Goal: Task Accomplishment & Management: Use online tool/utility

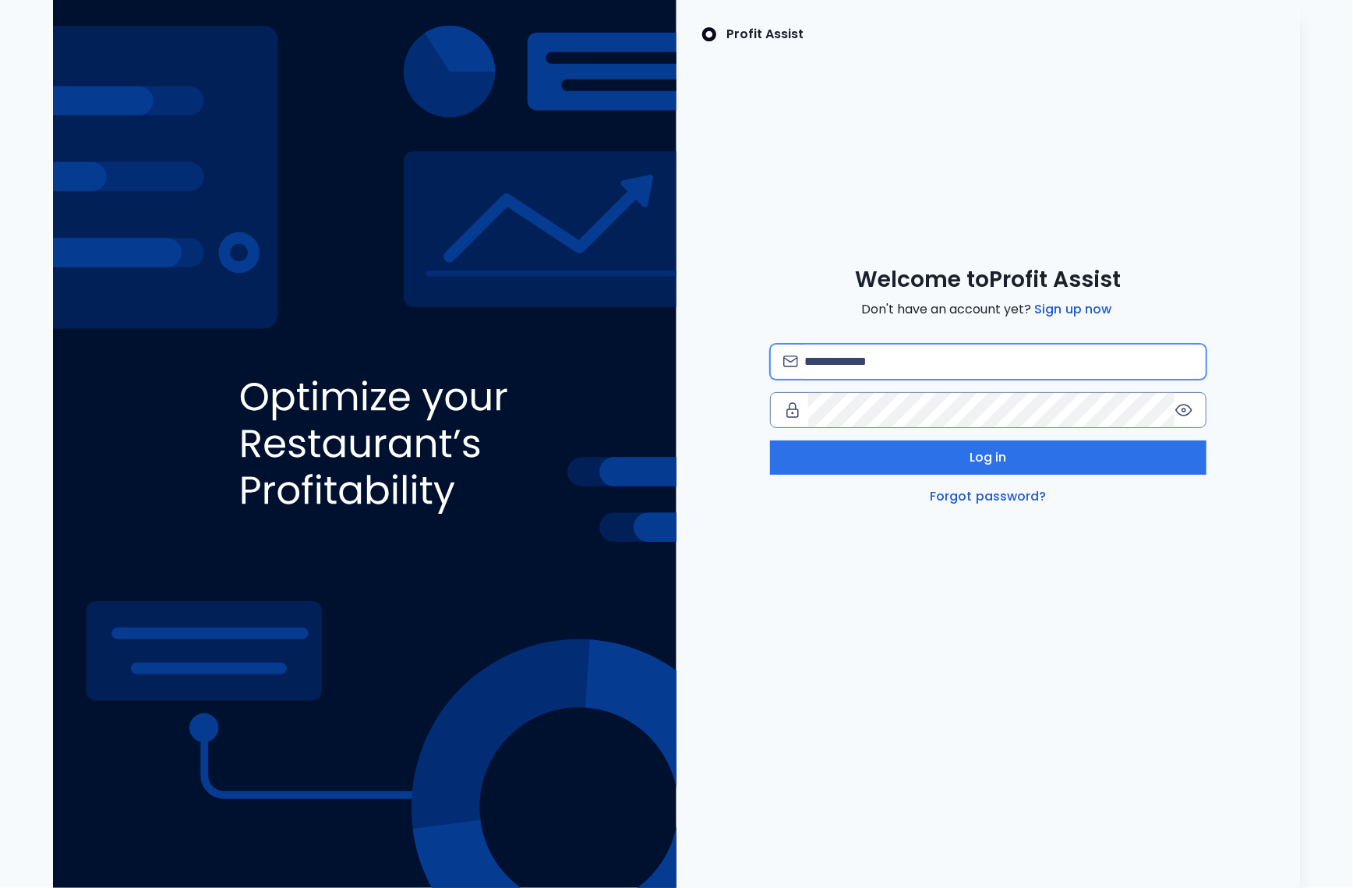
click at [876, 365] on input "email" at bounding box center [999, 362] width 389 height 34
type input "*"
type input "**********"
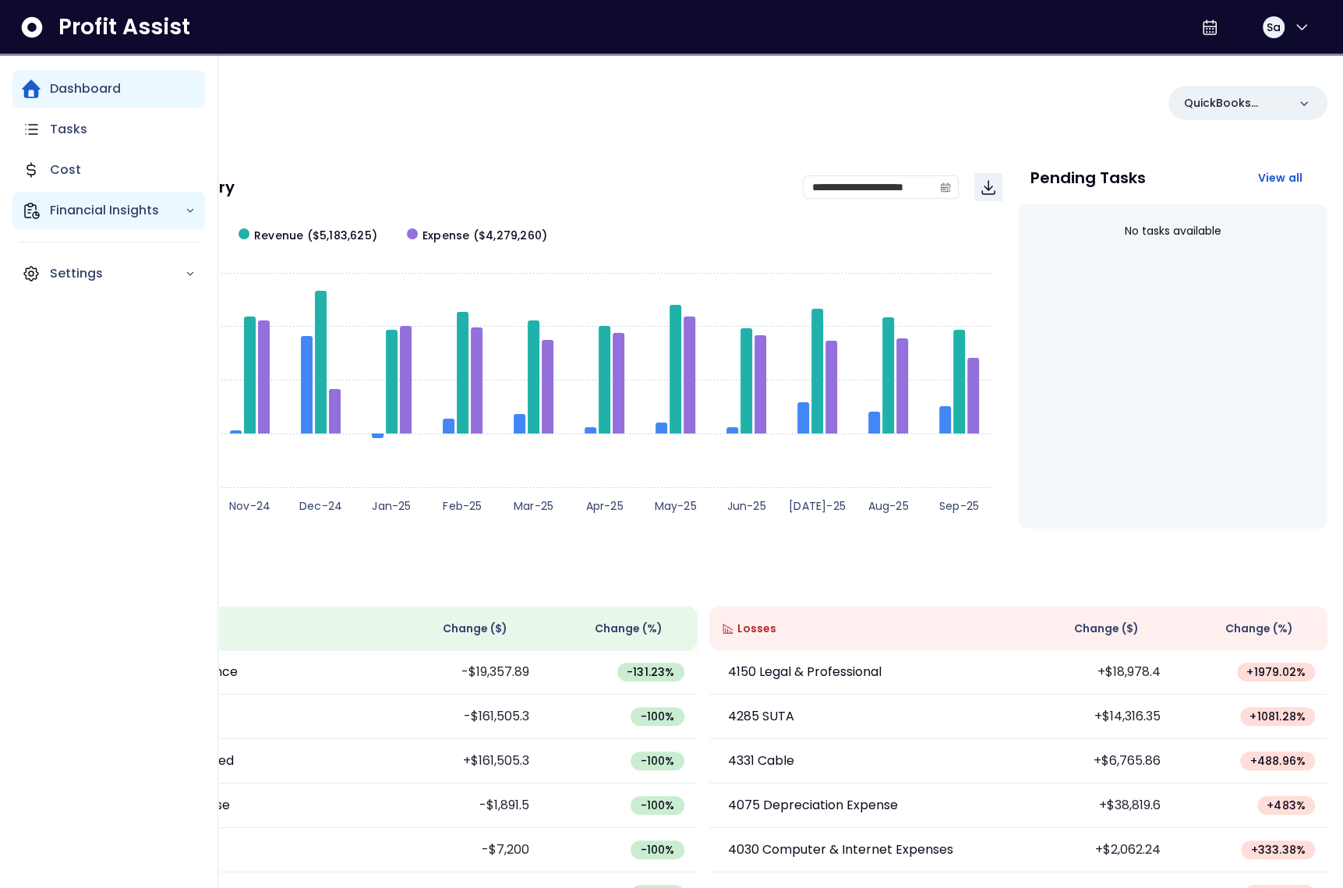
click at [36, 211] on icon "Main navigation" at bounding box center [32, 210] width 14 height 15
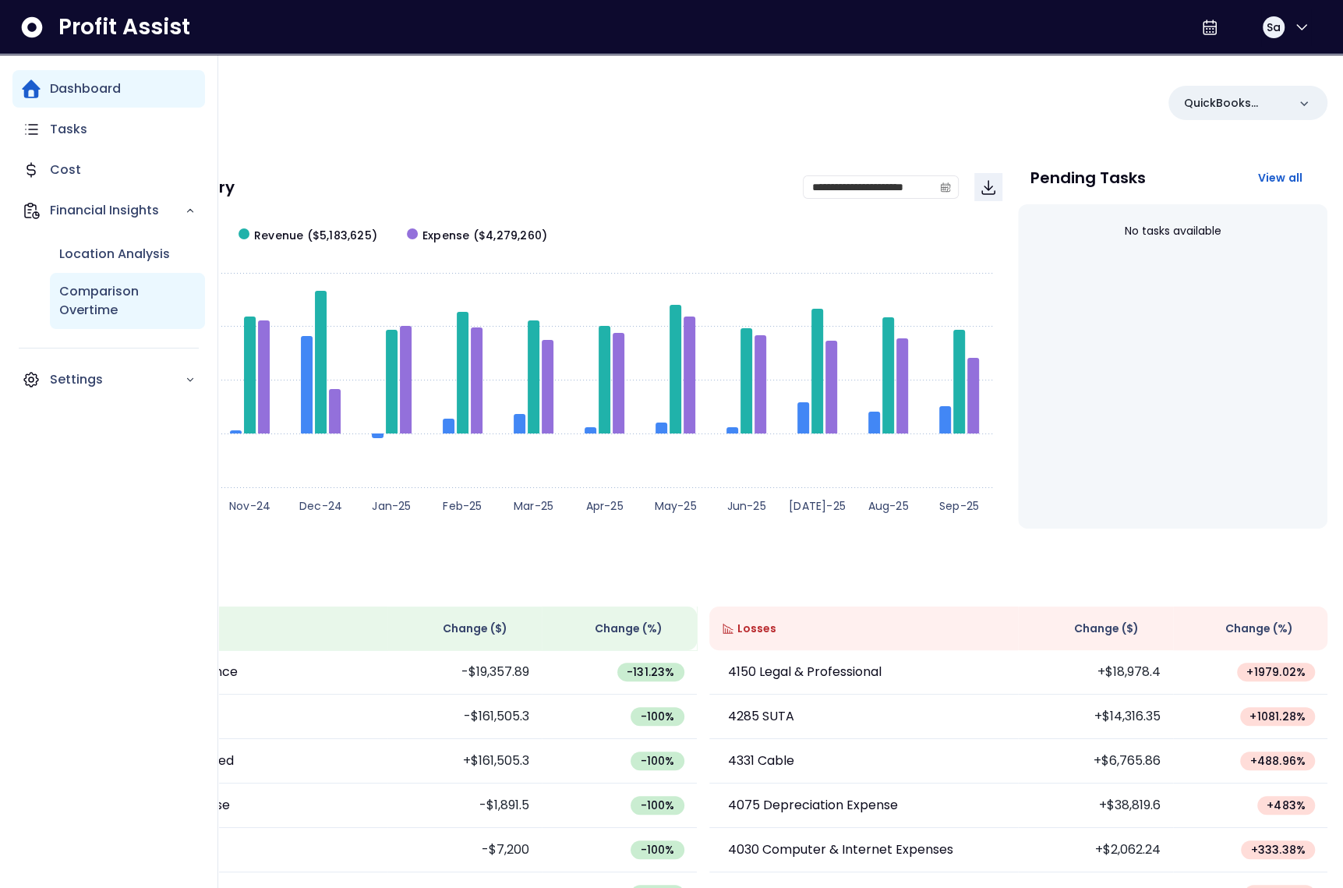
click at [84, 288] on p "Comparison Overtime" at bounding box center [127, 300] width 136 height 37
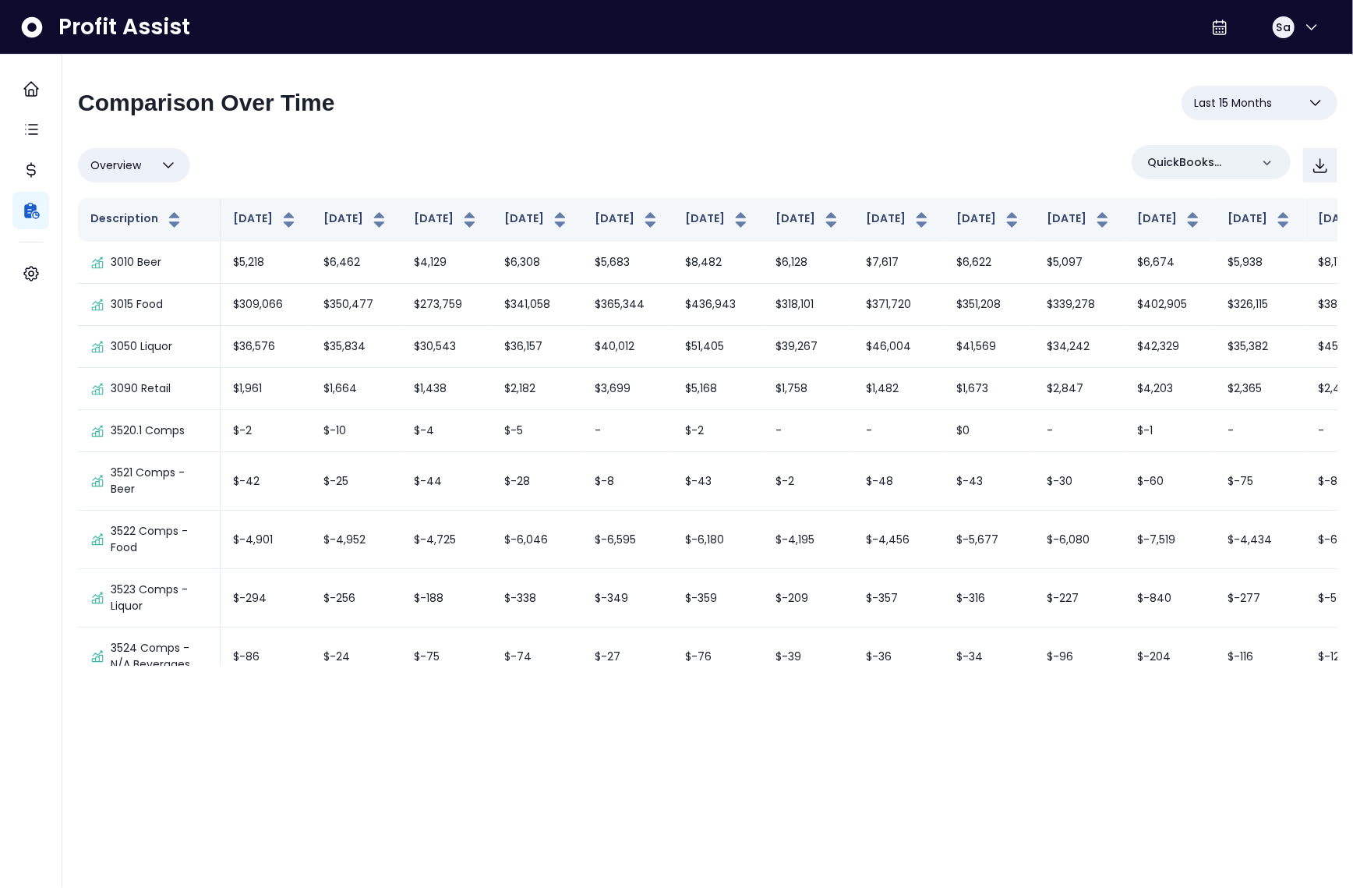
click at [731, 163] on div "Overview Overview % of cost % of sales % of budget ******** QuickBooks Online" at bounding box center [708, 165] width 1260 height 41
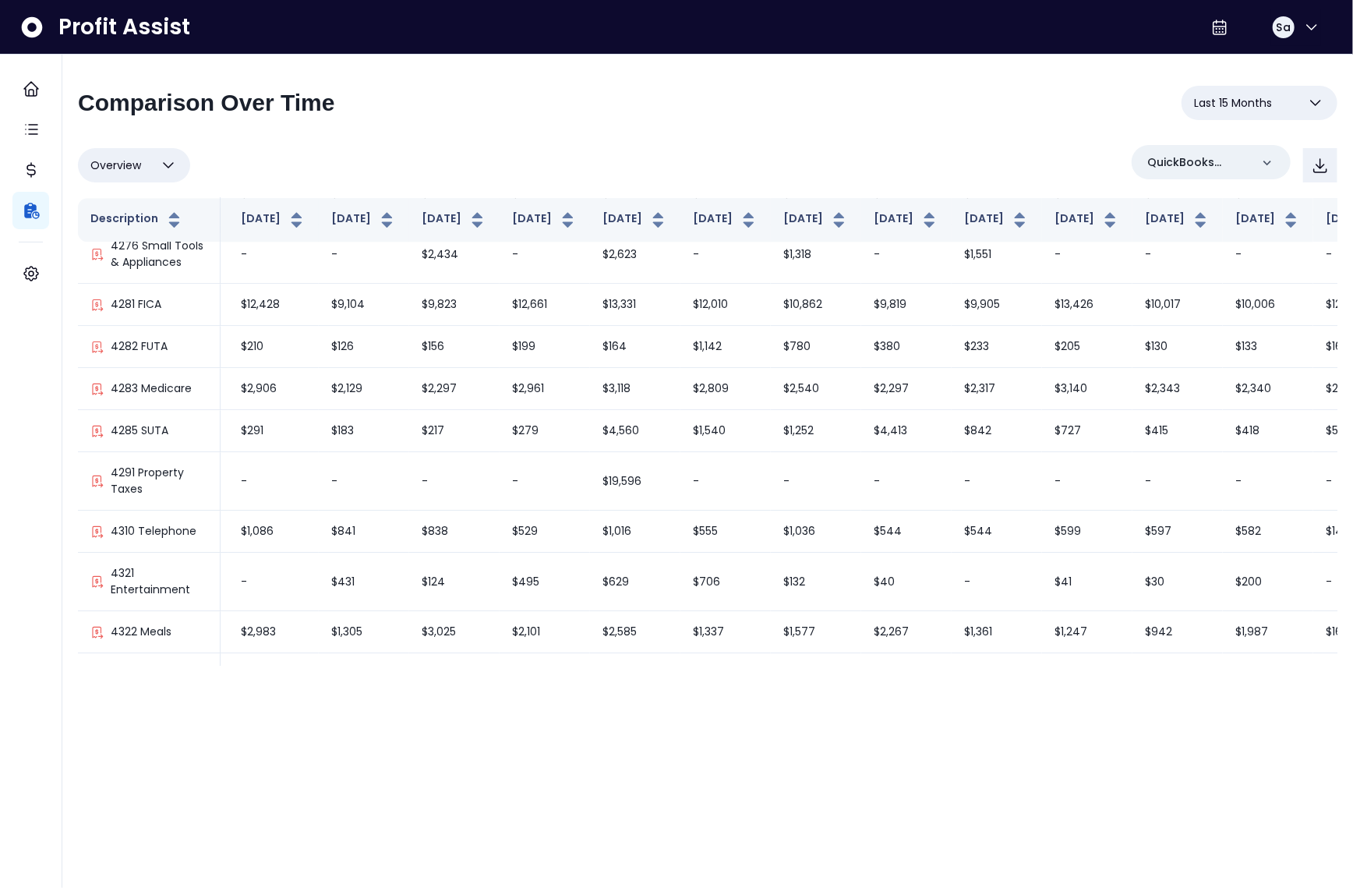
scroll to position [2870, 120]
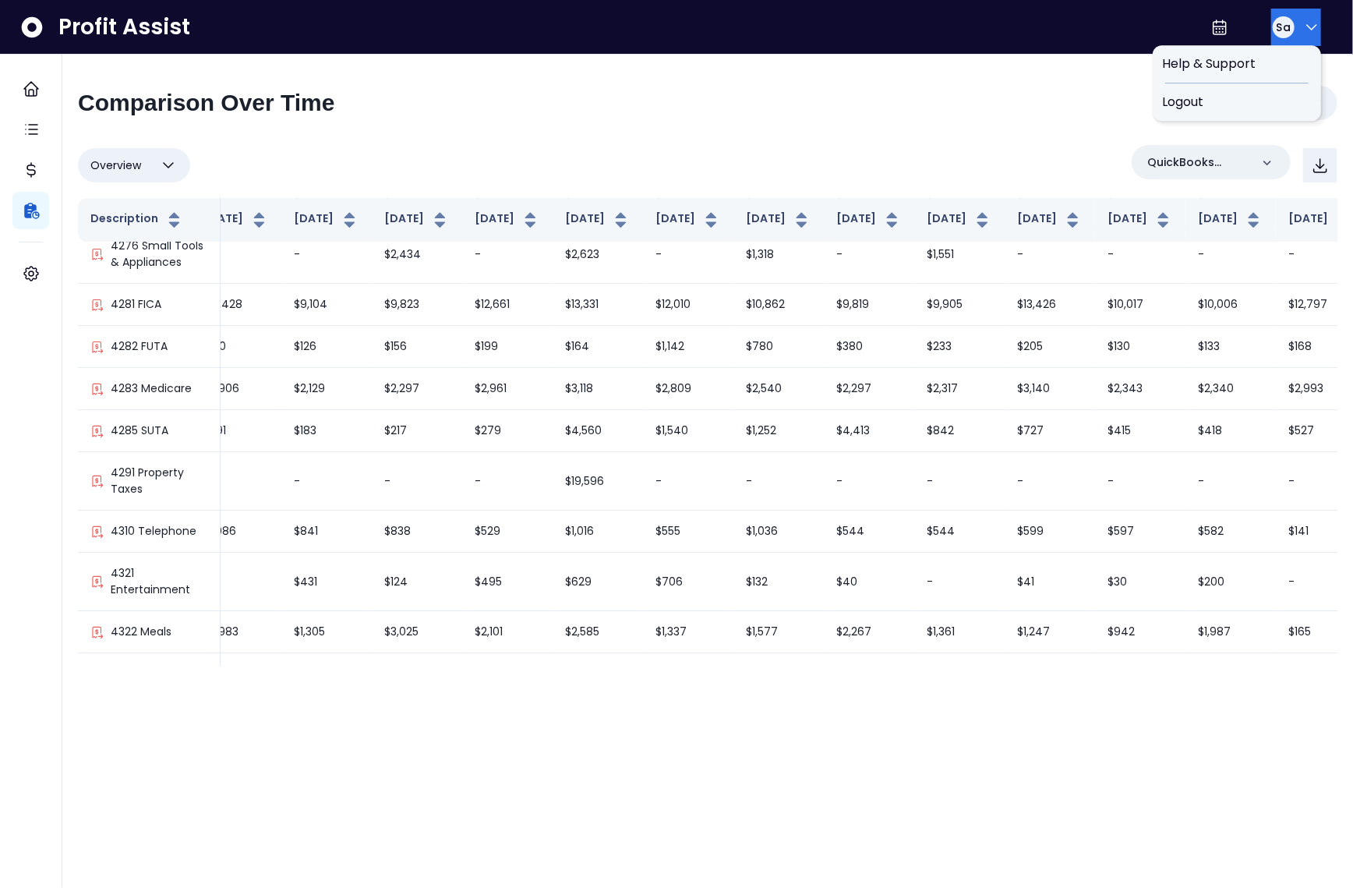
click at [1273, 30] on div "Sa" at bounding box center [1284, 27] width 22 height 22
click at [1223, 93] on span "Logout" at bounding box center [1237, 102] width 150 height 19
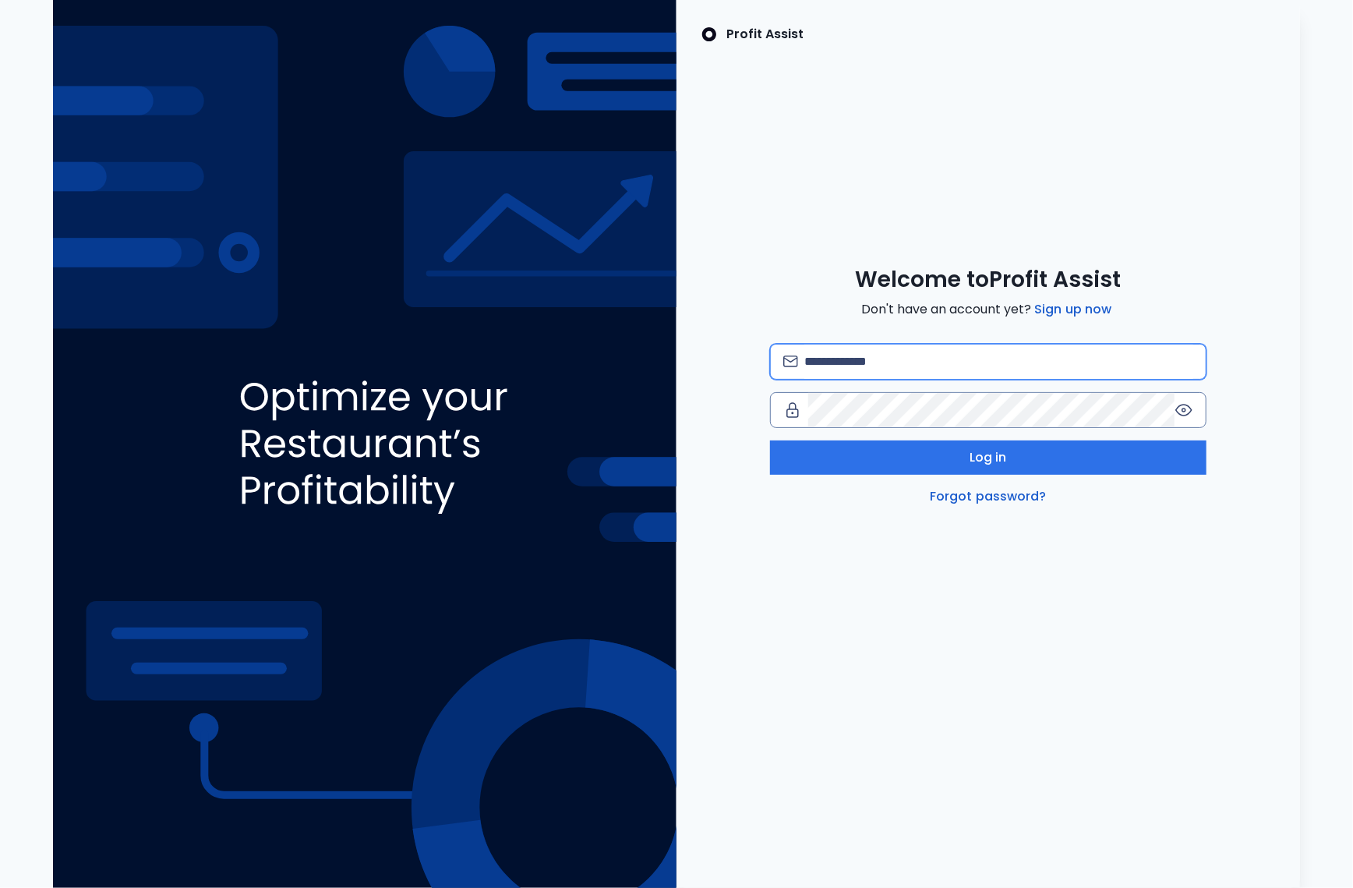
click at [950, 359] on input "email" at bounding box center [999, 362] width 389 height 34
type input "**********"
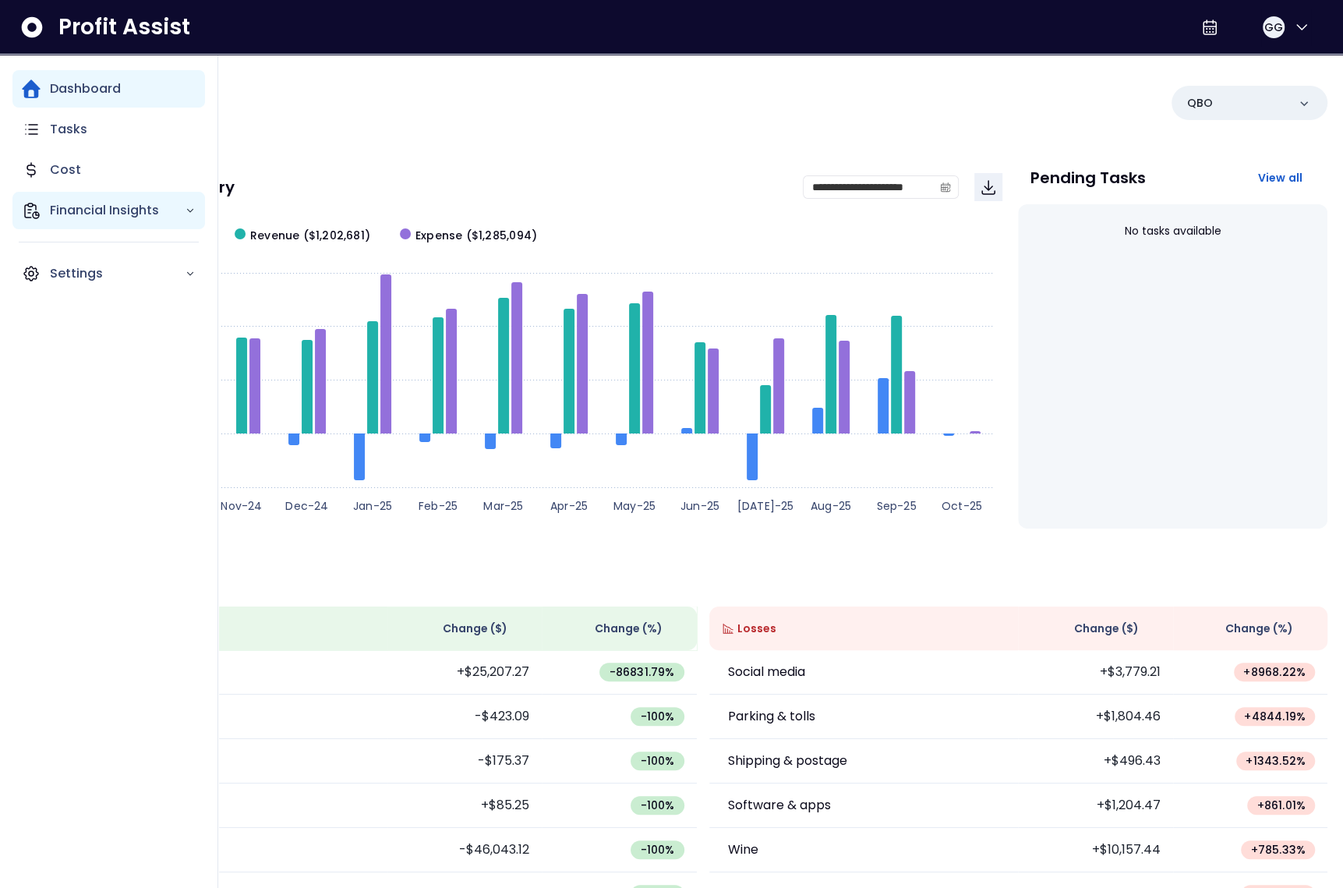
click at [55, 206] on p "Financial Insights" at bounding box center [117, 210] width 135 height 19
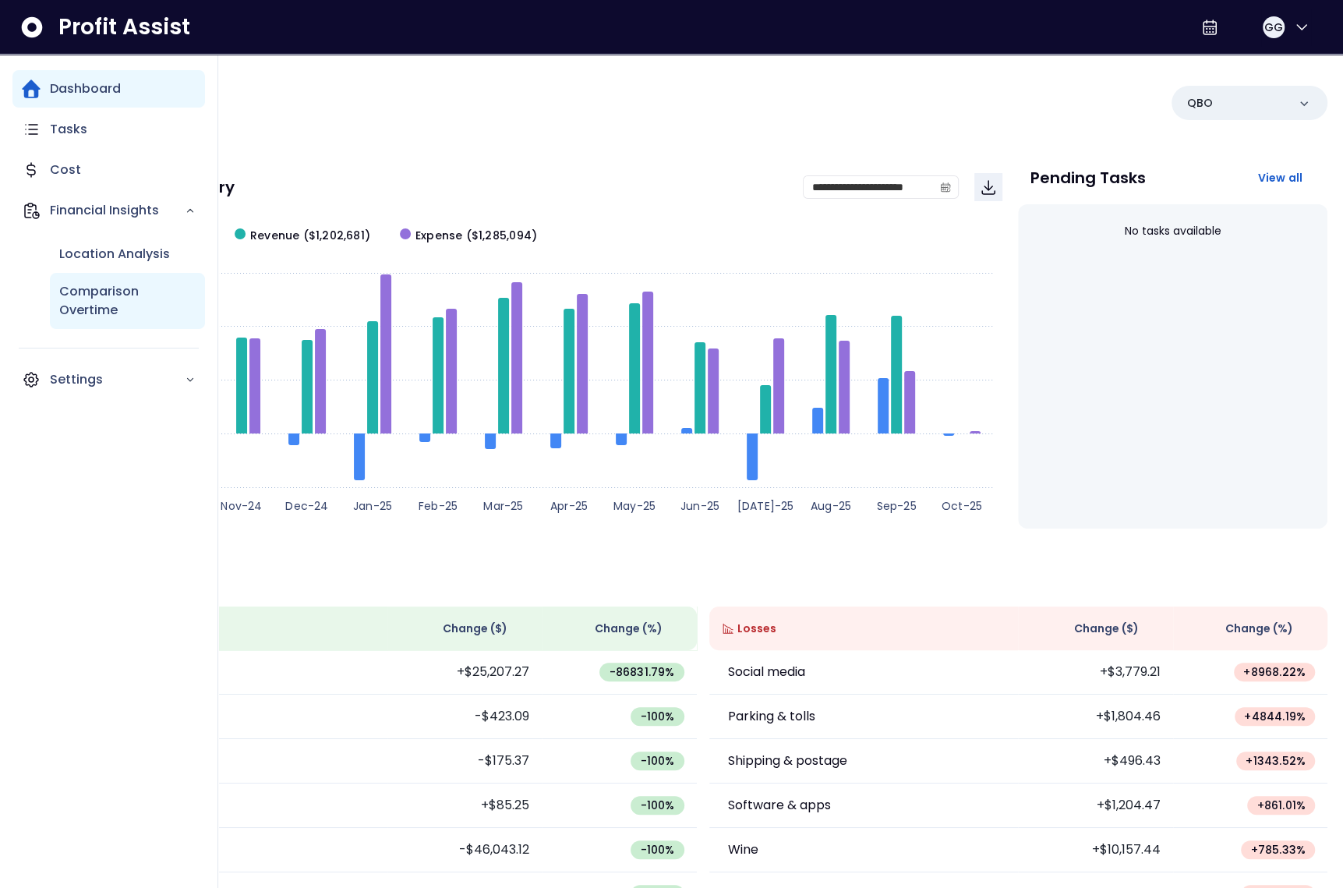
click at [105, 301] on p "Comparison Overtime" at bounding box center [127, 300] width 136 height 37
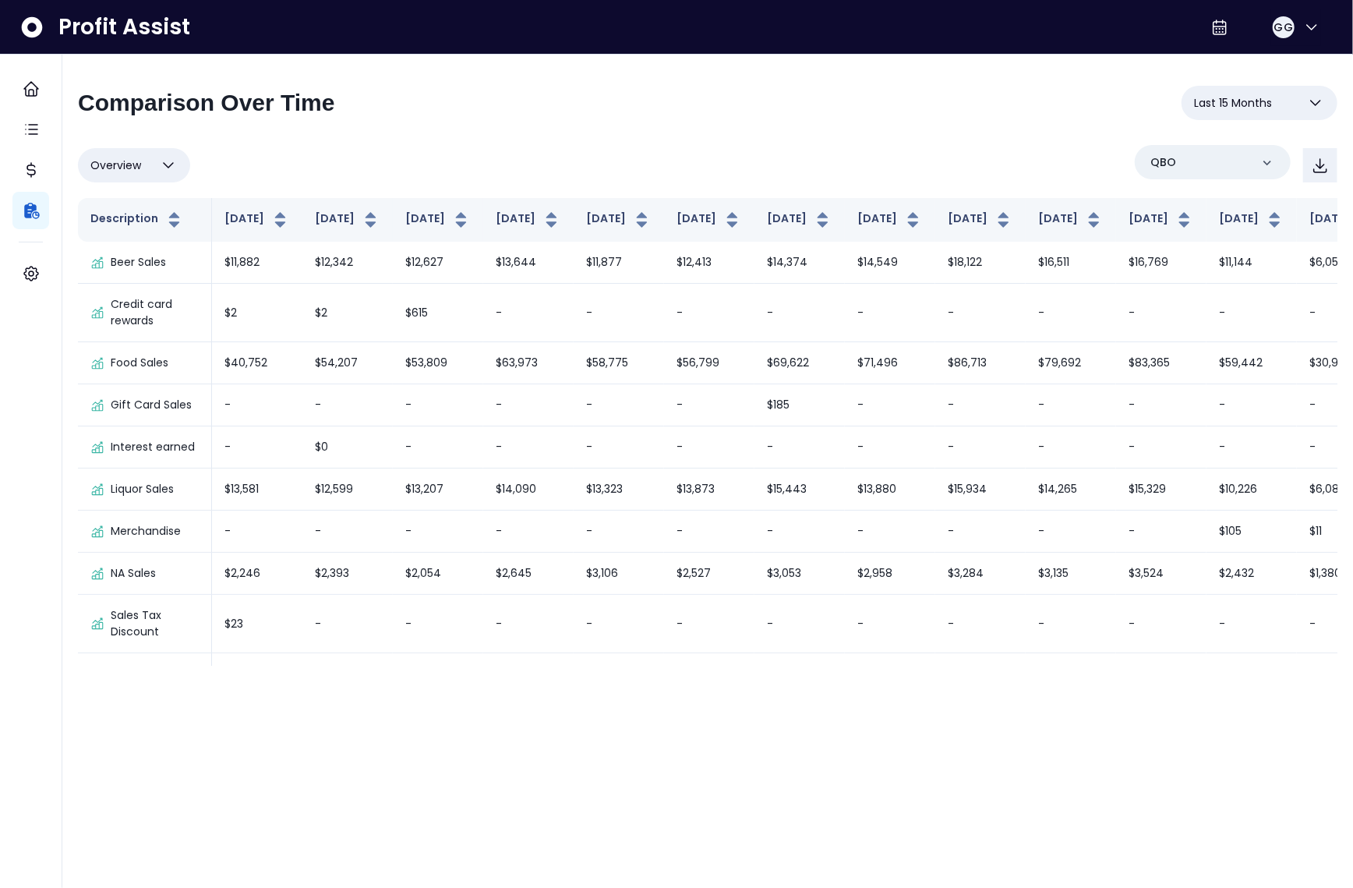
click at [812, 104] on div "**********" at bounding box center [708, 109] width 1260 height 47
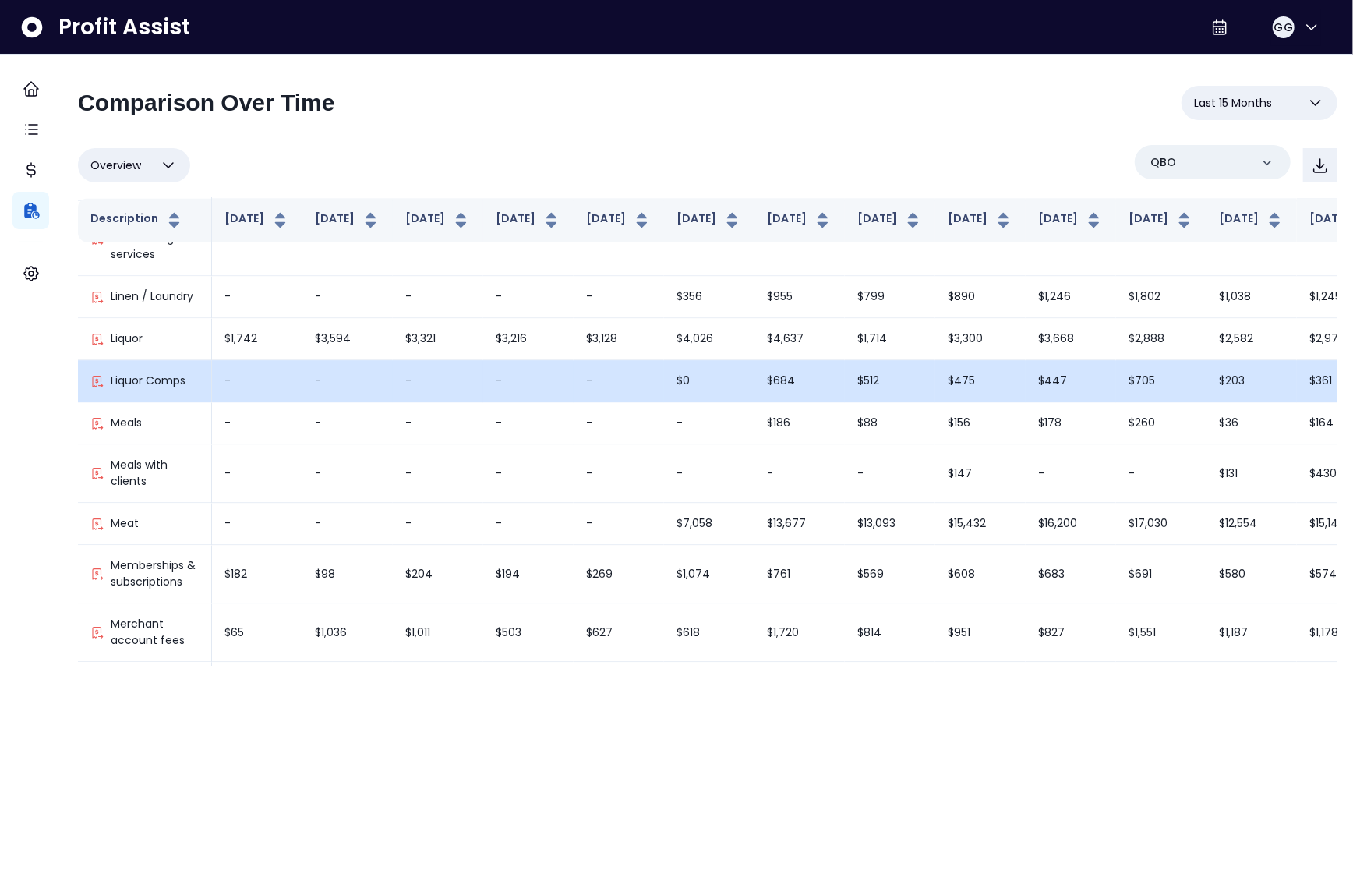
scroll to position [2177, 0]
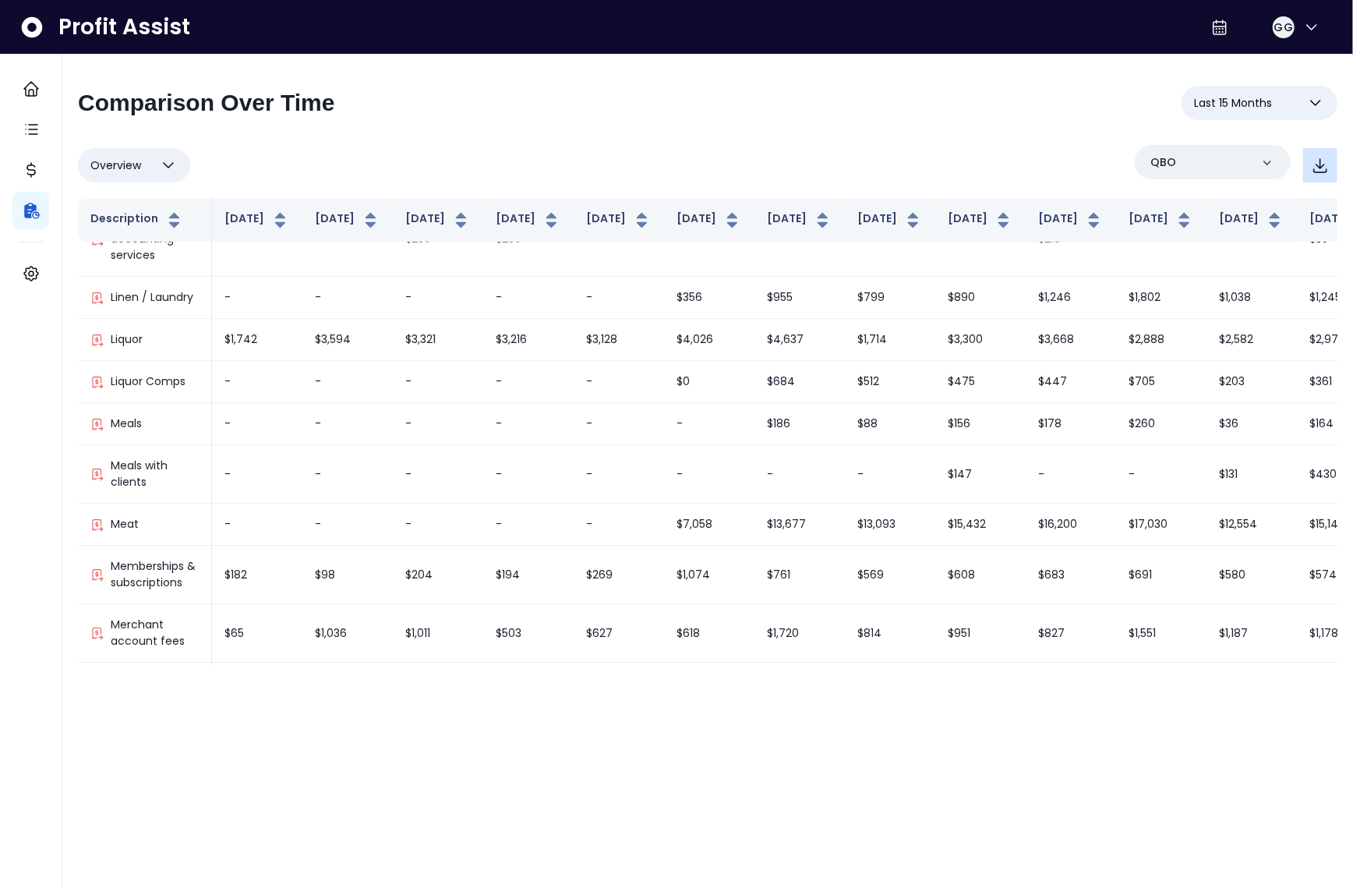
click at [1323, 156] on icon "button" at bounding box center [1320, 165] width 19 height 19
click at [1276, 27] on span "GG" at bounding box center [1284, 27] width 19 height 16
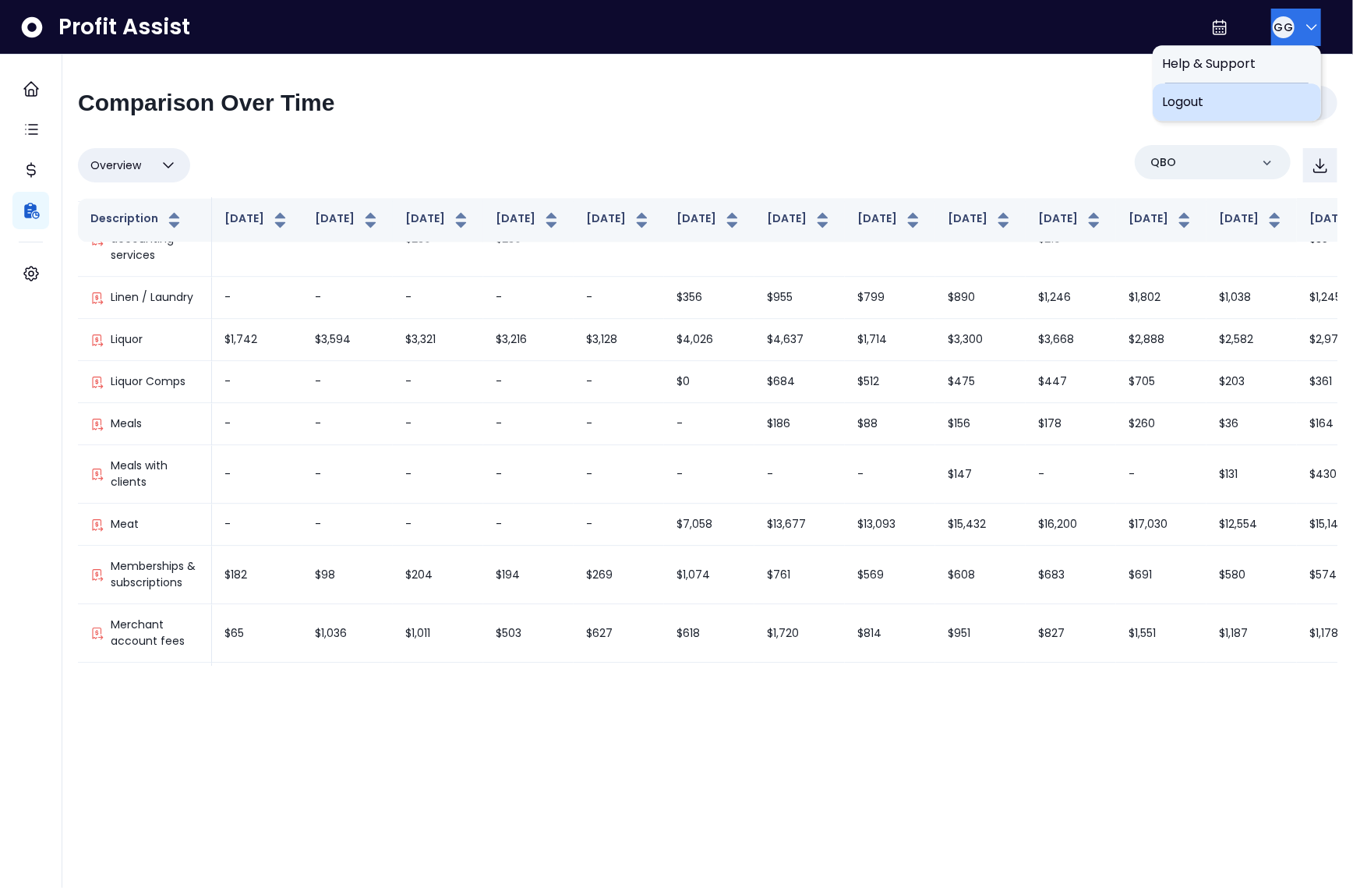
click at [1219, 111] on div "Logout" at bounding box center [1237, 101] width 168 height 37
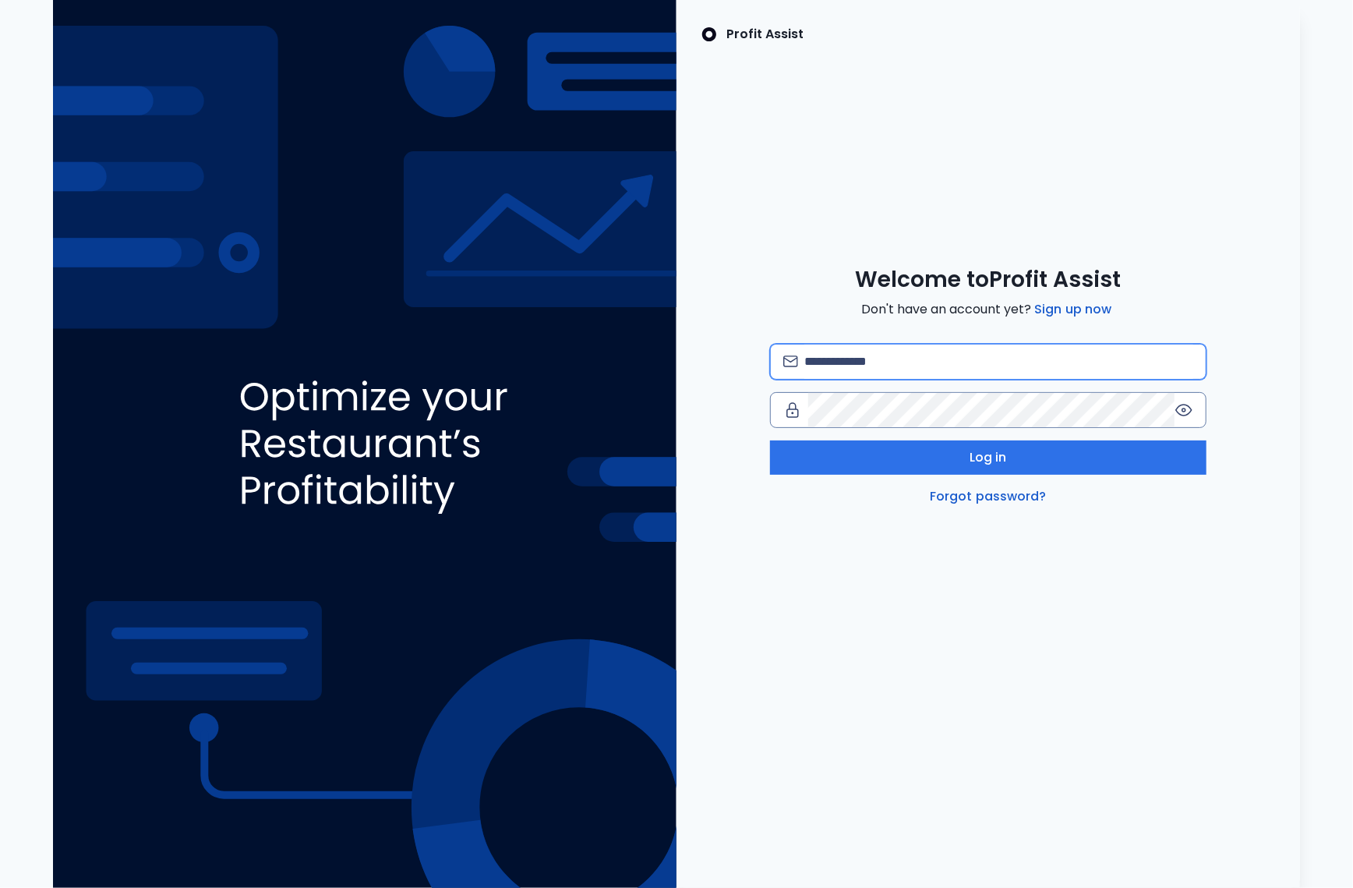
click at [945, 367] on input "email" at bounding box center [999, 362] width 389 height 34
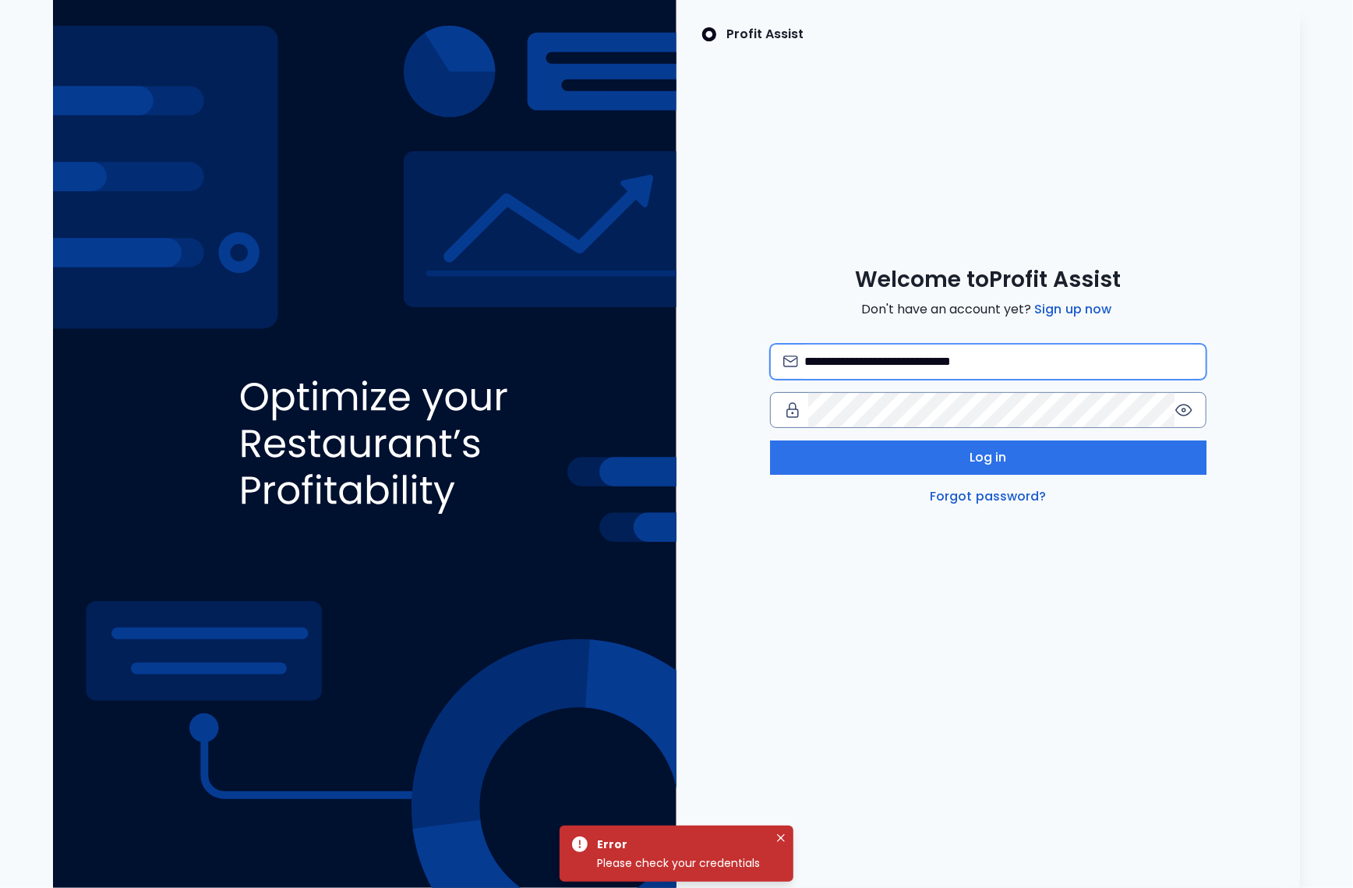
click at [997, 358] on input "**********" at bounding box center [999, 362] width 389 height 34
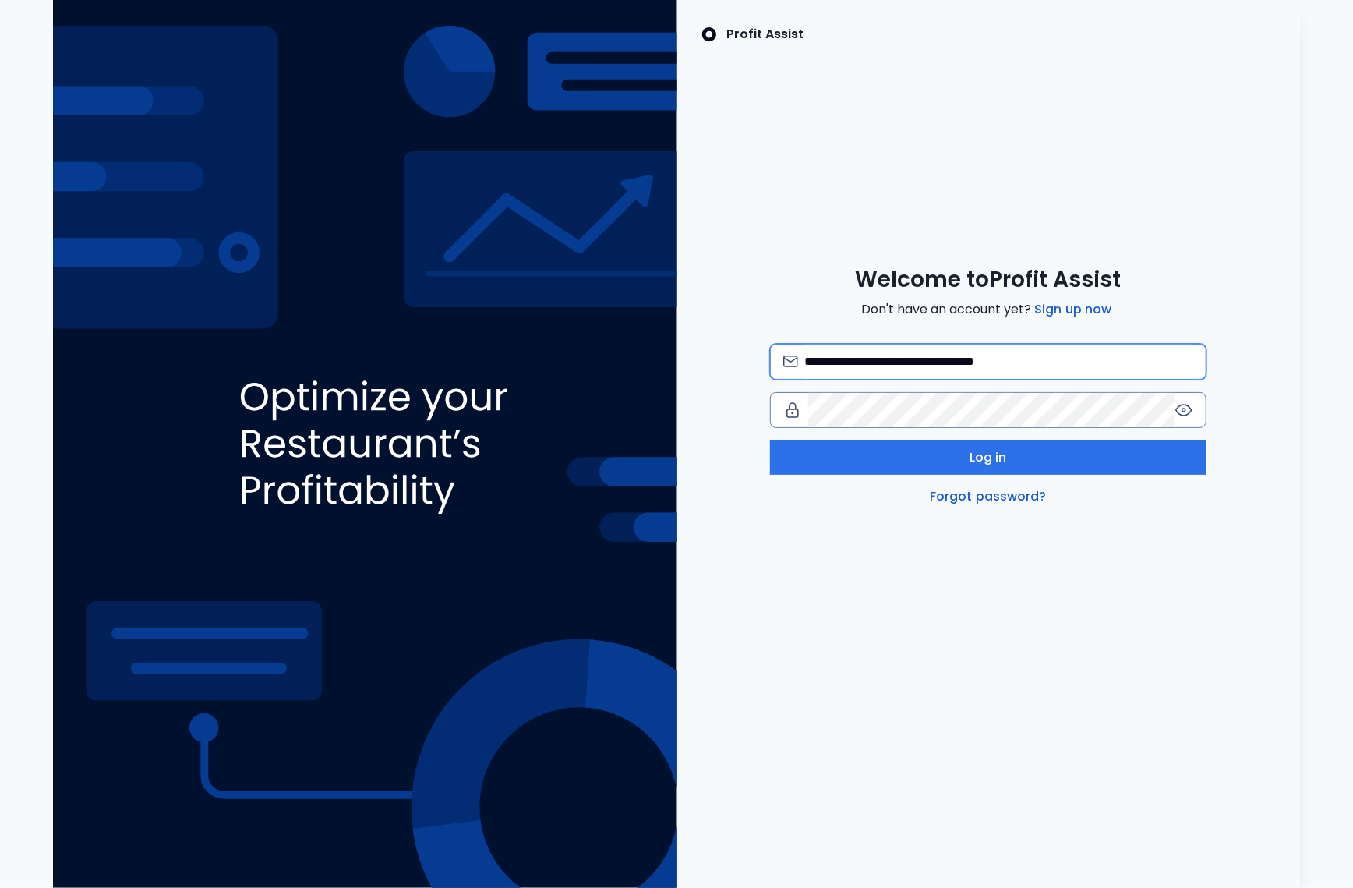
type input "**********"
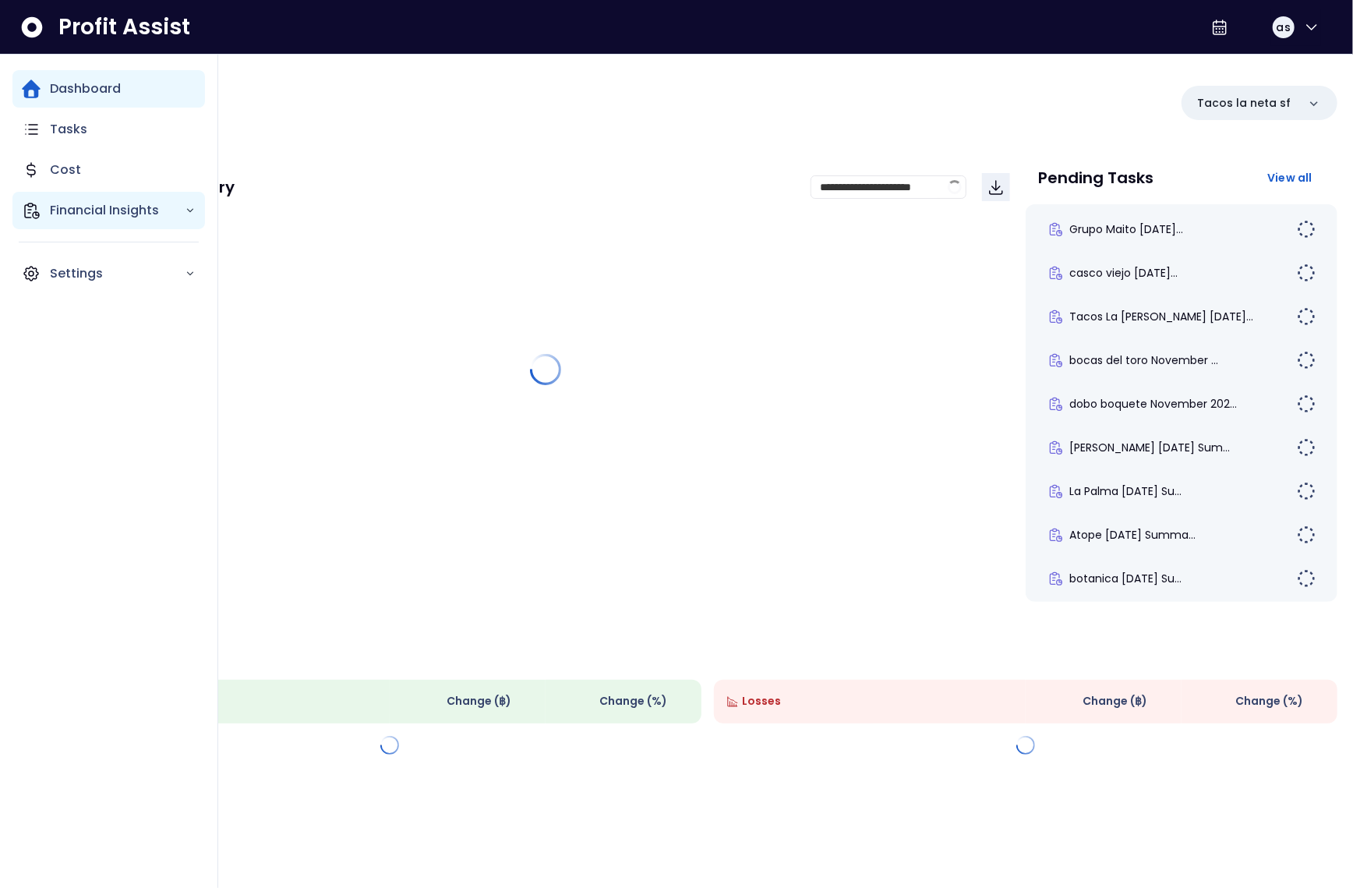
click at [32, 209] on icon "Main navigation" at bounding box center [31, 210] width 19 height 19
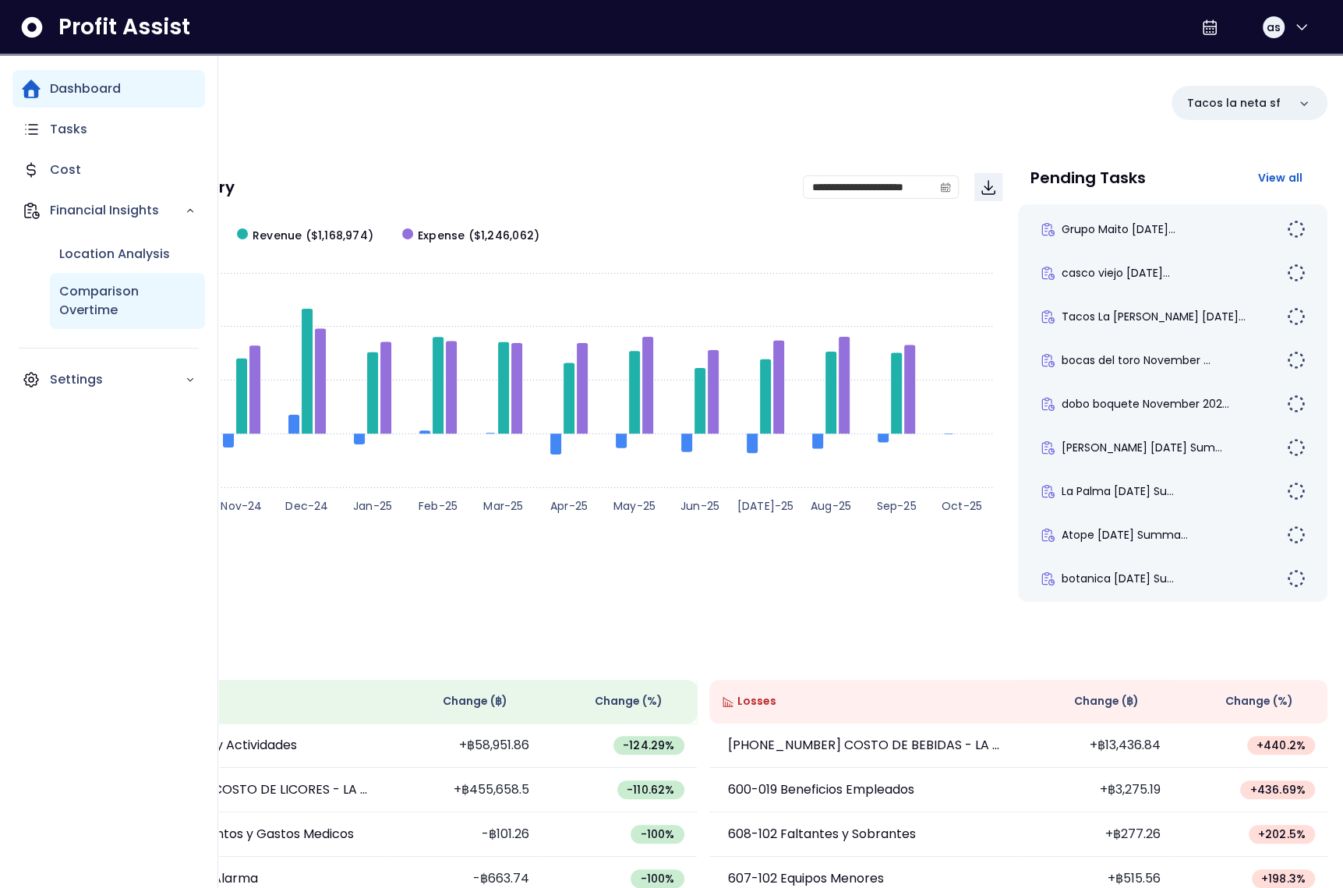
click at [93, 292] on p "Comparison Overtime" at bounding box center [127, 300] width 136 height 37
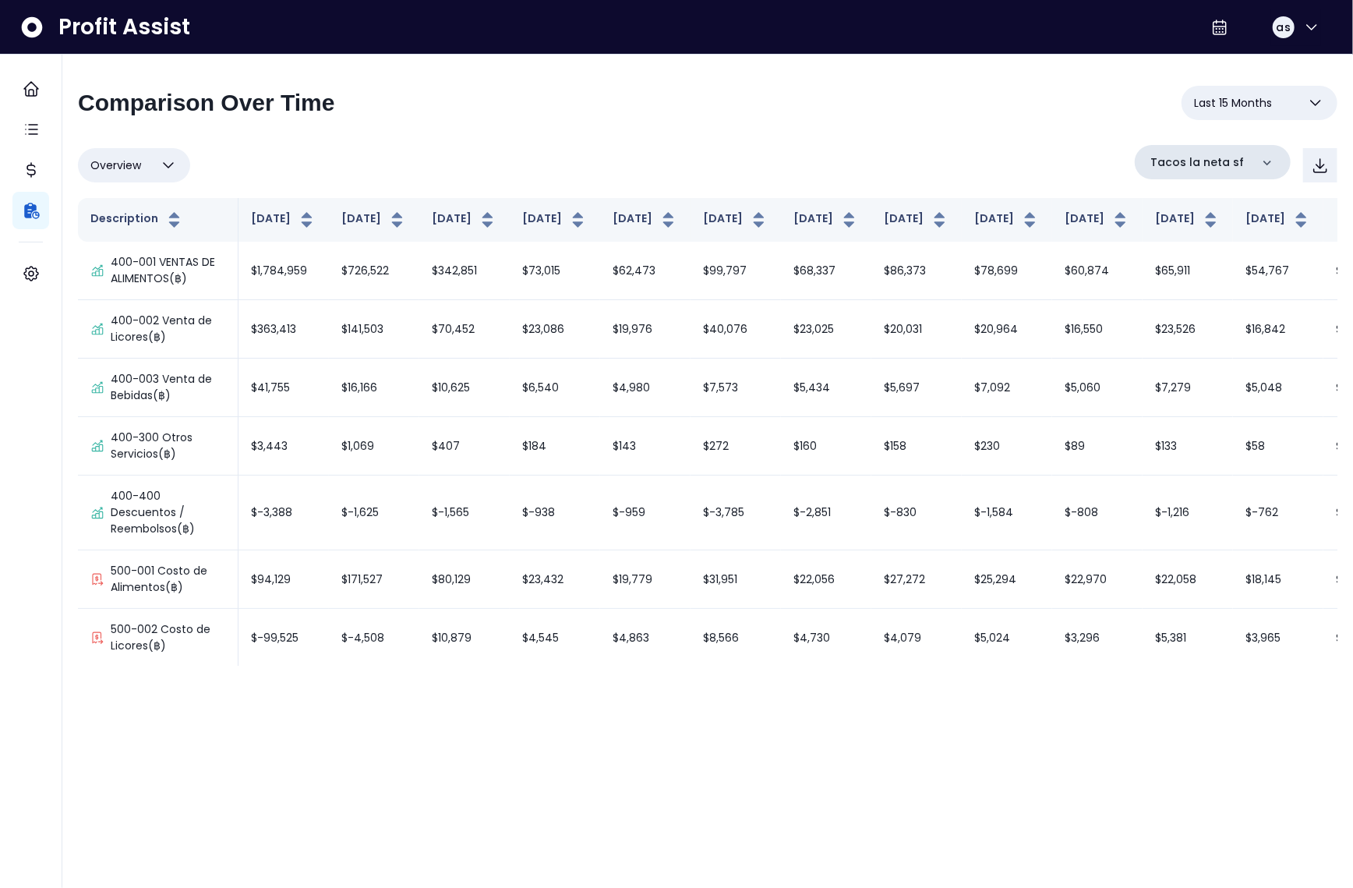
click at [1205, 172] on div "Tacos la neta sf" at bounding box center [1213, 162] width 156 height 34
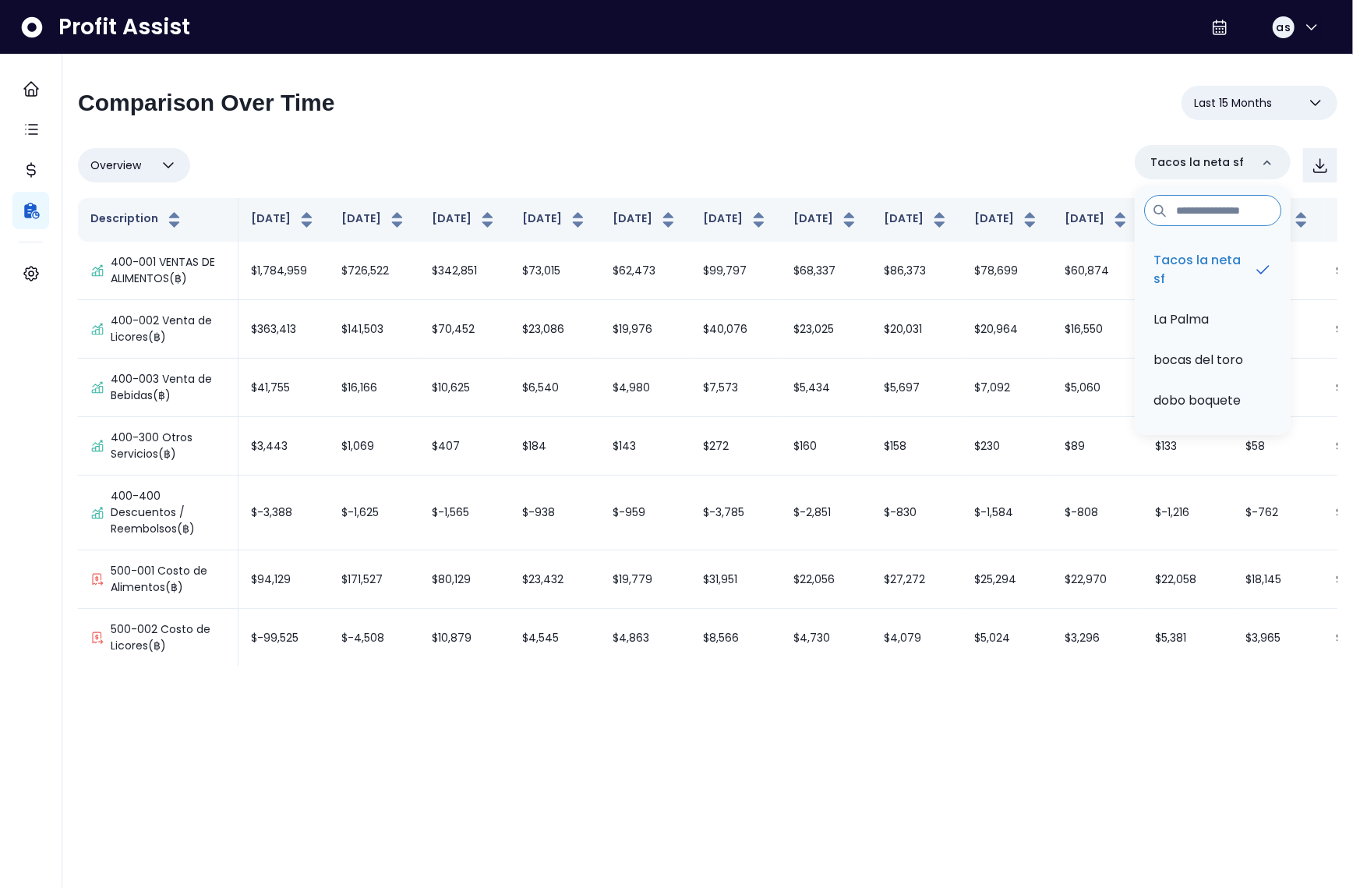
click at [1188, 207] on input at bounding box center [1212, 210] width 137 height 31
type input "*****"
click at [1194, 258] on li "Atope" at bounding box center [1212, 260] width 143 height 37
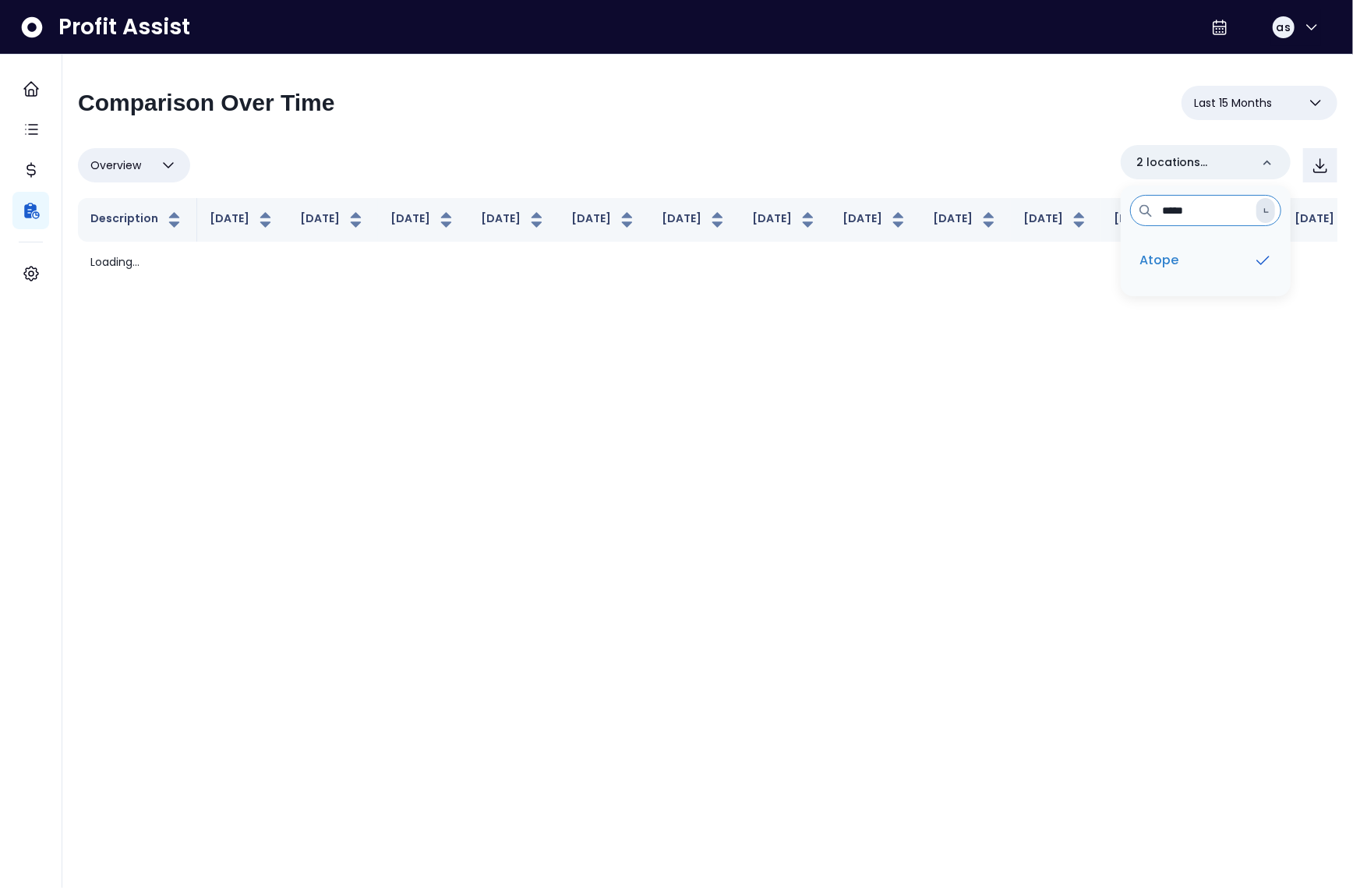
click at [1232, 214] on input "*****" at bounding box center [1205, 210] width 151 height 31
click at [1232, 215] on input "*****" at bounding box center [1205, 210] width 151 height 31
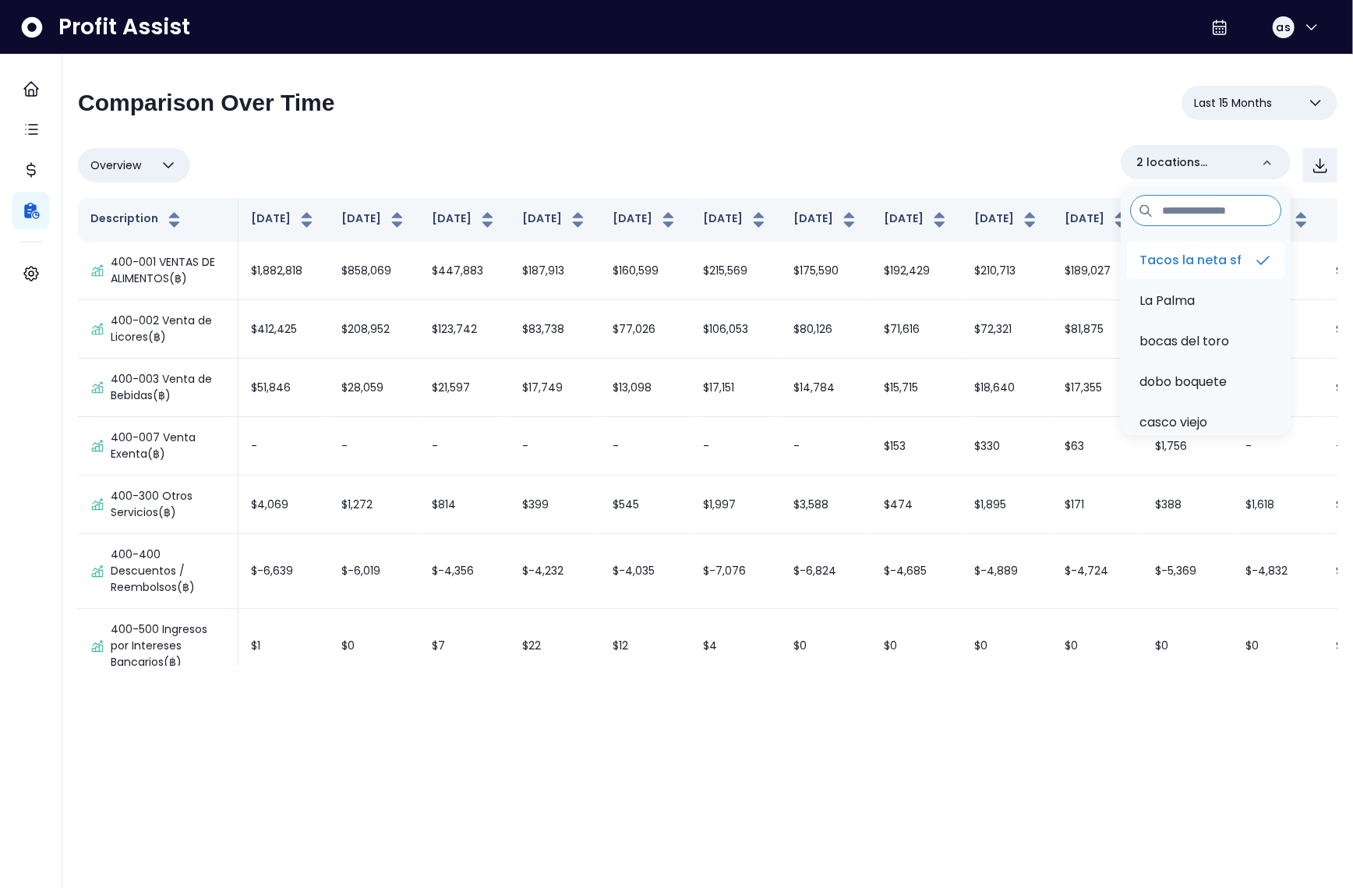
click at [1218, 259] on p "Tacos la neta sf" at bounding box center [1191, 260] width 102 height 19
click at [897, 148] on div "Overview Overview % of cost % of sales % of budget ******** Atope Tacos la neta…" at bounding box center [708, 165] width 1260 height 41
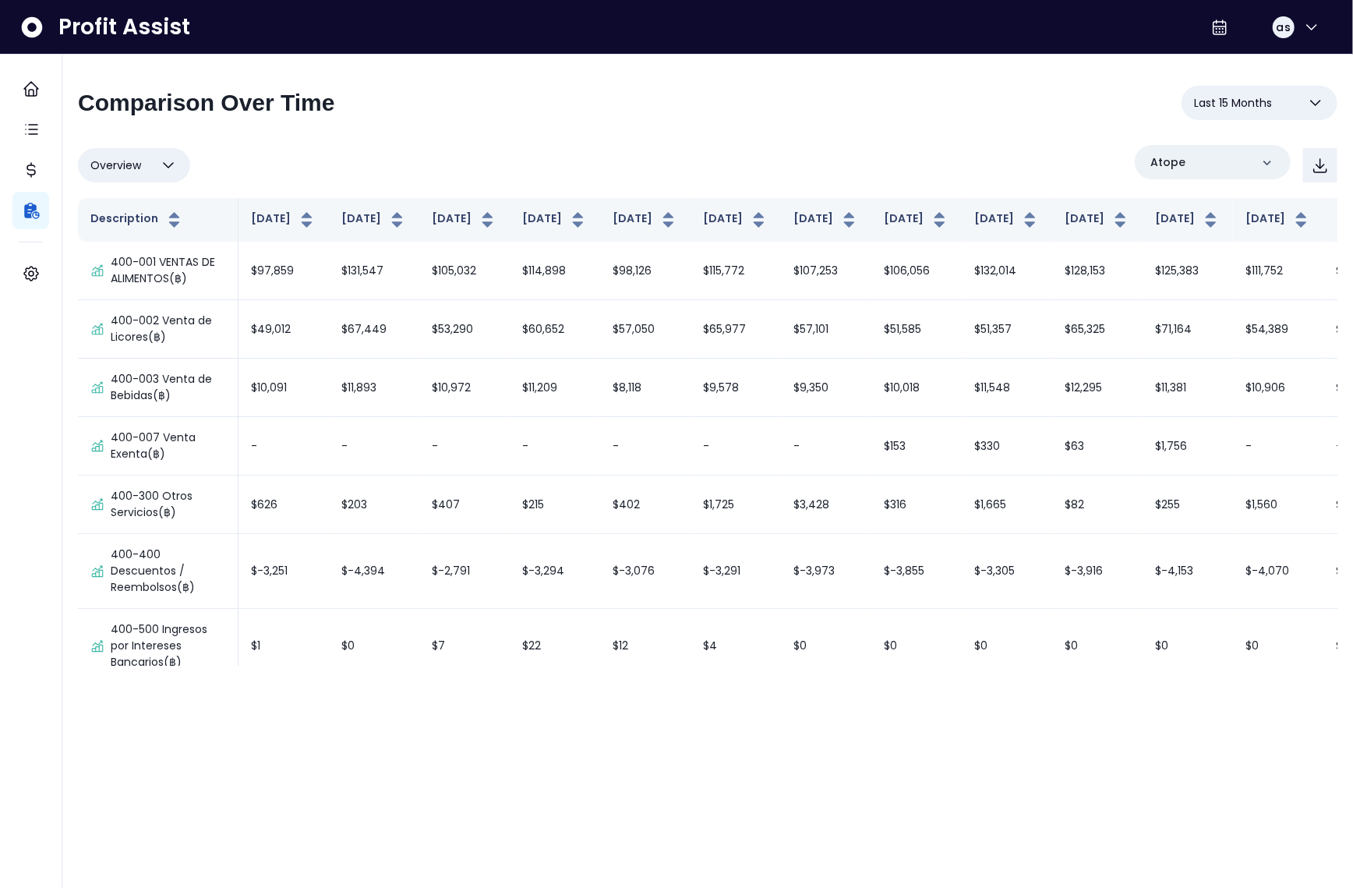
scroll to position [1116, 0]
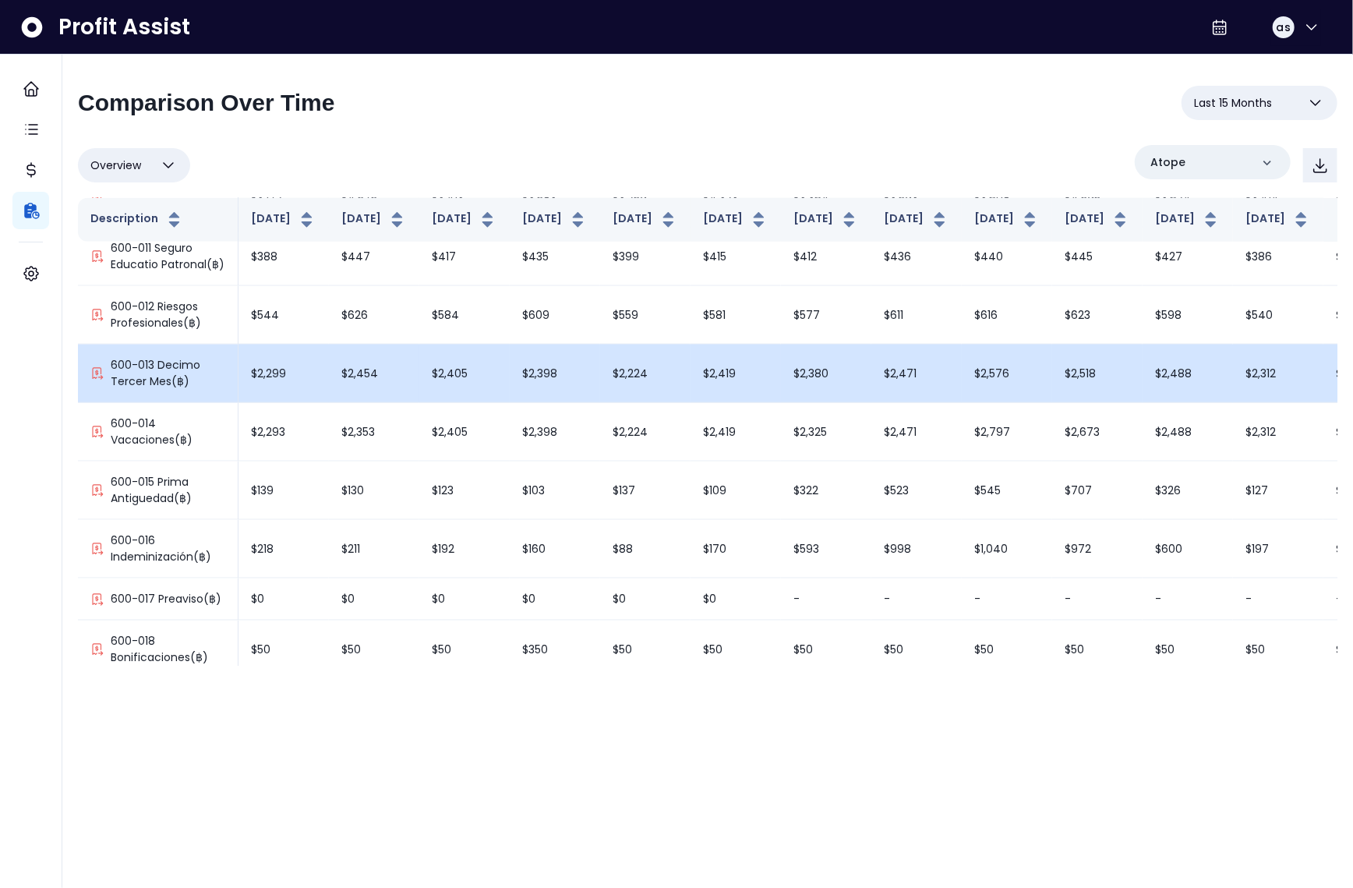
click at [781, 403] on td "$2,380" at bounding box center [826, 374] width 90 height 58
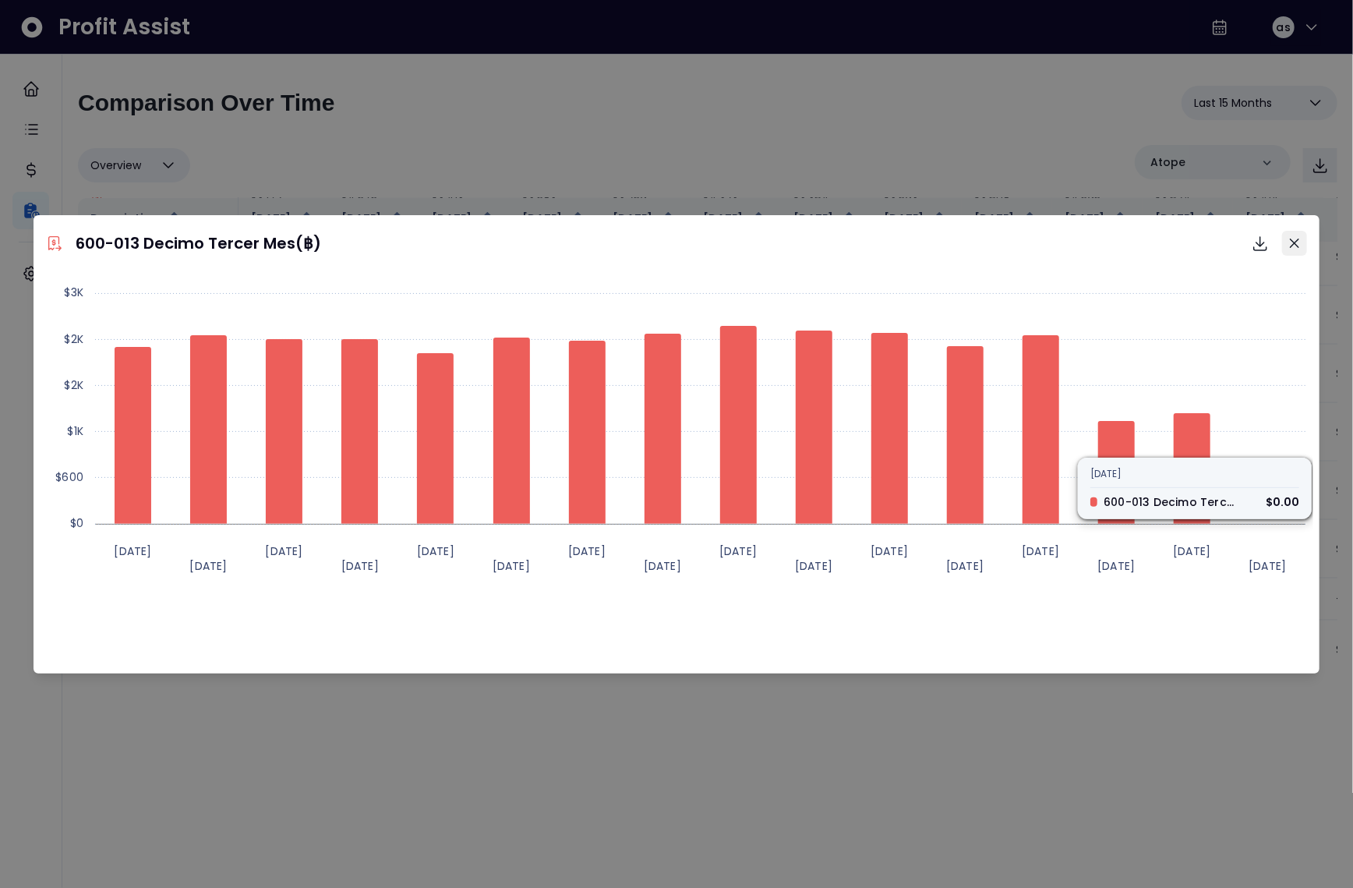
click at [1296, 242] on icon "Close" at bounding box center [1294, 242] width 9 height 9
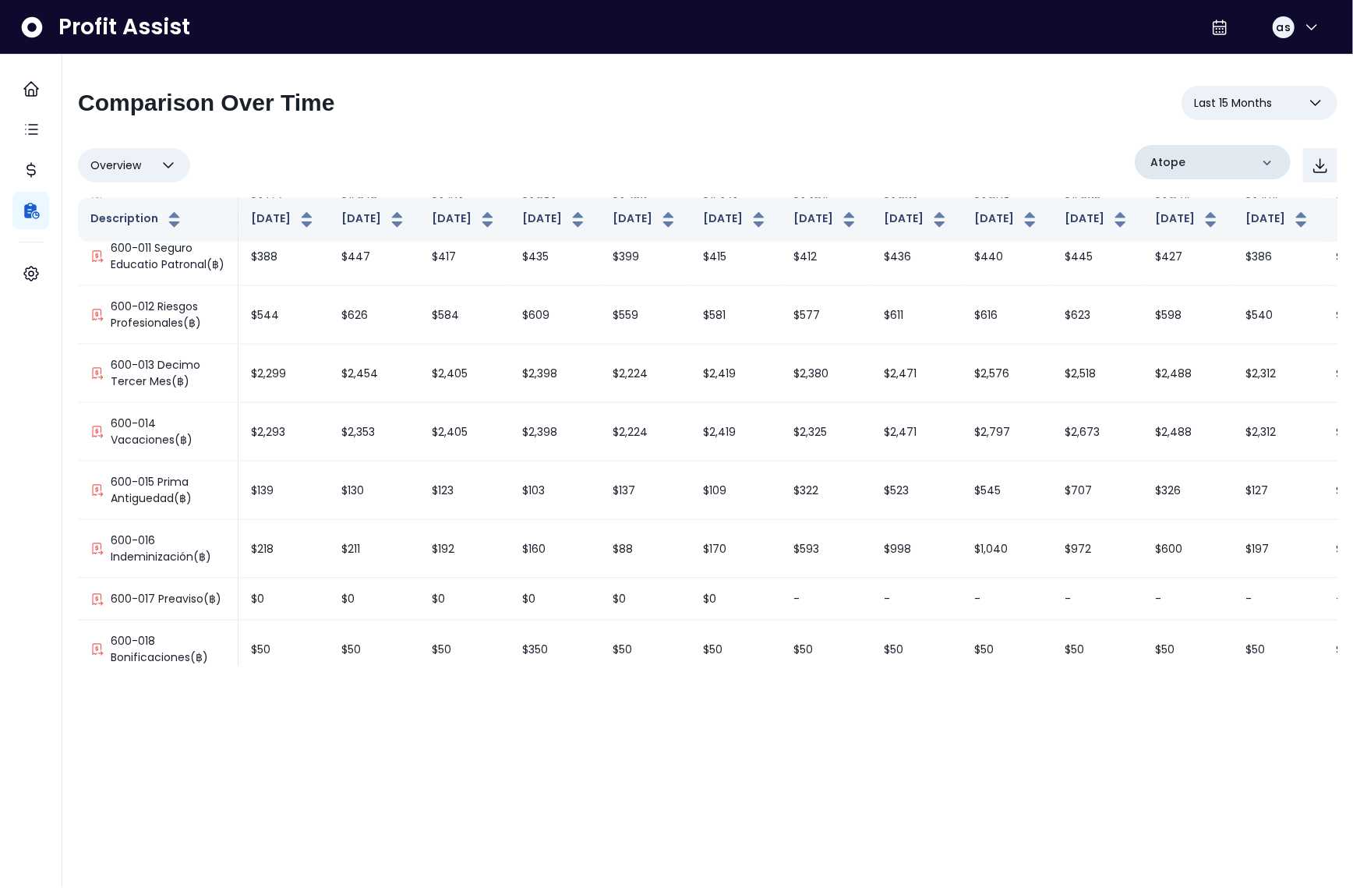
click at [1176, 162] on p "Atope" at bounding box center [1168, 162] width 35 height 16
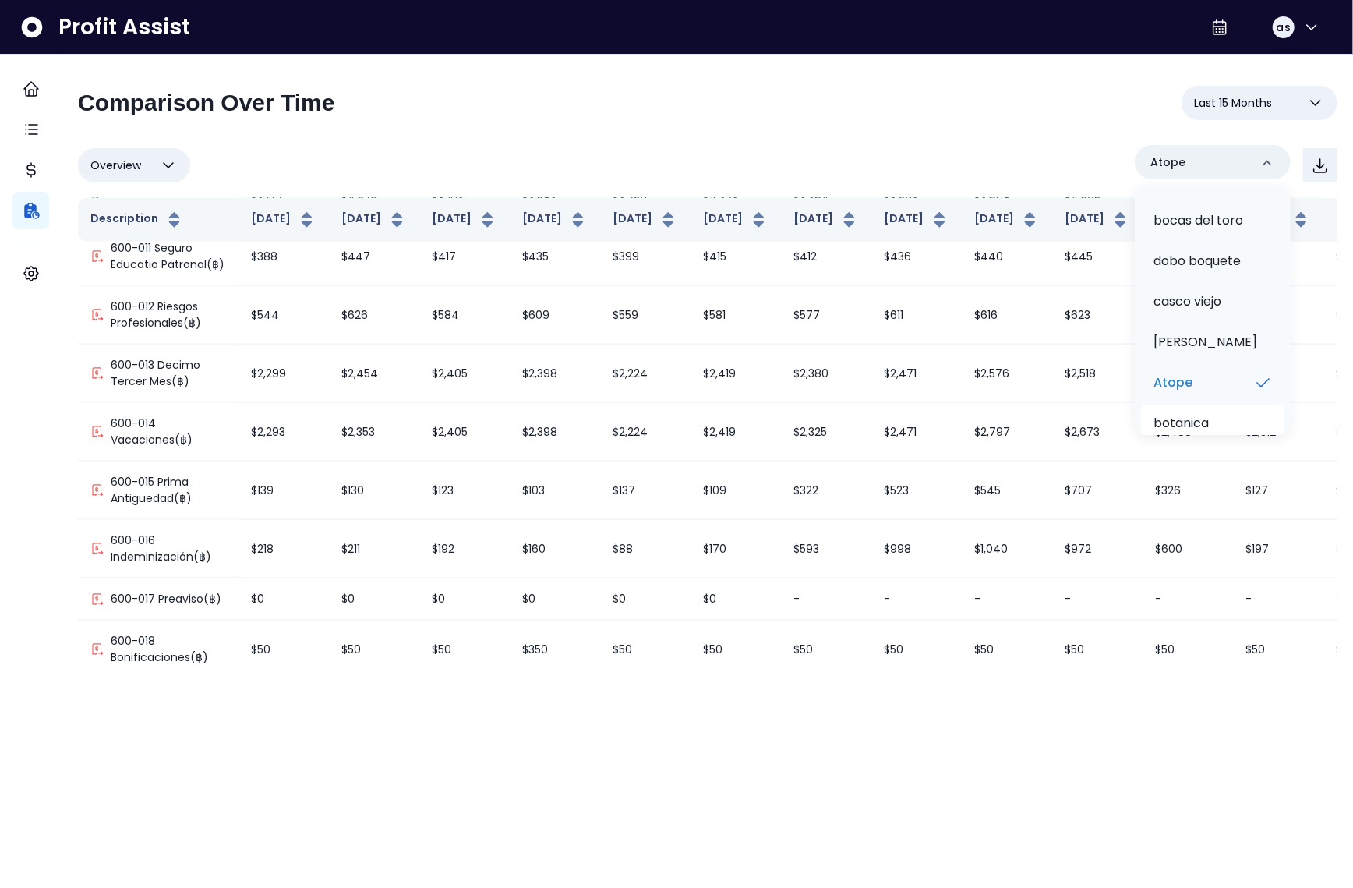
scroll to position [225, 0]
click at [1176, 225] on li "mai mai" at bounding box center [1212, 237] width 143 height 37
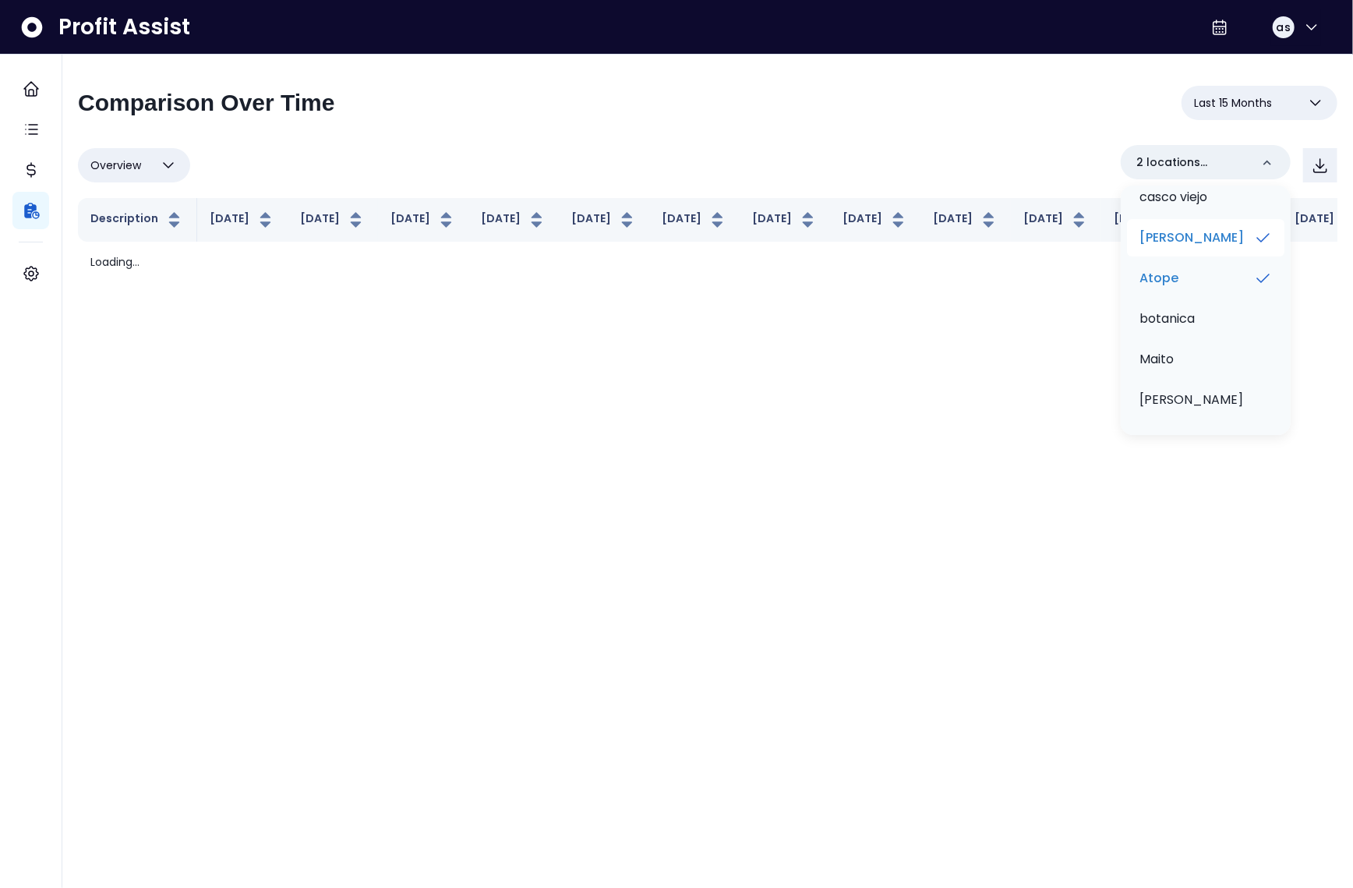
scroll to position [0, 0]
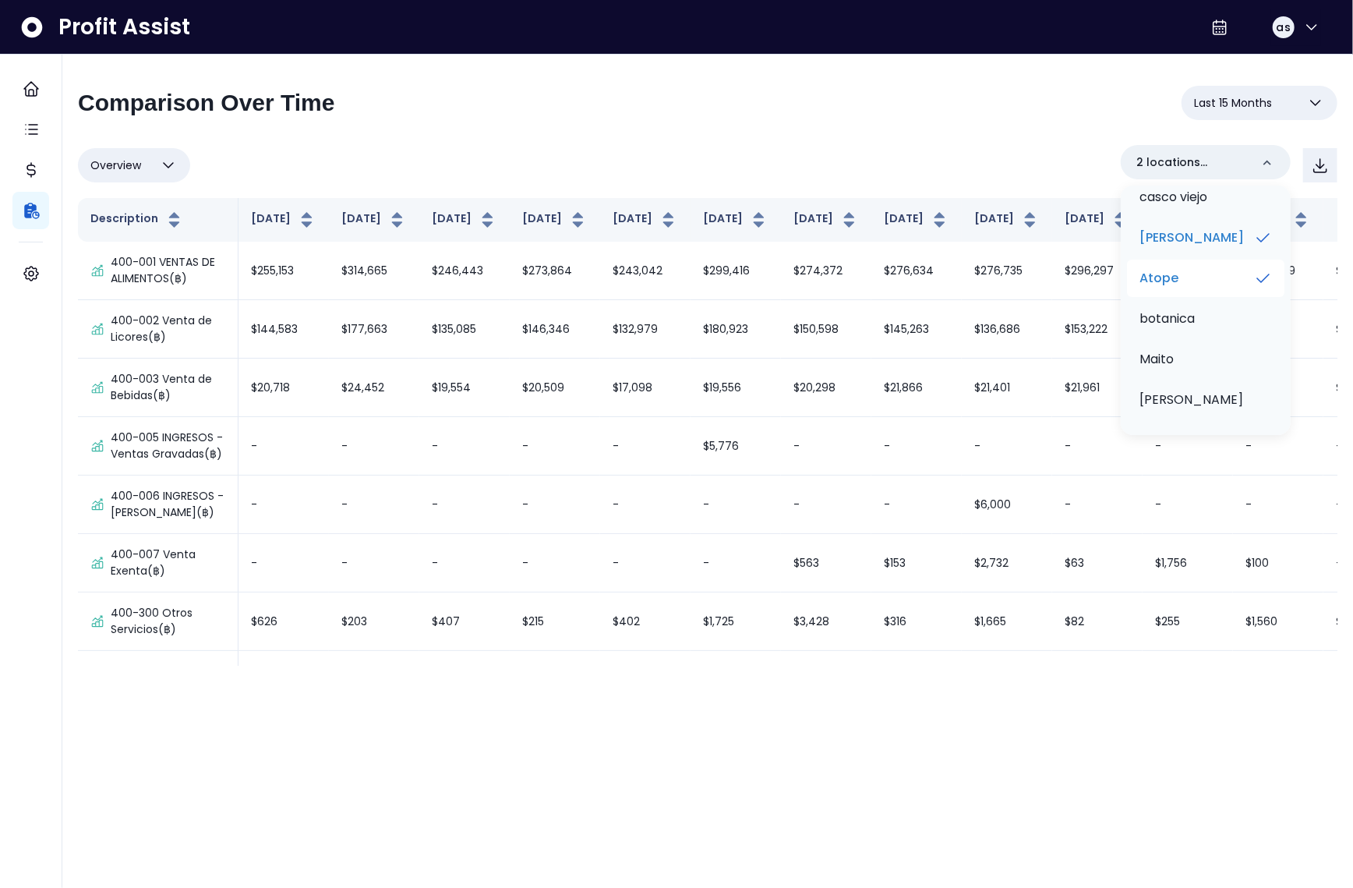
click at [1188, 274] on li "Atope" at bounding box center [1205, 278] width 157 height 37
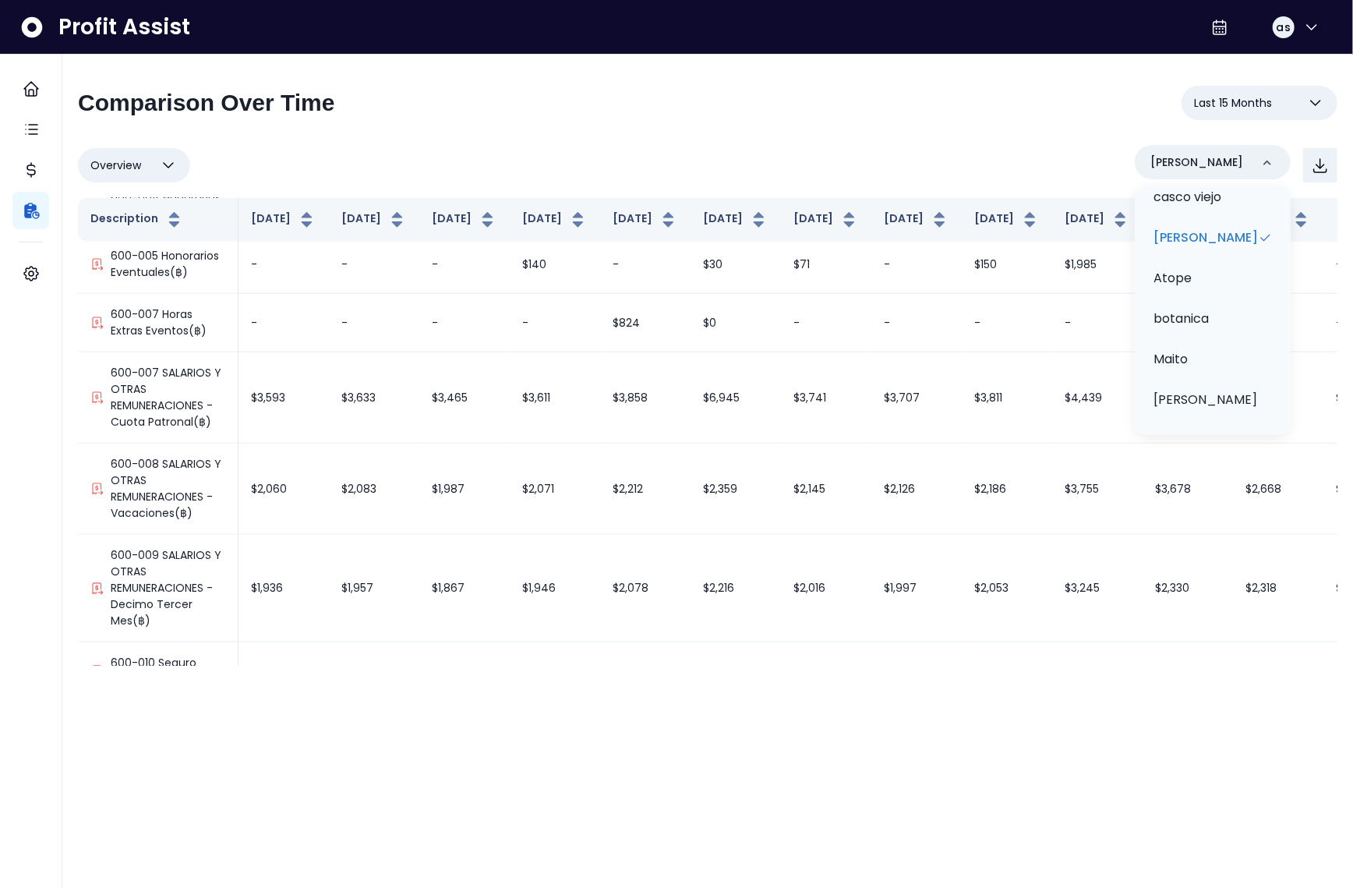
scroll to position [4419, 0]
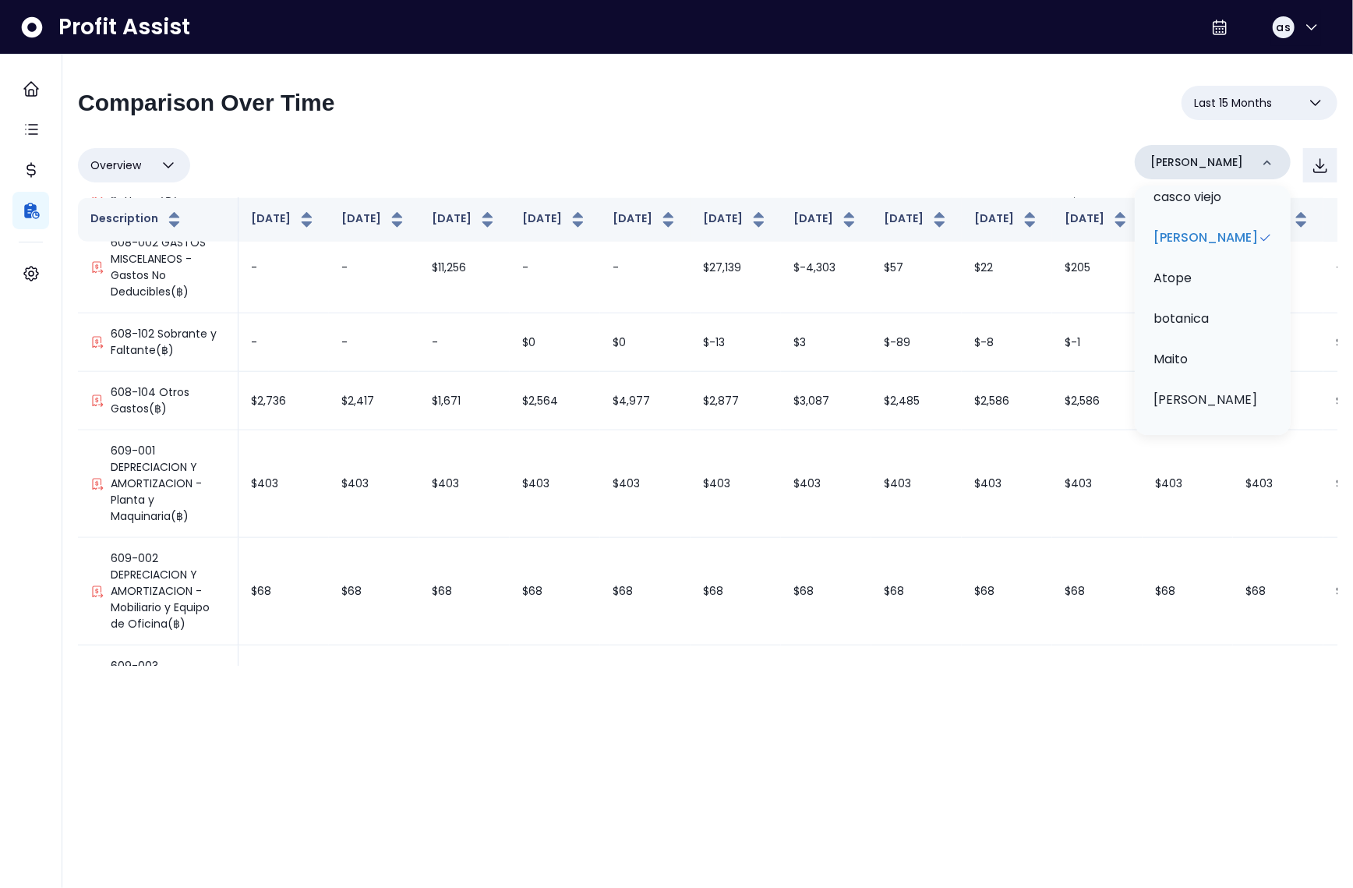
click at [1159, 150] on div "mai mai" at bounding box center [1213, 162] width 156 height 34
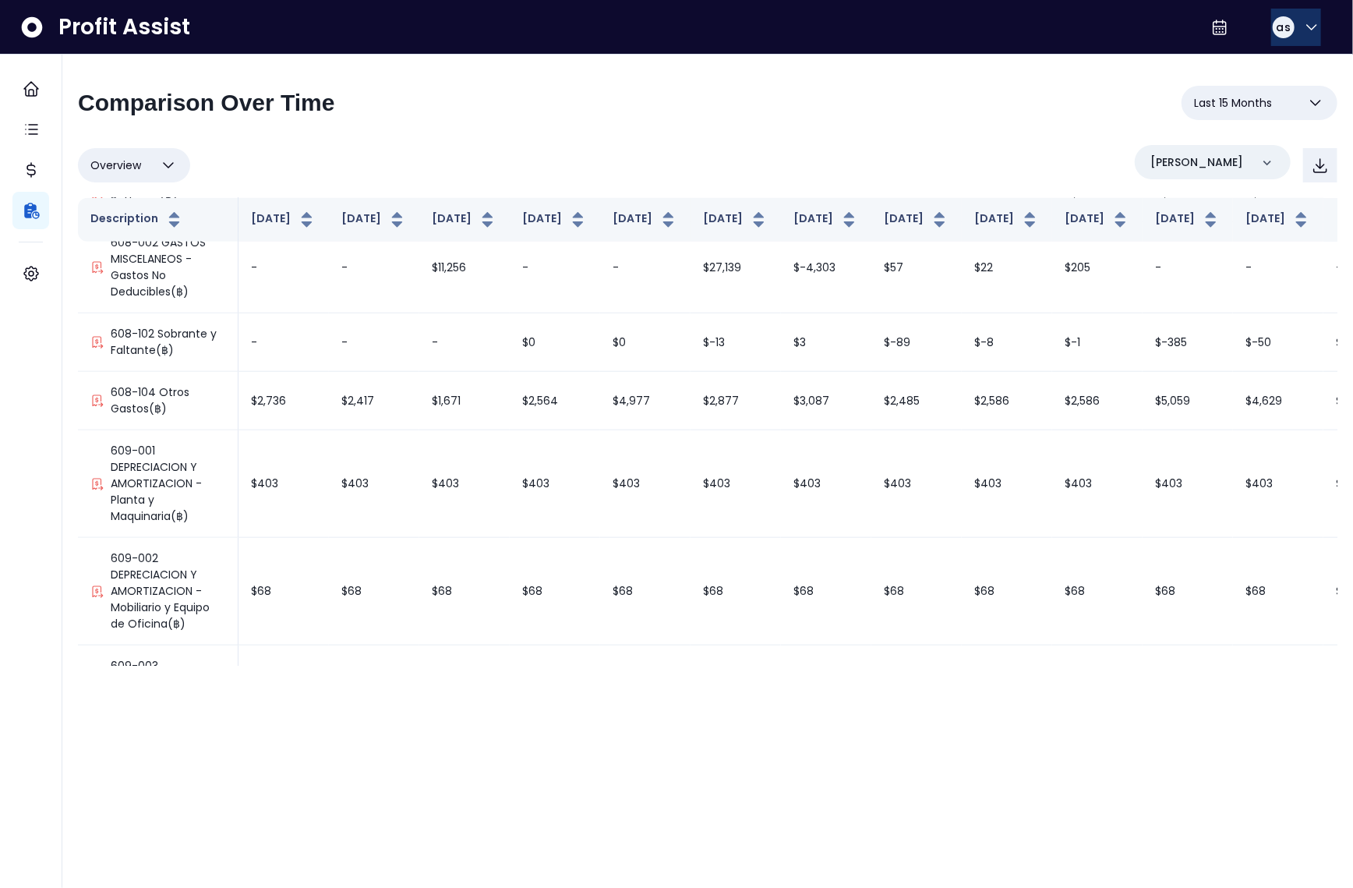
click at [1277, 28] on span "as" at bounding box center [1284, 27] width 14 height 16
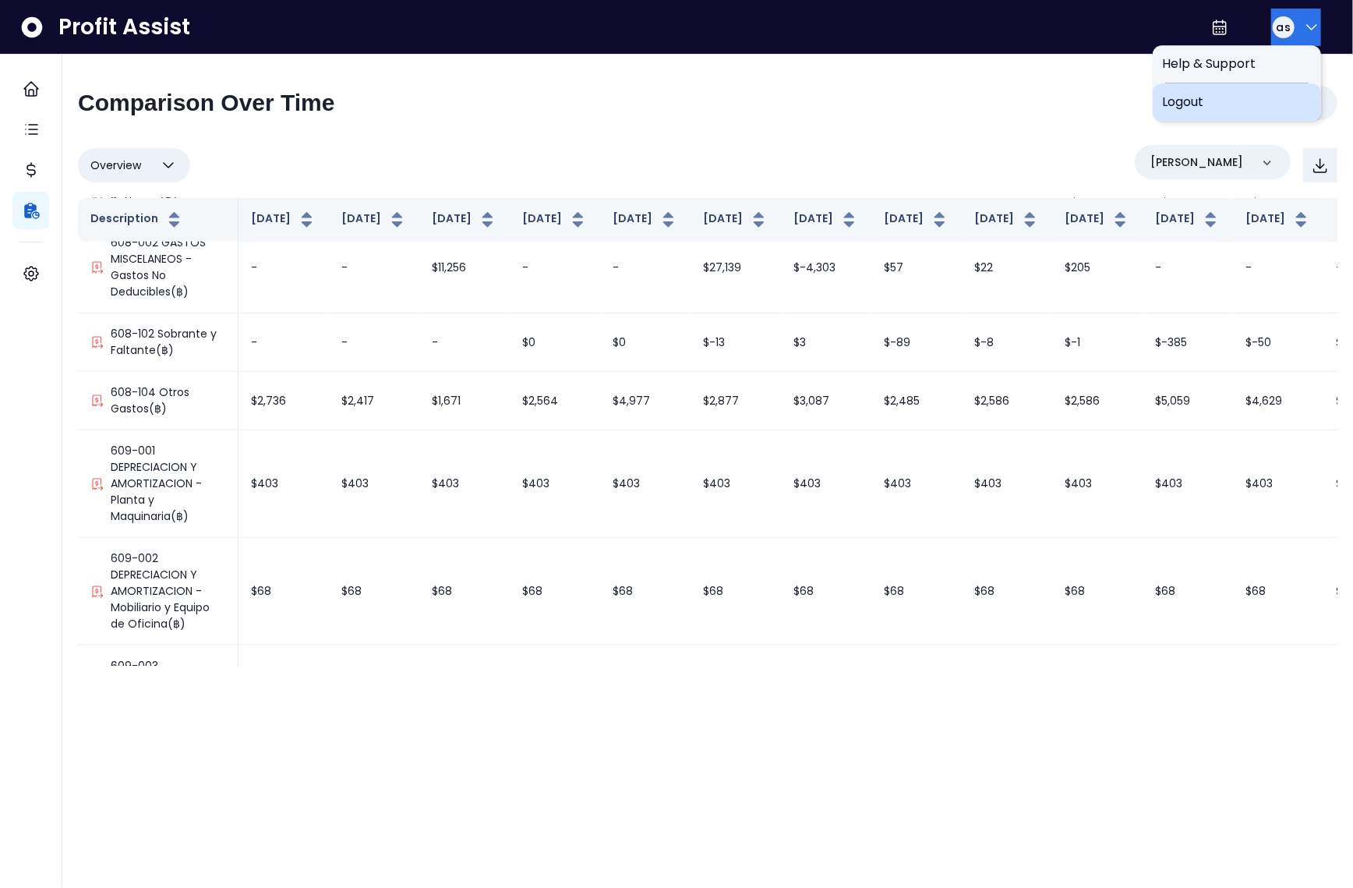
click at [1235, 102] on span "Logout" at bounding box center [1237, 102] width 150 height 19
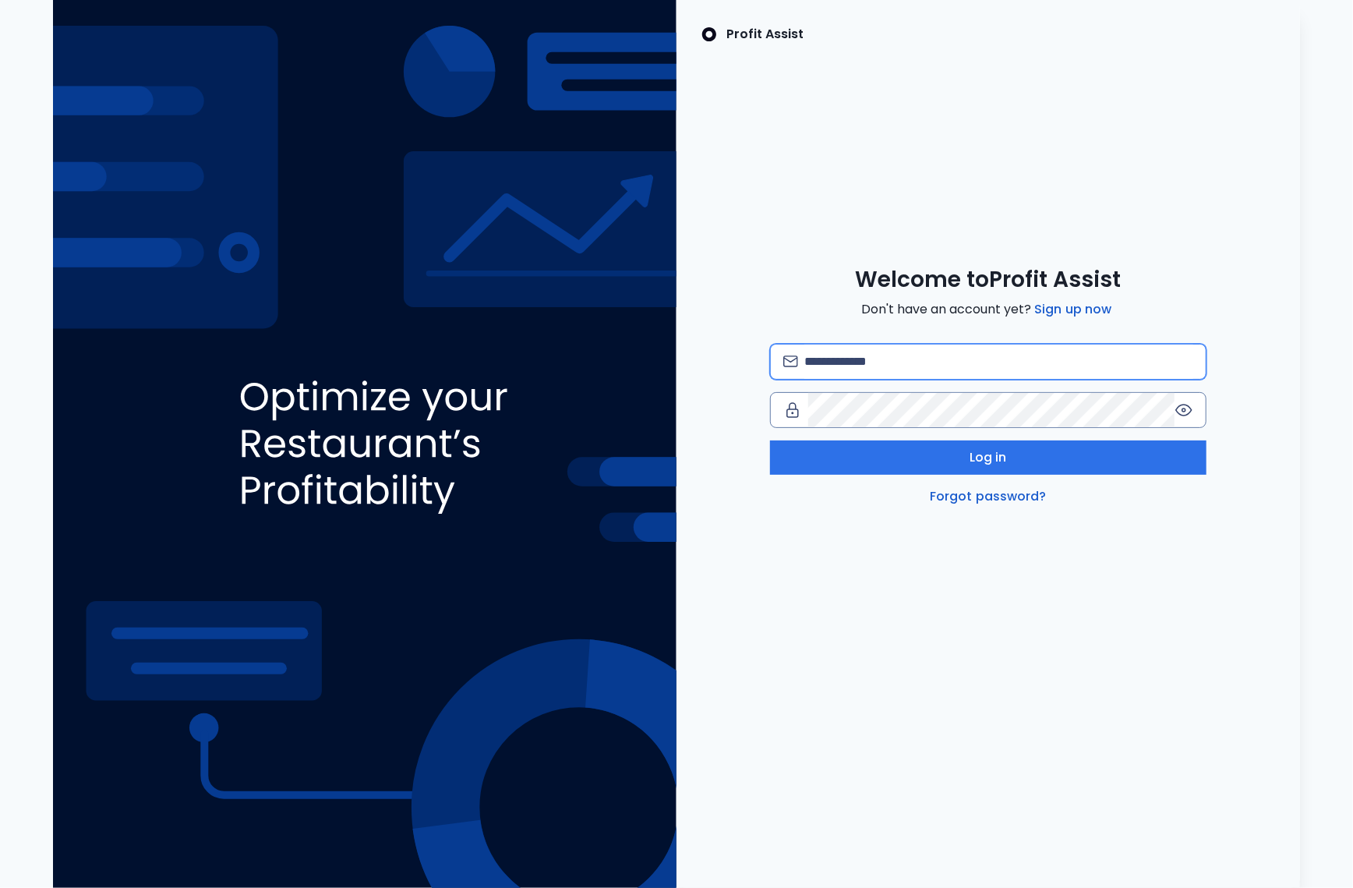
click at [996, 363] on input "email" at bounding box center [999, 362] width 389 height 34
type input "**********"
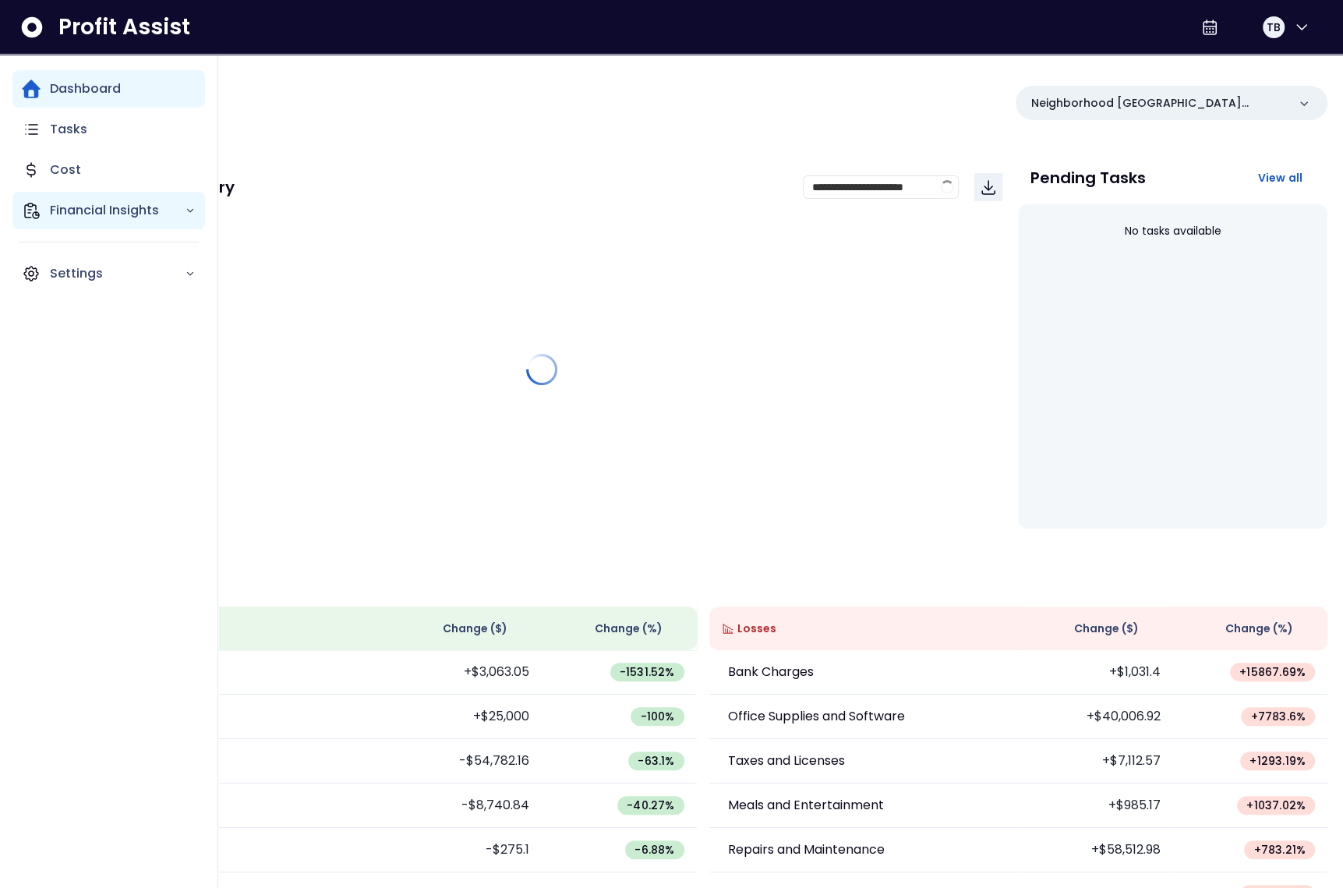
click at [43, 208] on div "Financial Insights" at bounding box center [108, 210] width 193 height 37
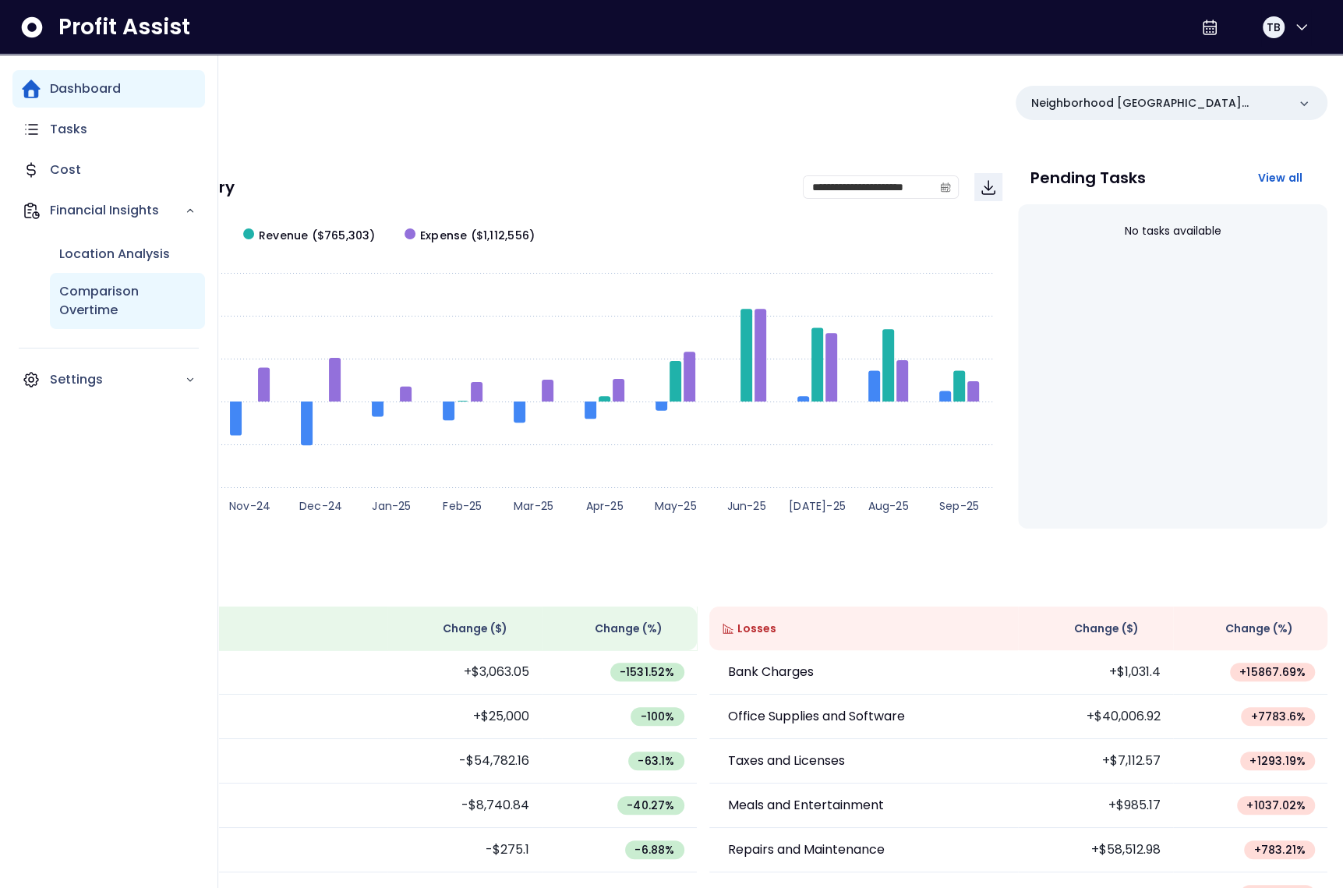
click at [109, 295] on p "Comparison Overtime" at bounding box center [127, 300] width 136 height 37
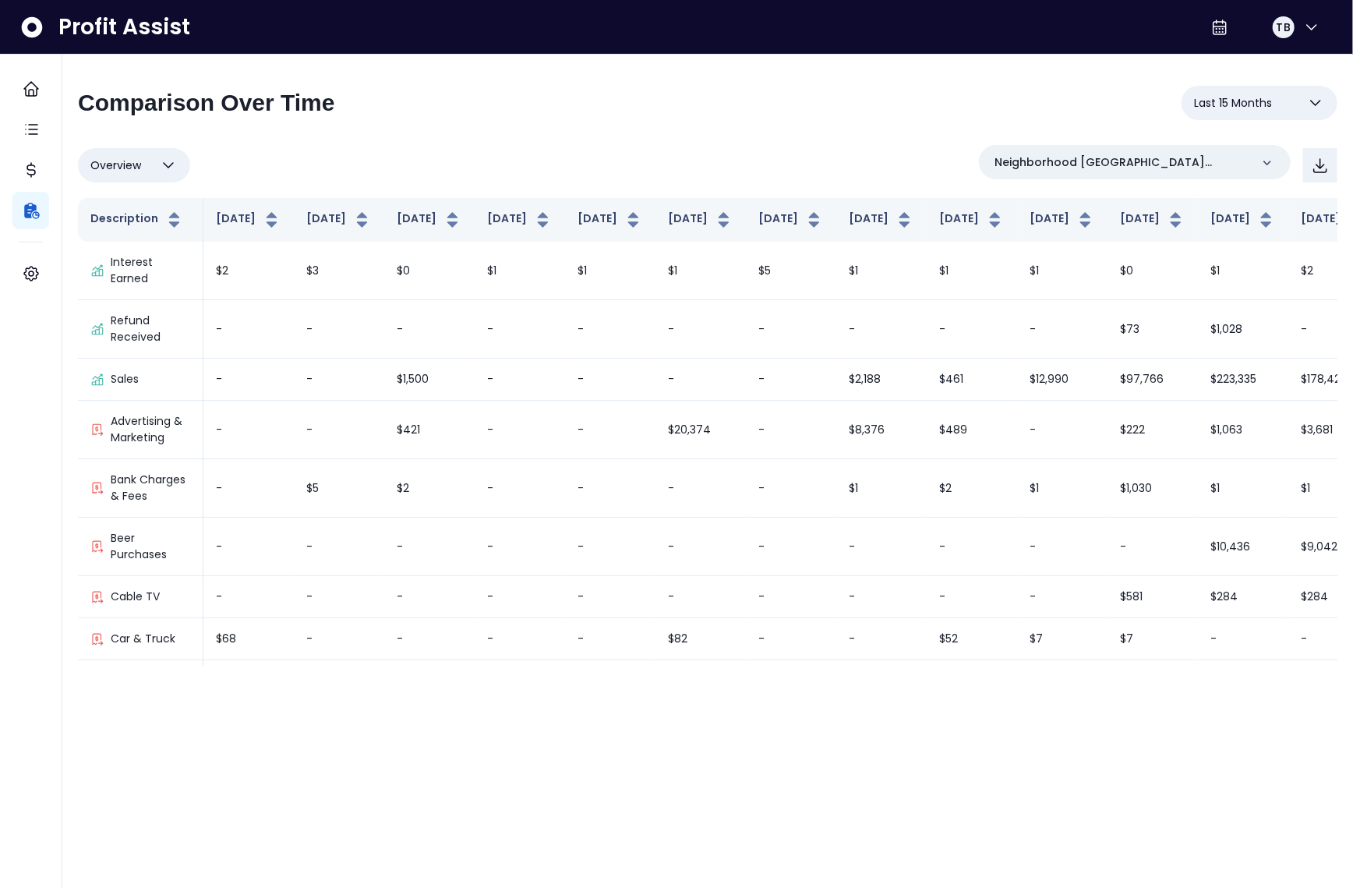
click at [1183, 191] on div "Overview Overview % of cost % of sales % of budget ******** Neighborhood Tap Ho…" at bounding box center [708, 405] width 1260 height 521
click at [1184, 162] on p "Neighborhood [GEOGRAPHIC_DATA] [PERSON_NAME]" at bounding box center [1123, 162] width 256 height 16
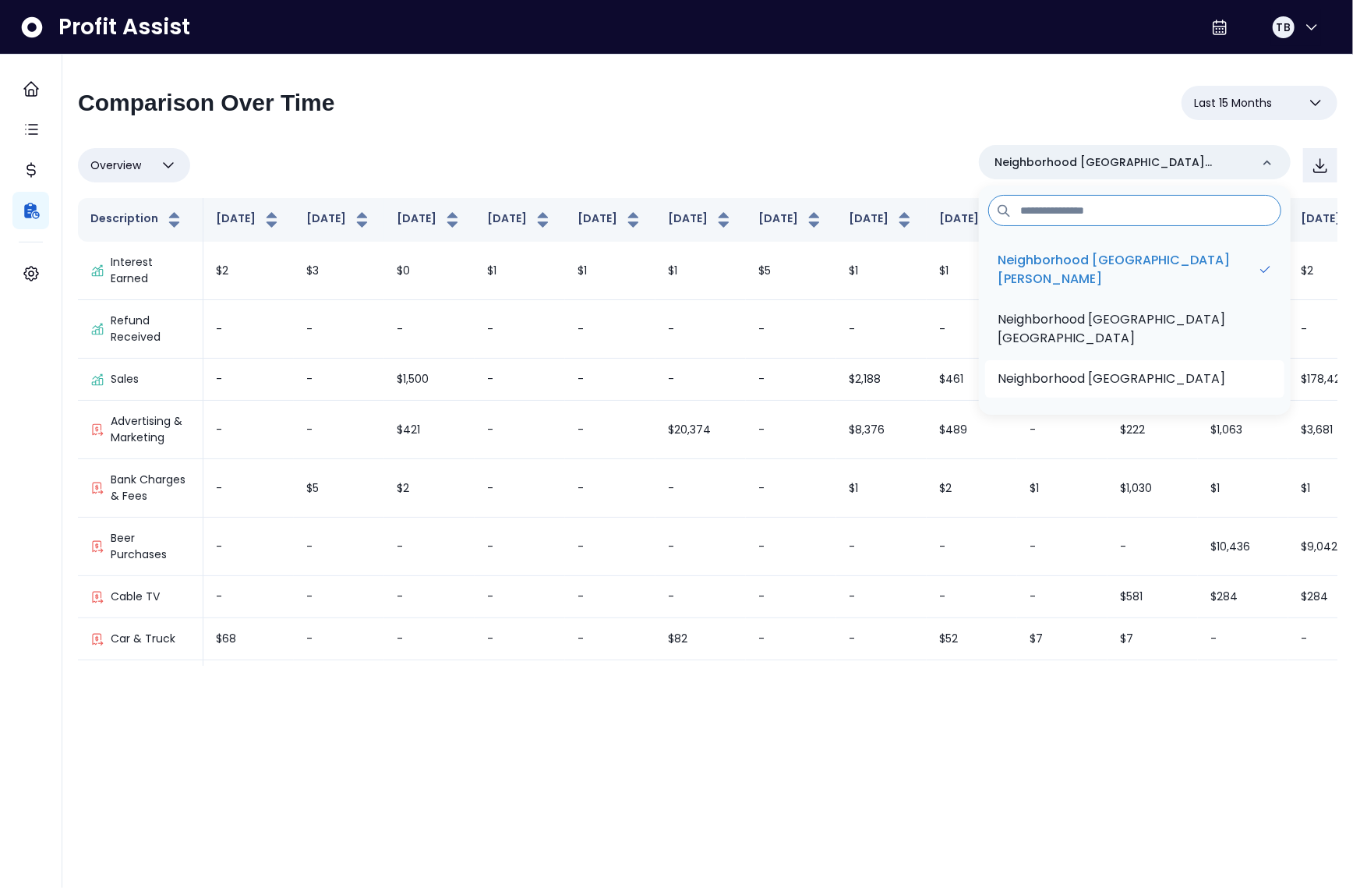
click at [1181, 366] on li "Neighborhood [GEOGRAPHIC_DATA]" at bounding box center [1134, 378] width 299 height 37
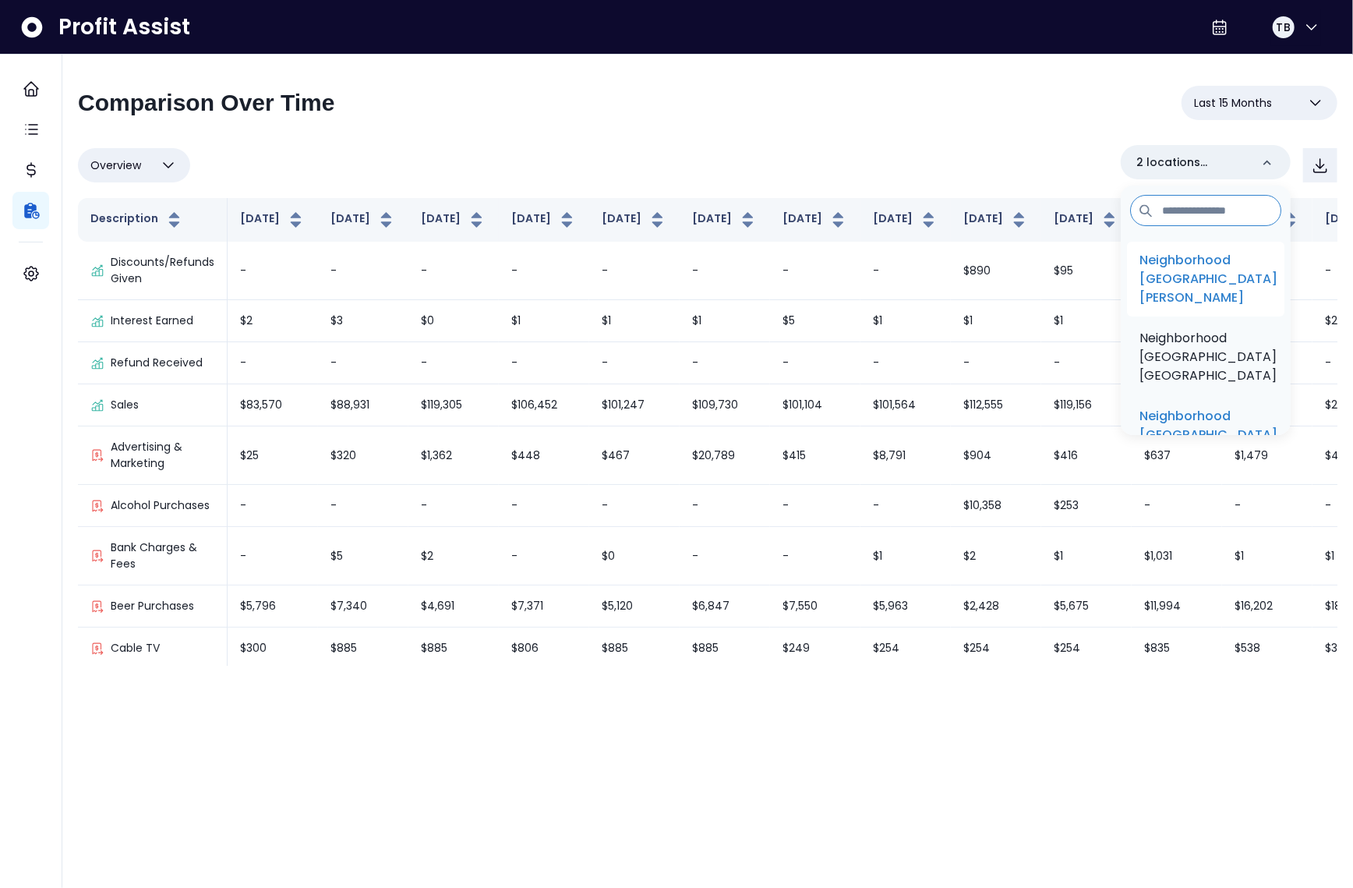
click at [1210, 286] on p "Neighborhood [GEOGRAPHIC_DATA] [PERSON_NAME]" at bounding box center [1209, 279] width 138 height 56
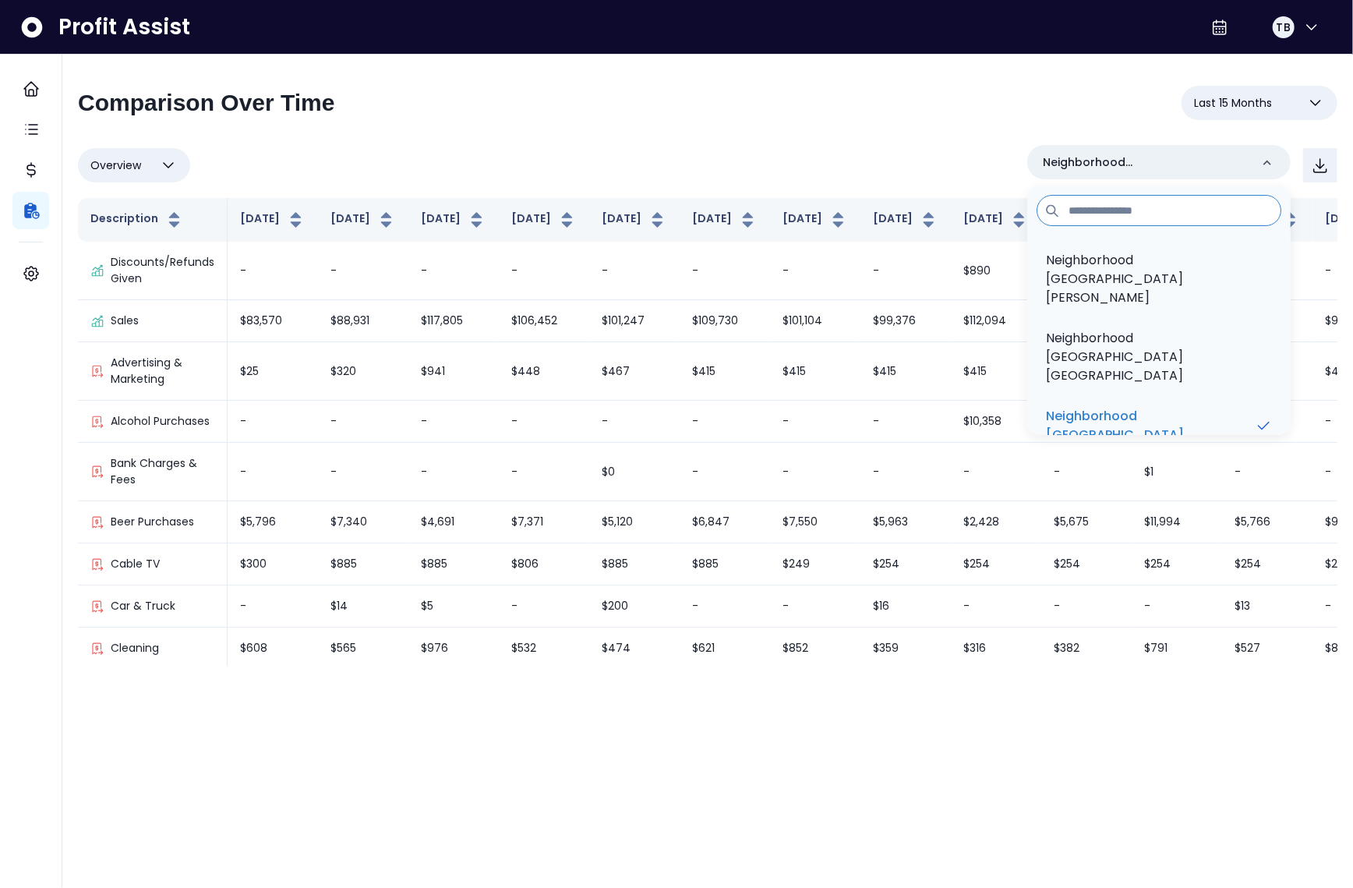
click at [909, 133] on div "**********" at bounding box center [708, 376] width 1260 height 580
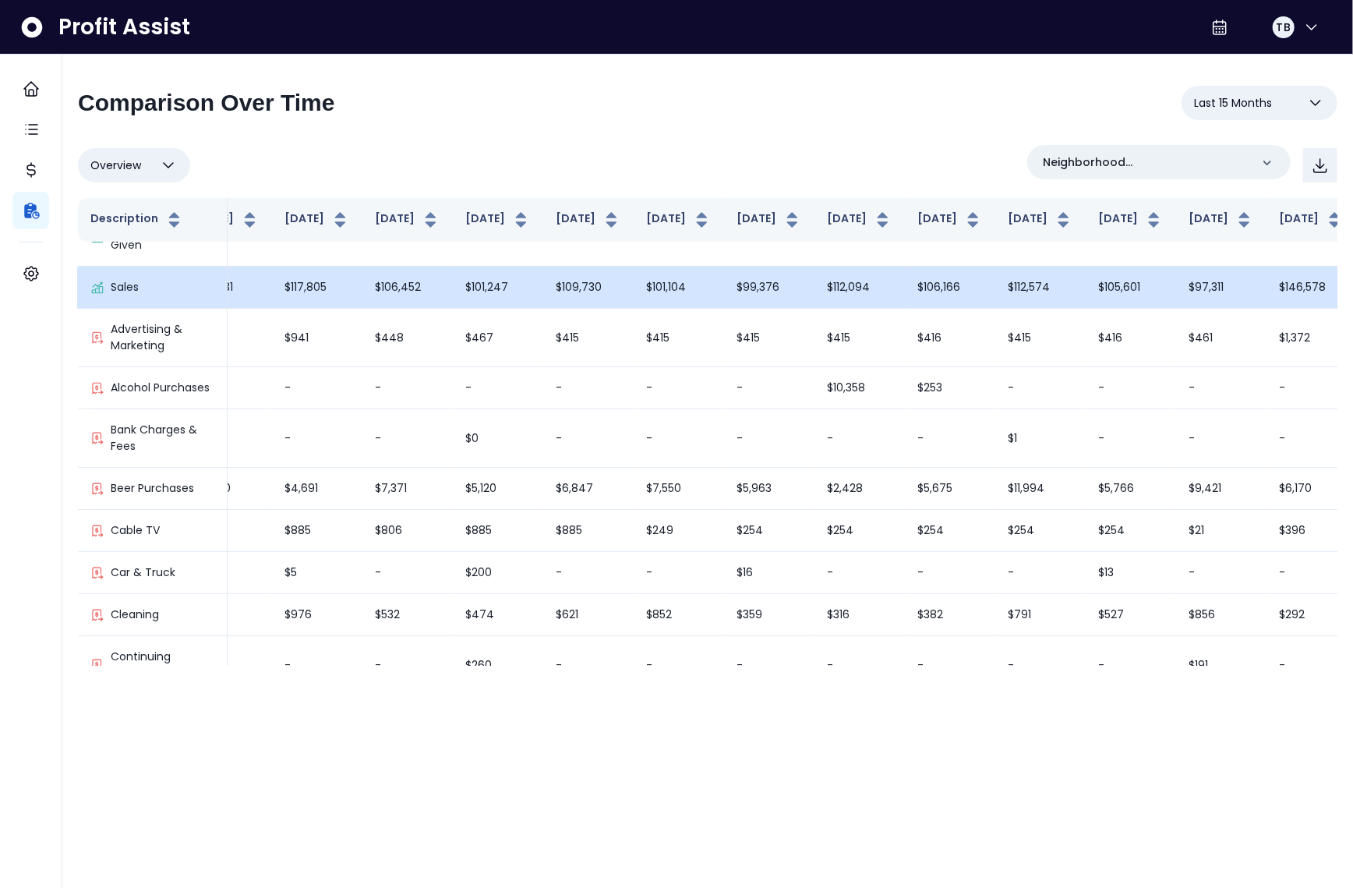
scroll to position [0, 136]
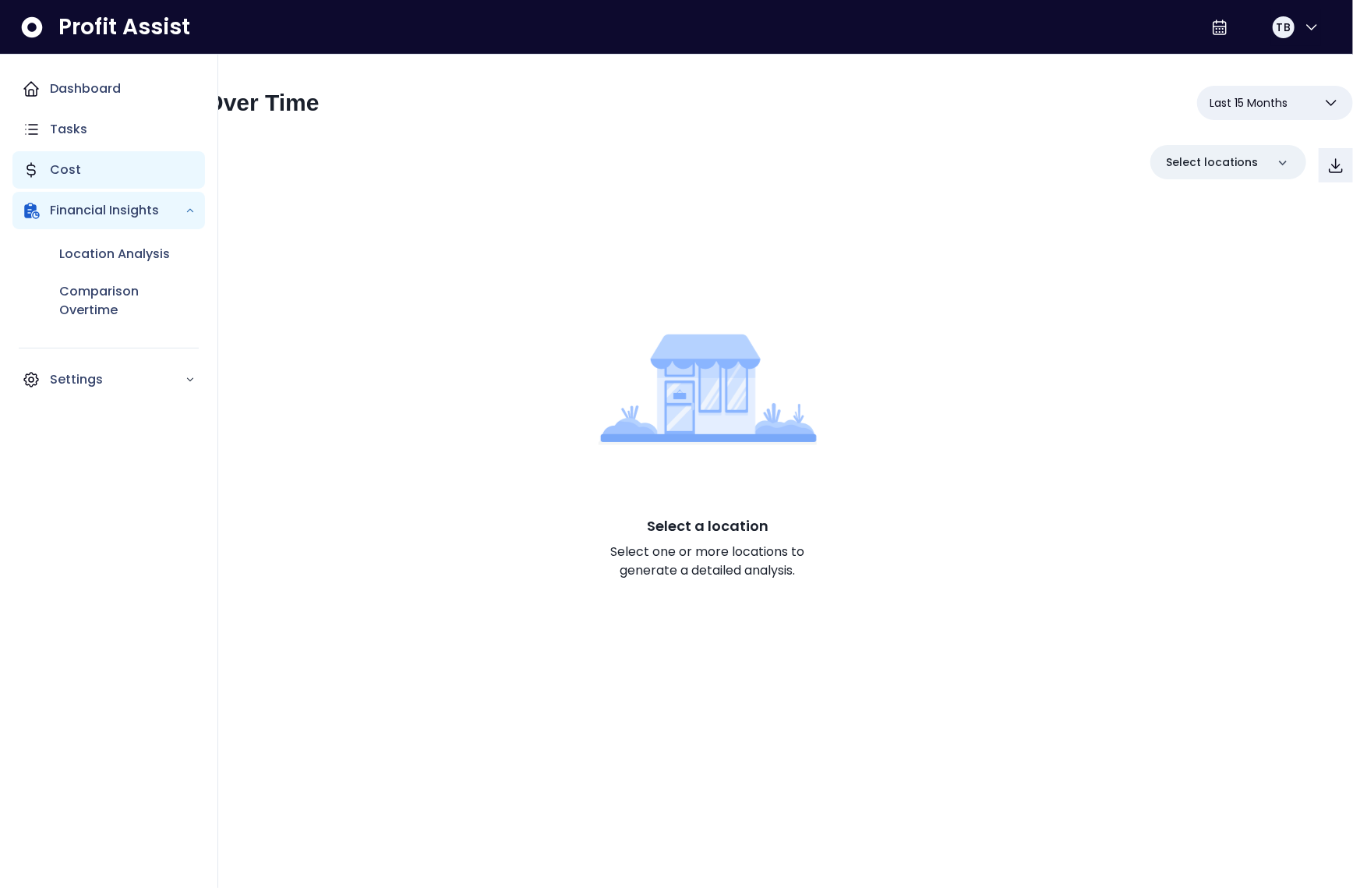
click at [42, 164] on div "Cost" at bounding box center [108, 169] width 193 height 37
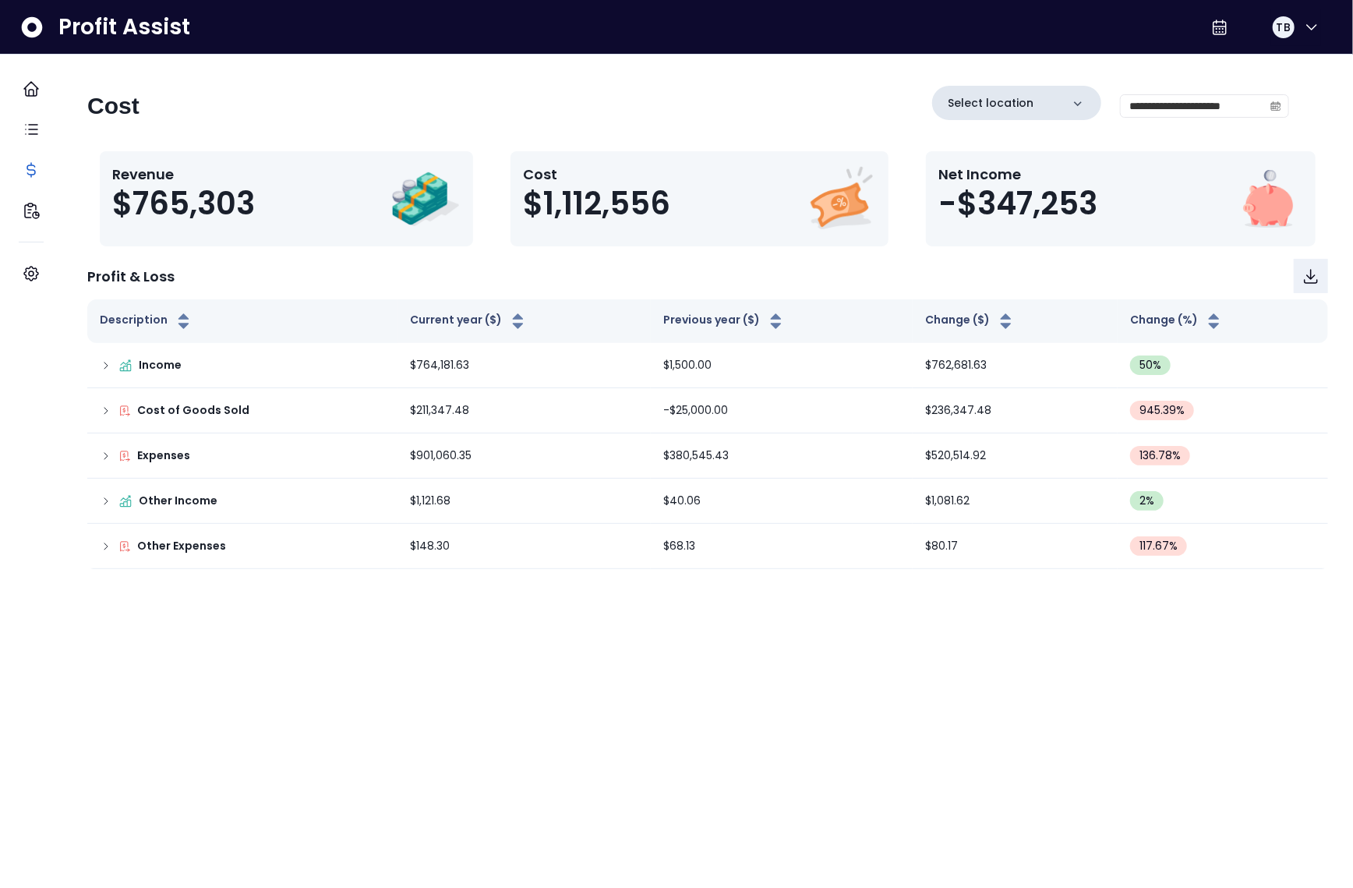
click at [991, 92] on div "Select location" at bounding box center [1016, 103] width 169 height 34
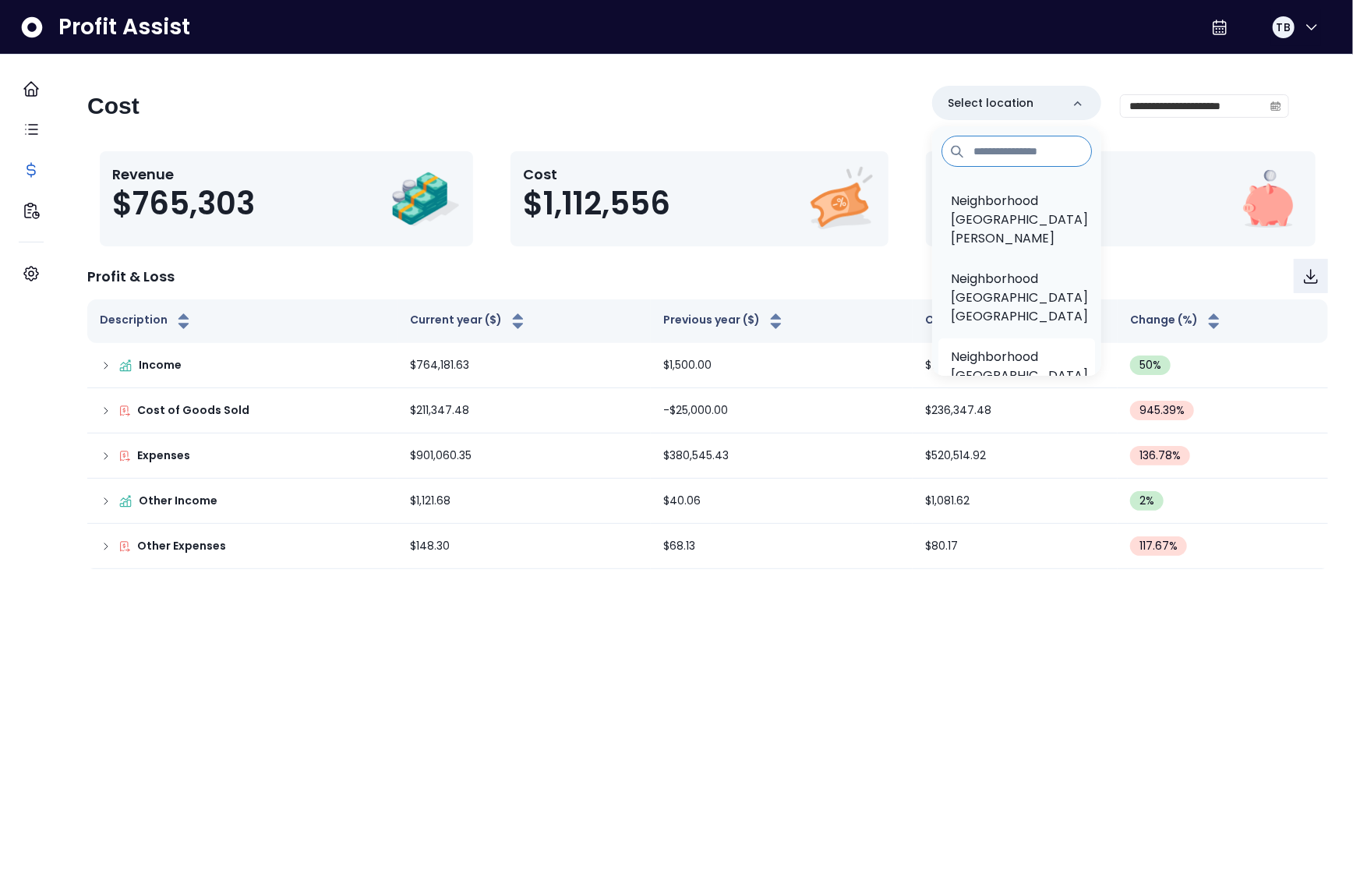
click at [1004, 348] on p "Neighborhood [GEOGRAPHIC_DATA]" at bounding box center [1019, 366] width 137 height 37
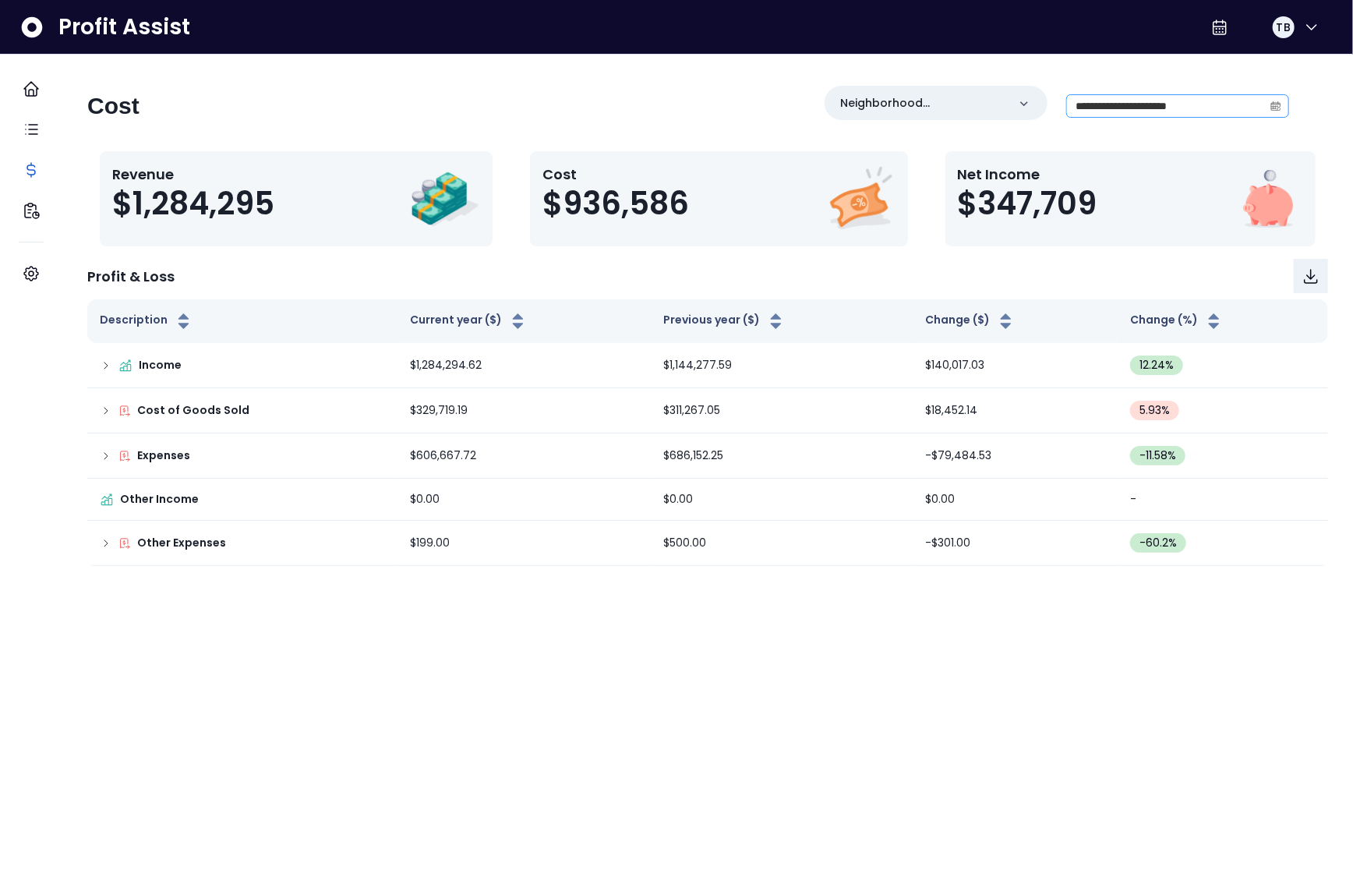
click at [1266, 102] on span at bounding box center [1276, 106] width 25 height 22
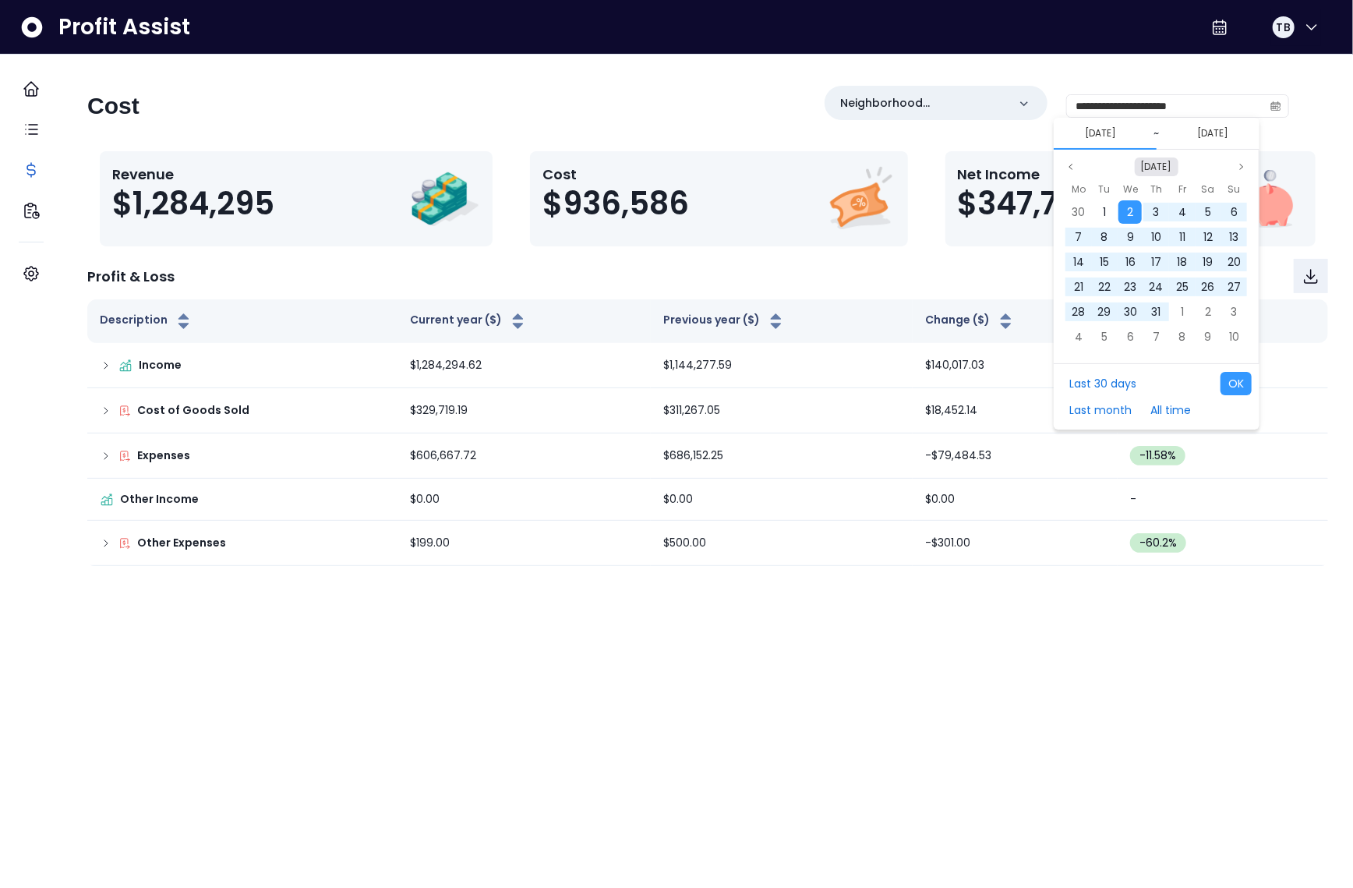
click at [1162, 166] on button "[DATE]" at bounding box center [1157, 166] width 44 height 19
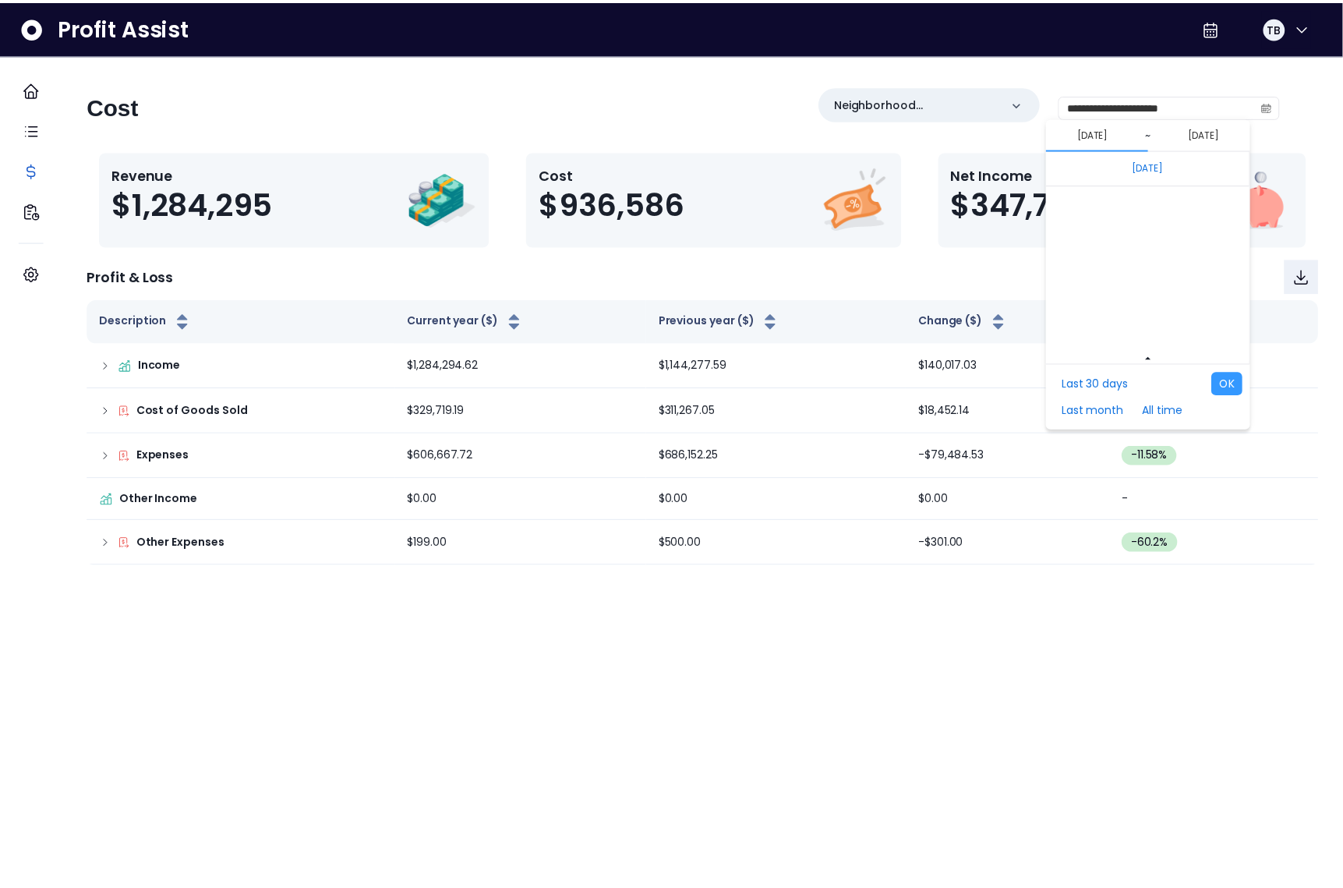
scroll to position [10440, 0]
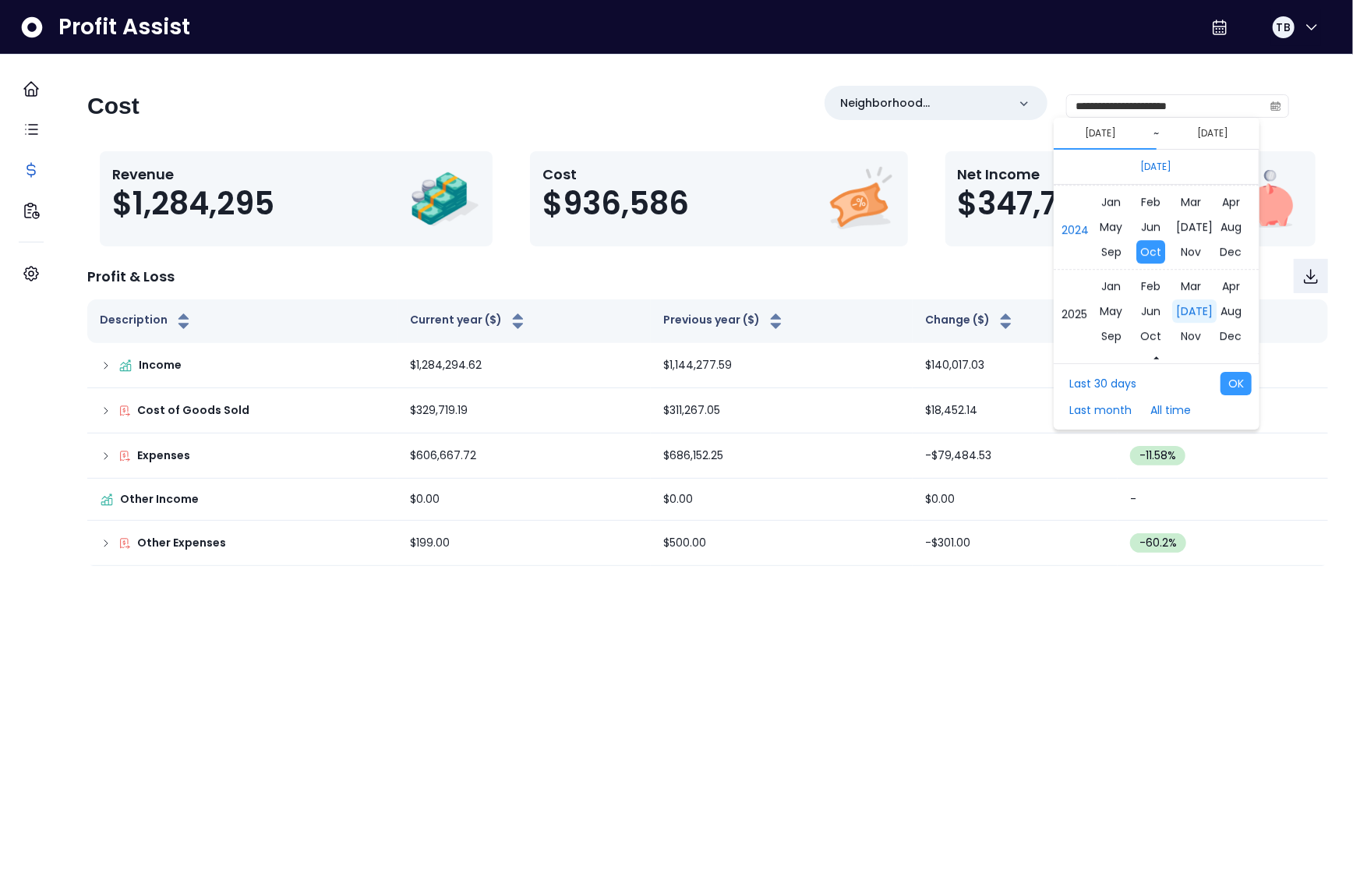
click at [1180, 311] on span "[DATE]" at bounding box center [1195, 310] width 44 height 23
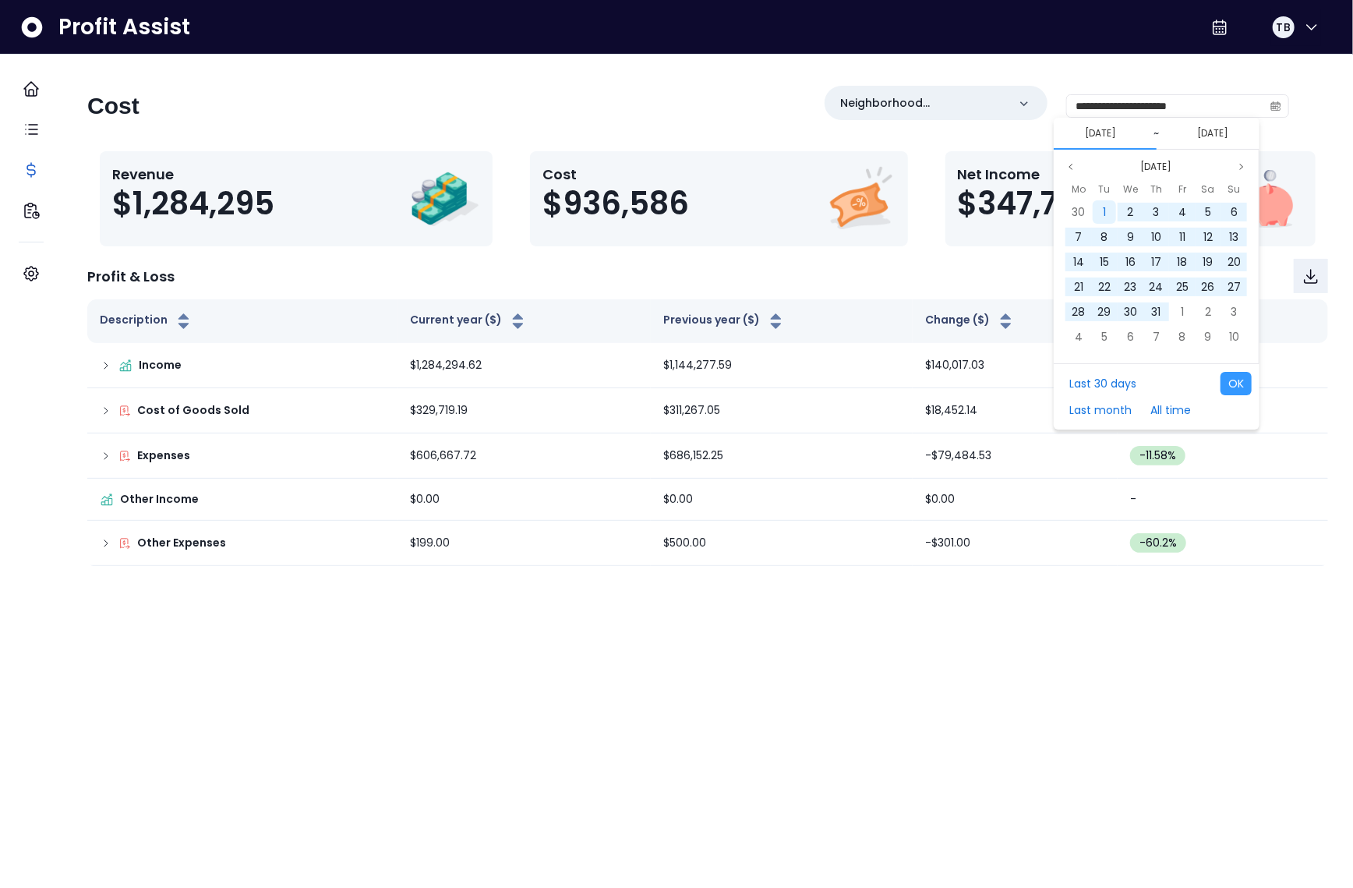
click at [1108, 214] on div "1" at bounding box center [1104, 211] width 23 height 23
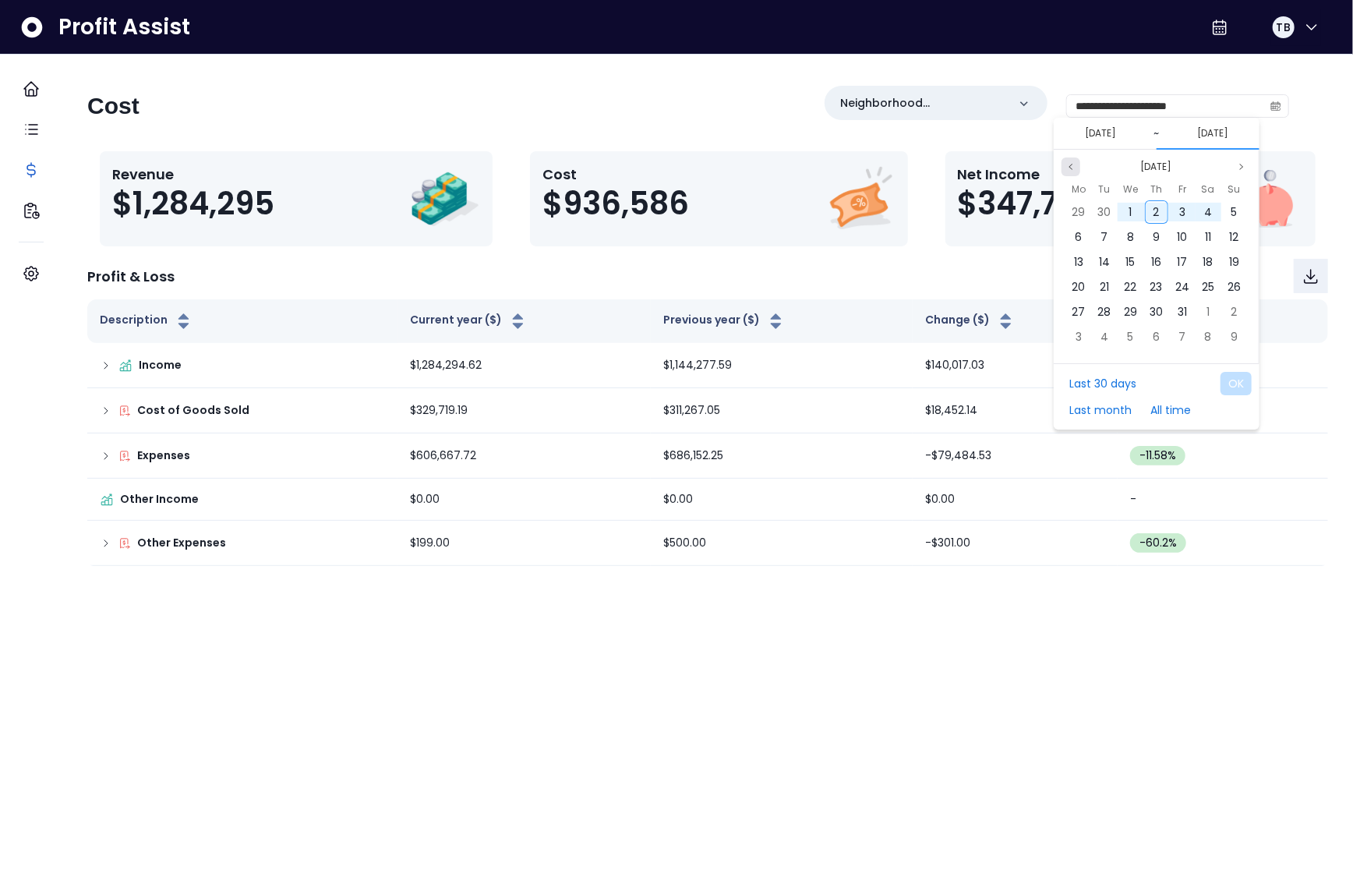
click at [1076, 168] on icon "page previous" at bounding box center [1071, 166] width 9 height 9
click at [1108, 313] on span "30" at bounding box center [1104, 312] width 13 height 16
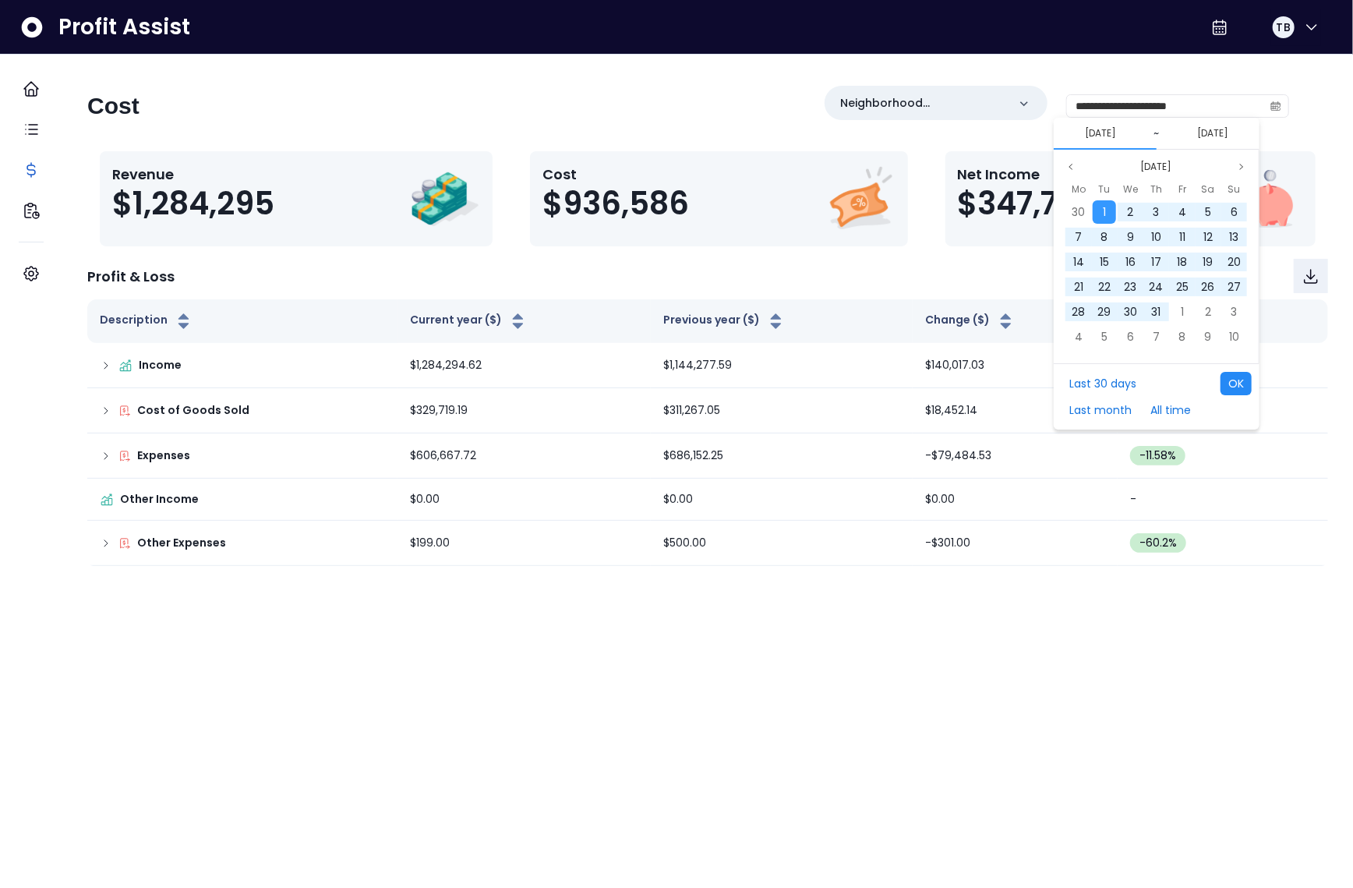
click at [1234, 376] on button "OK" at bounding box center [1236, 383] width 31 height 23
type input "**********"
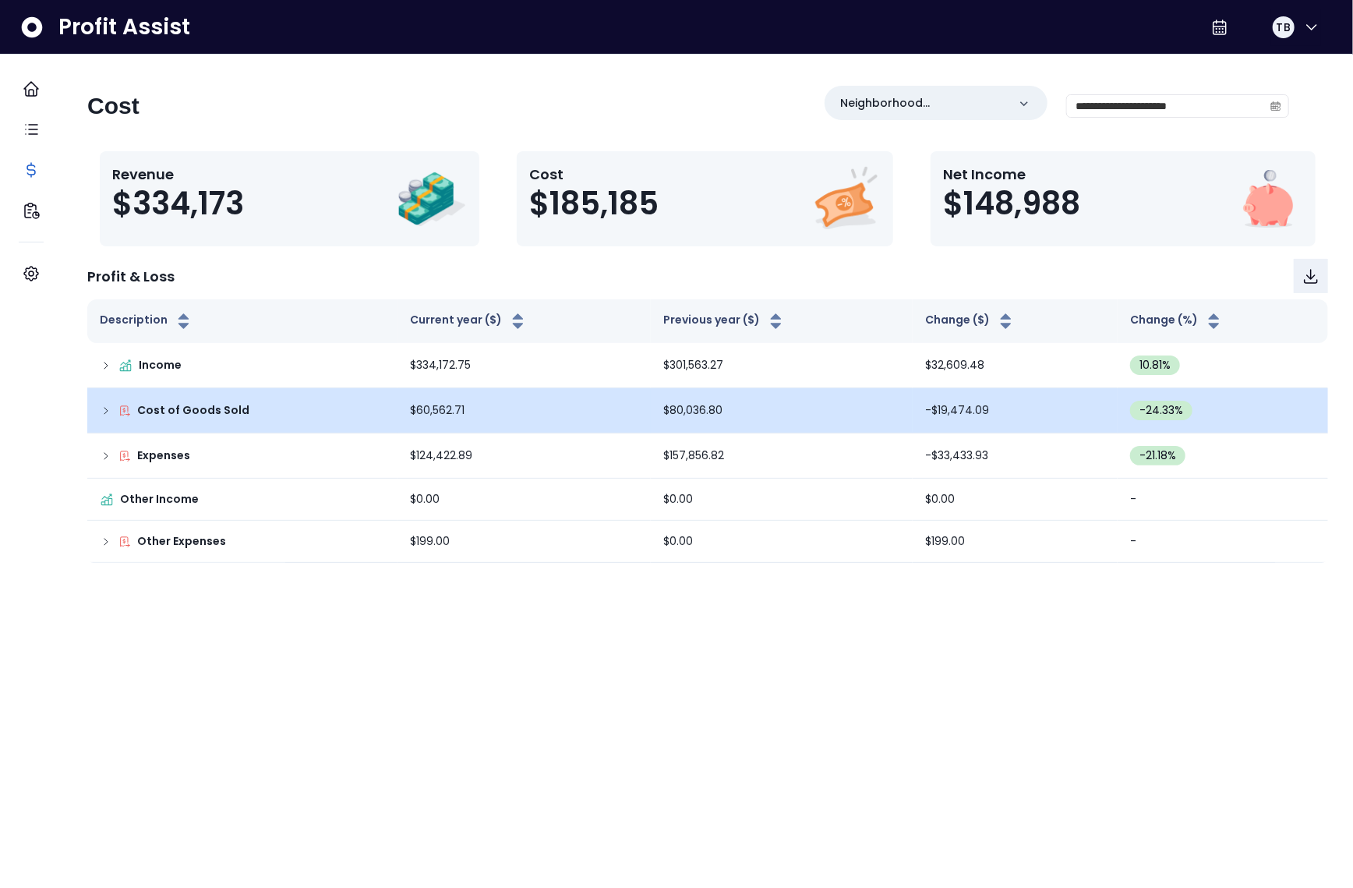
click at [112, 416] on icon at bounding box center [106, 411] width 12 height 12
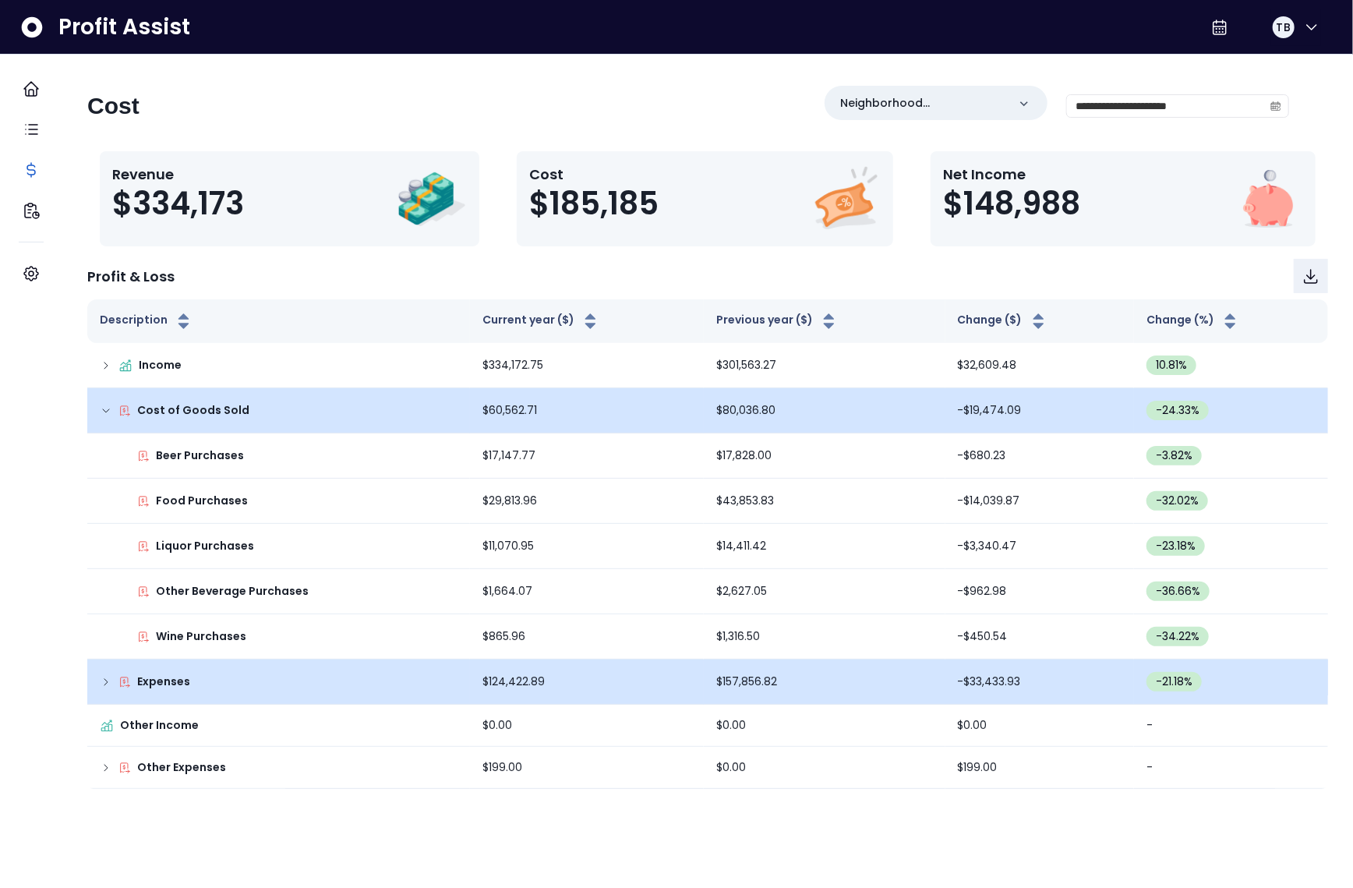
click at [112, 676] on icon at bounding box center [106, 682] width 12 height 12
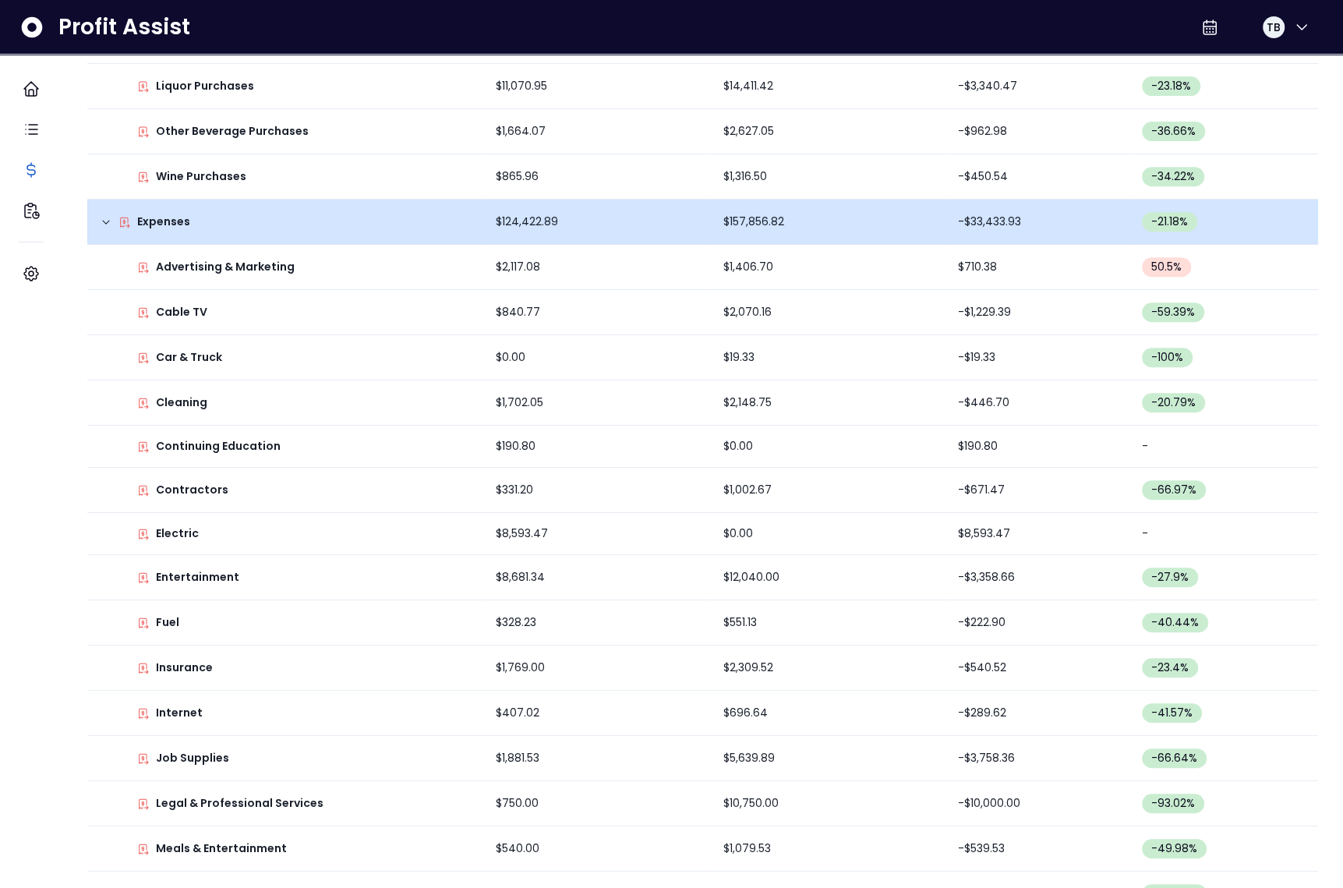
scroll to position [915, 0]
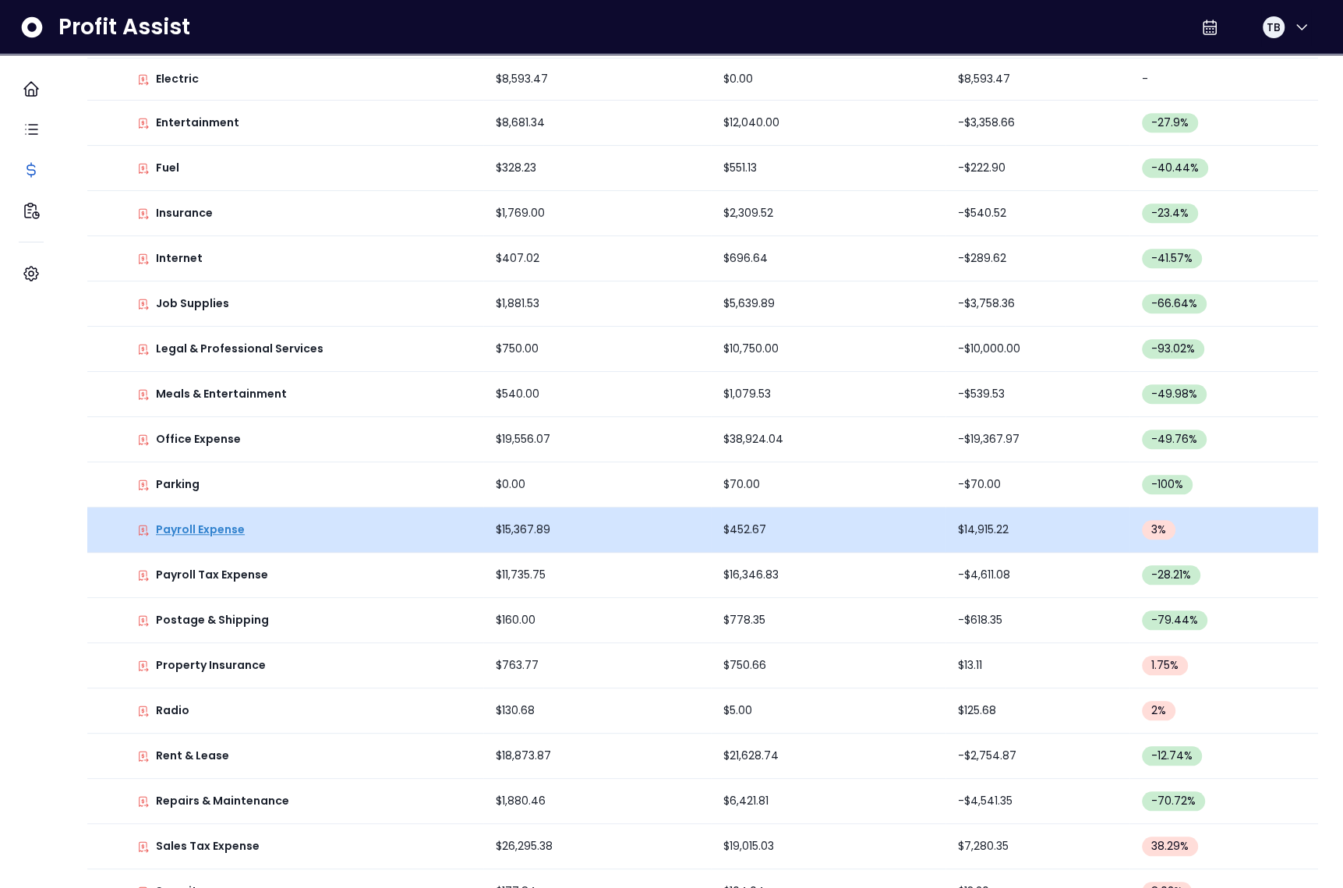
click at [240, 530] on p "Payroll Expense" at bounding box center [200, 530] width 89 height 16
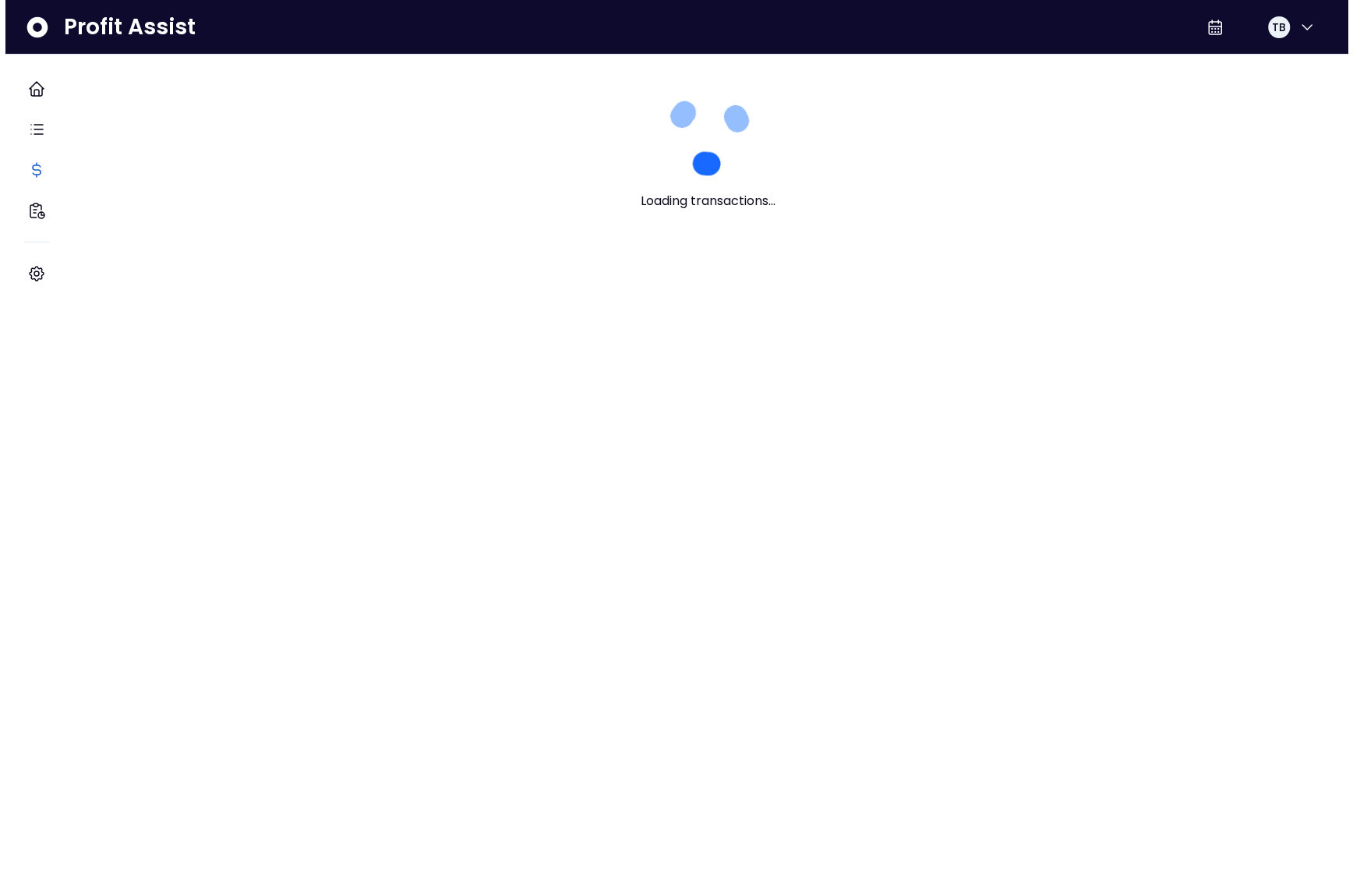
scroll to position [0, 0]
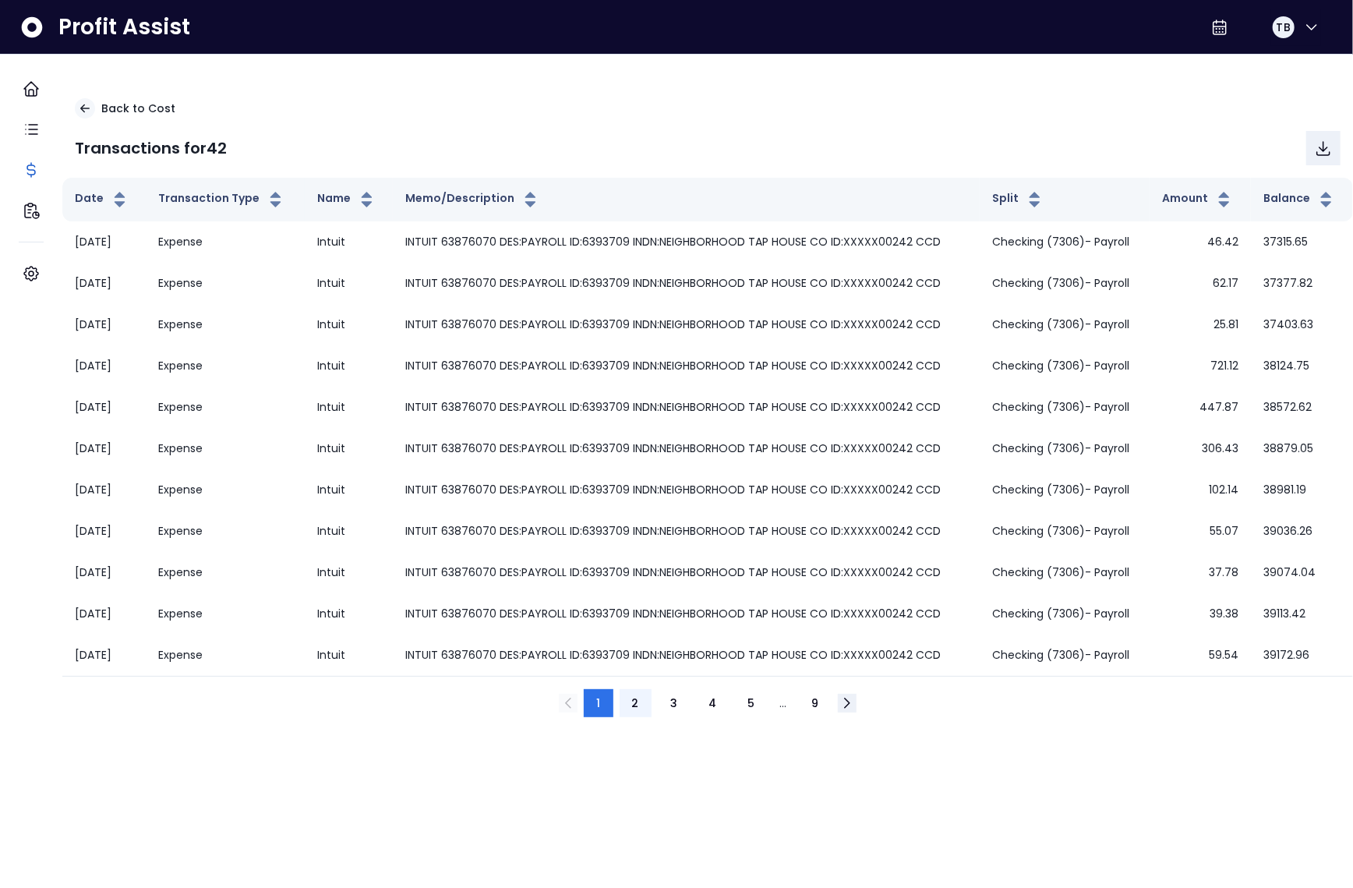
click at [645, 702] on button "2" at bounding box center [636, 703] width 32 height 28
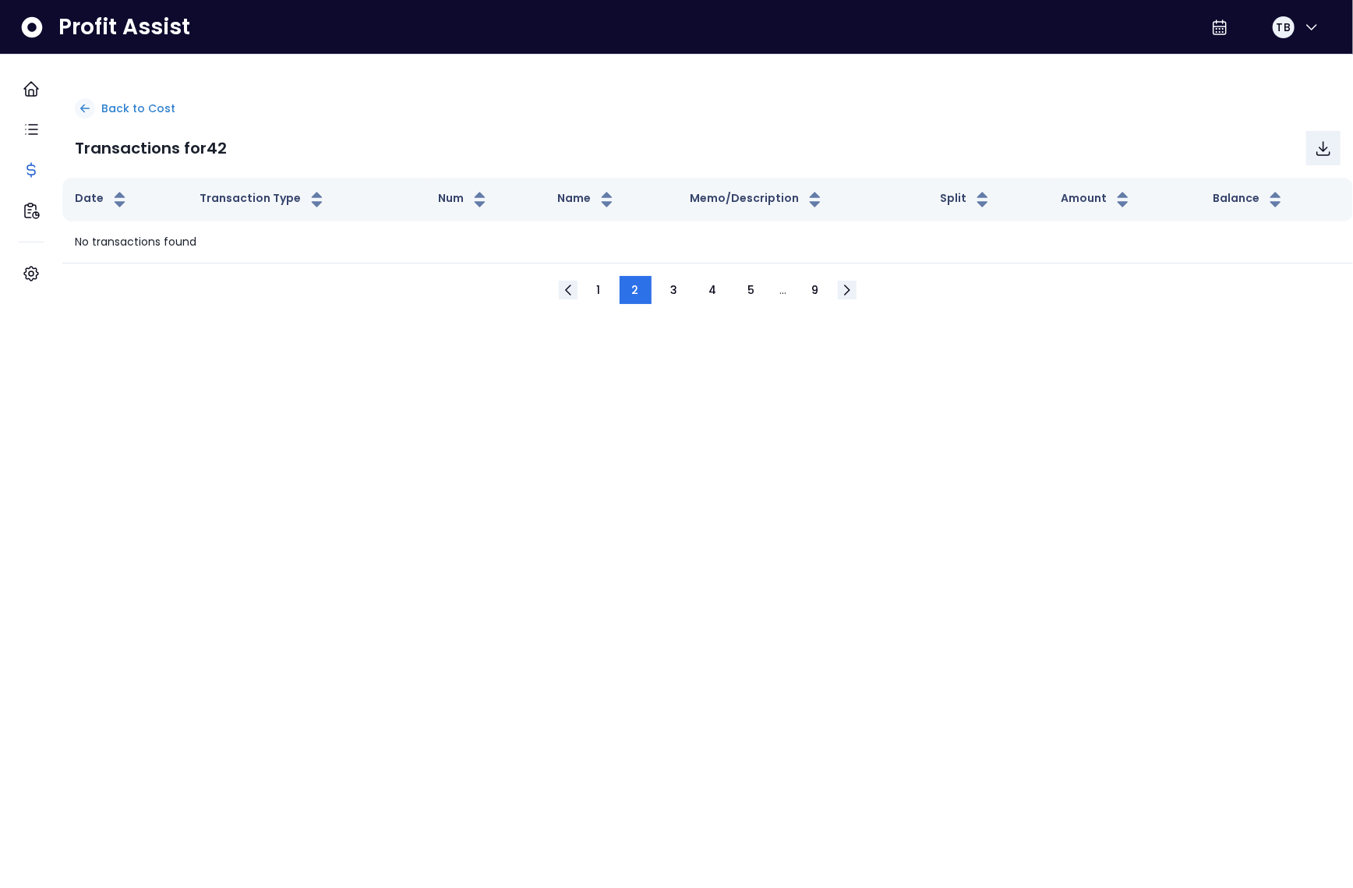
click at [154, 109] on p "Back to Cost" at bounding box center [138, 109] width 74 height 16
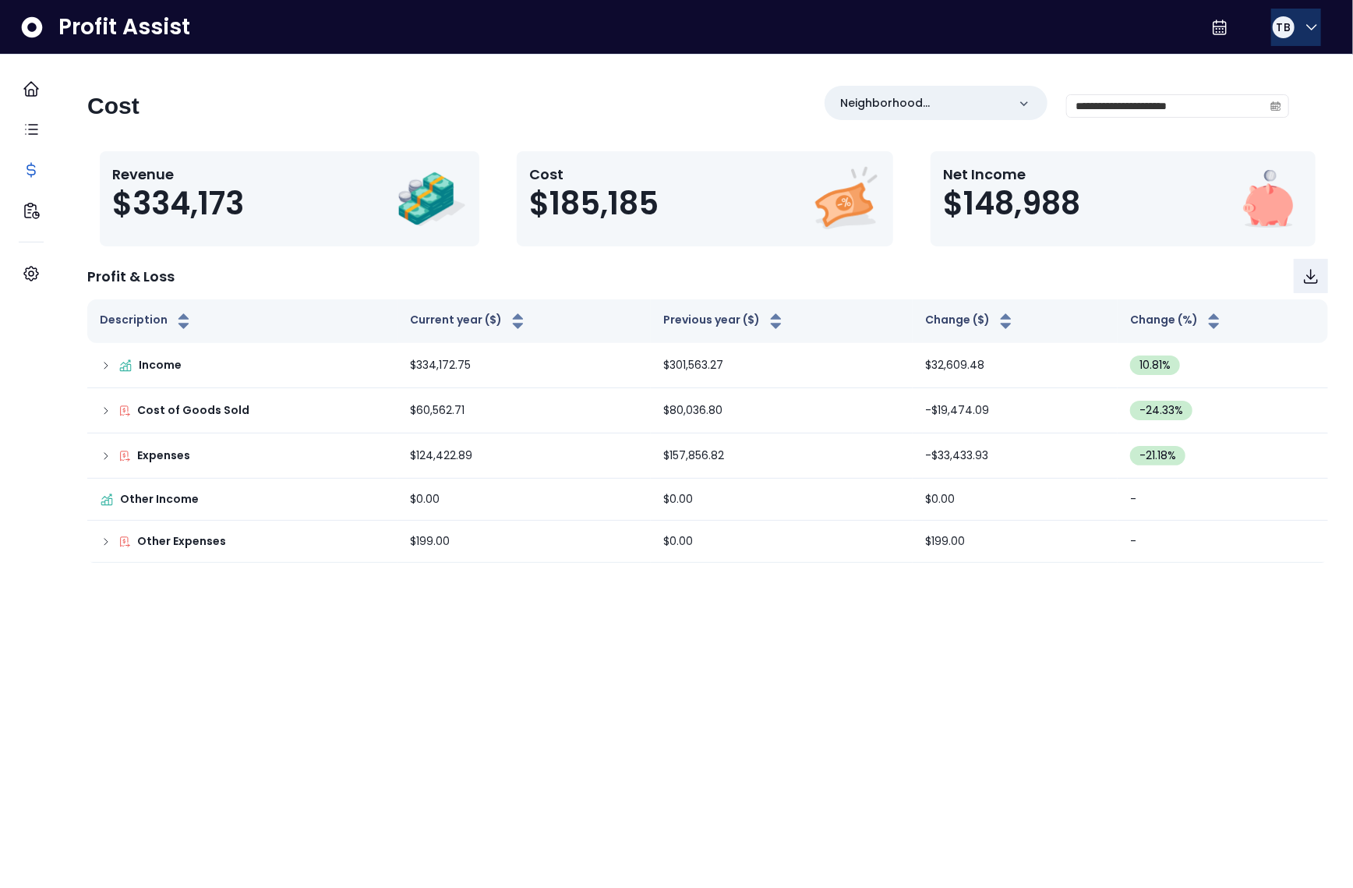
click at [1281, 26] on span "TB" at bounding box center [1284, 27] width 14 height 16
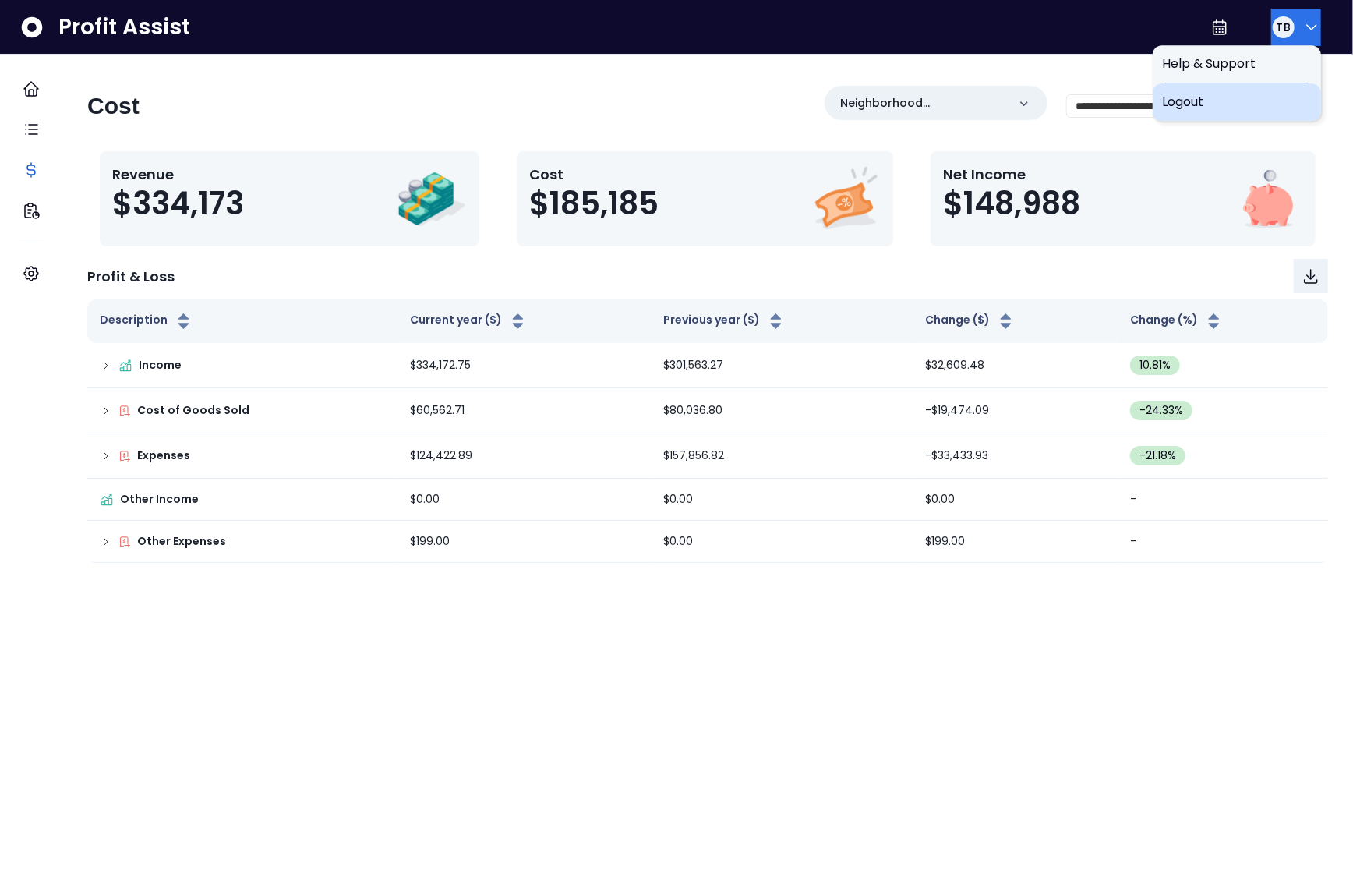
click at [1256, 94] on span "Logout" at bounding box center [1237, 102] width 150 height 19
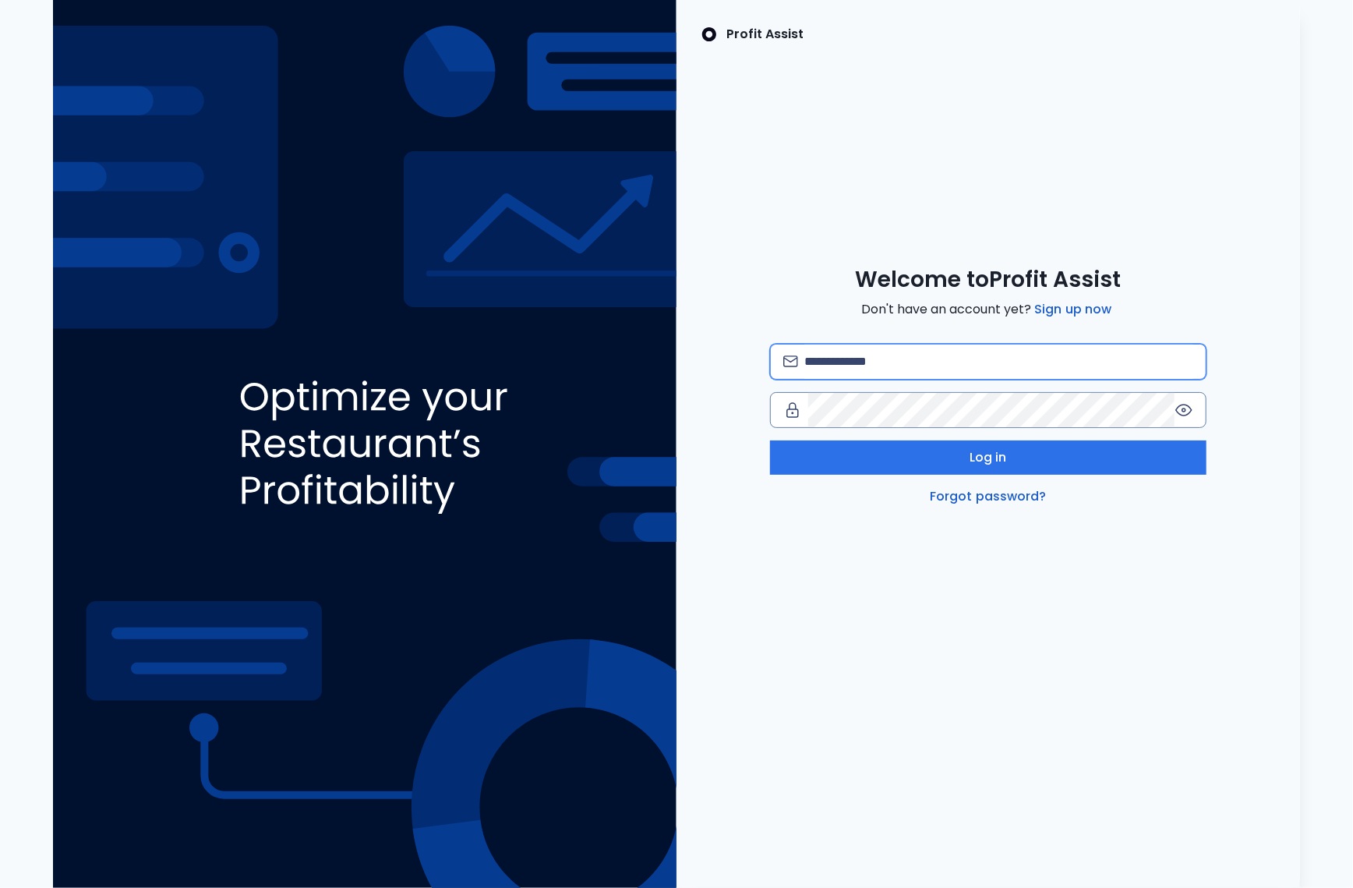
click at [933, 348] on input "email" at bounding box center [999, 362] width 389 height 34
type input "**********"
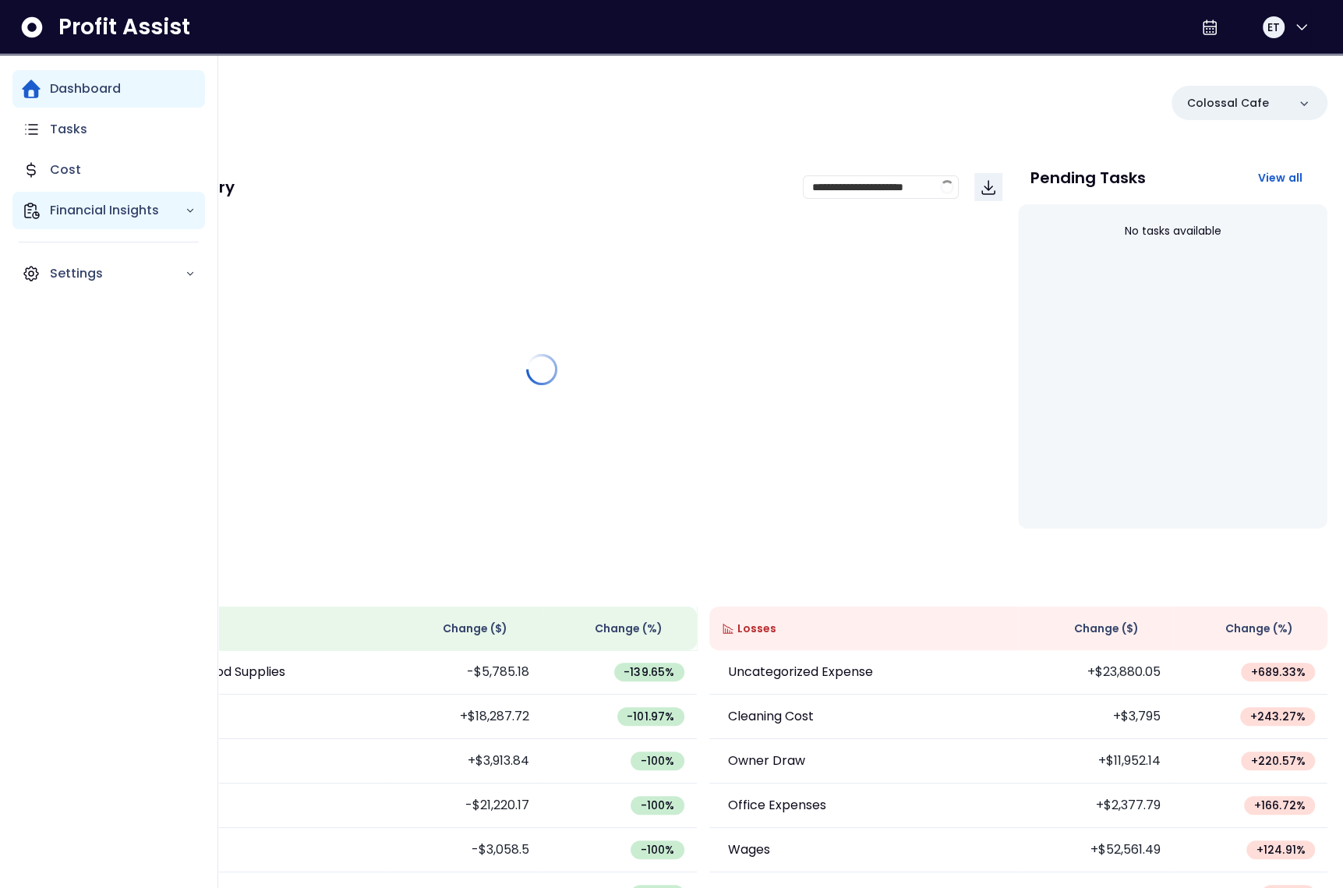
click at [83, 220] on div "Financial Insights" at bounding box center [108, 210] width 193 height 37
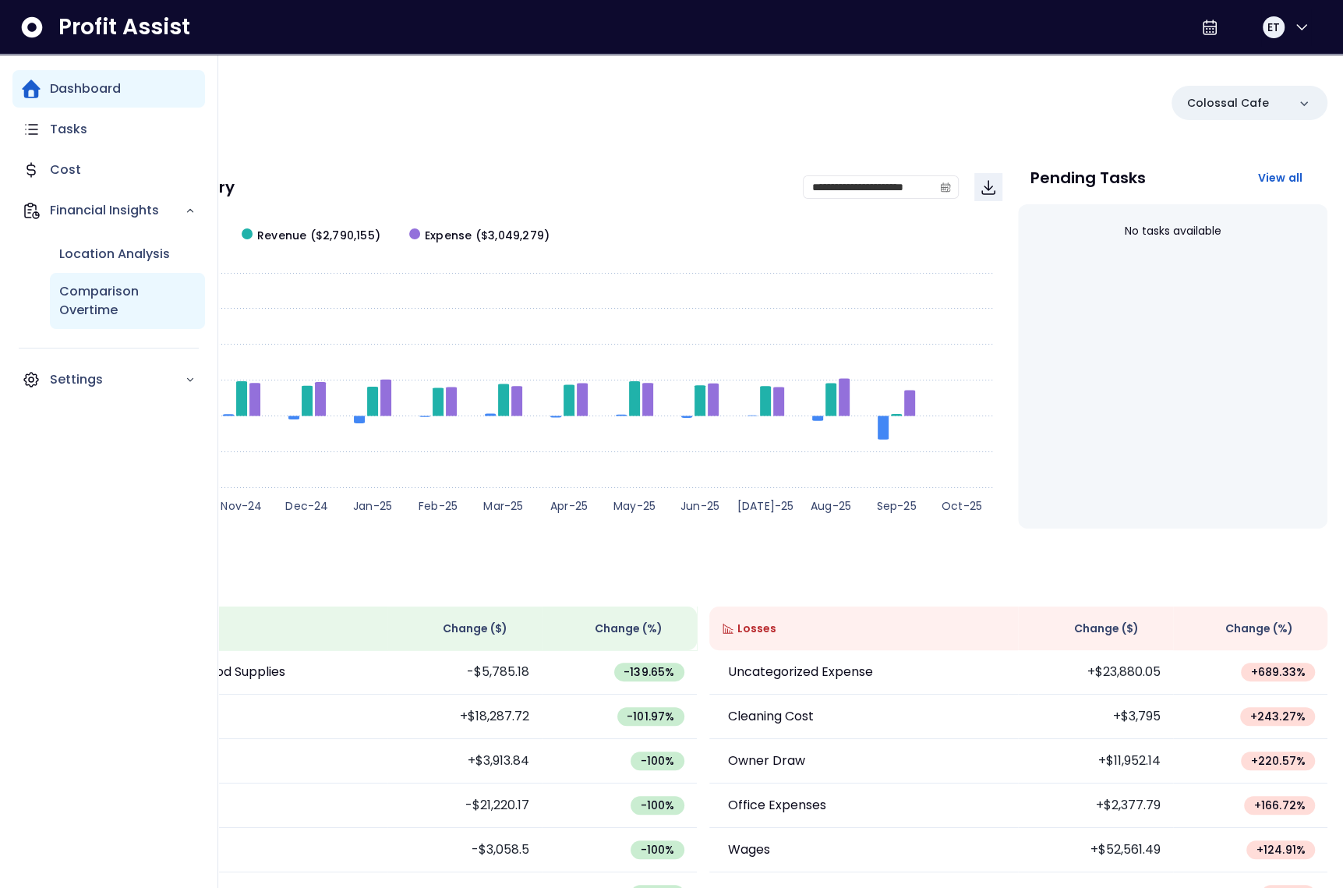
click at [111, 298] on p "Comparison Overtime" at bounding box center [127, 300] width 136 height 37
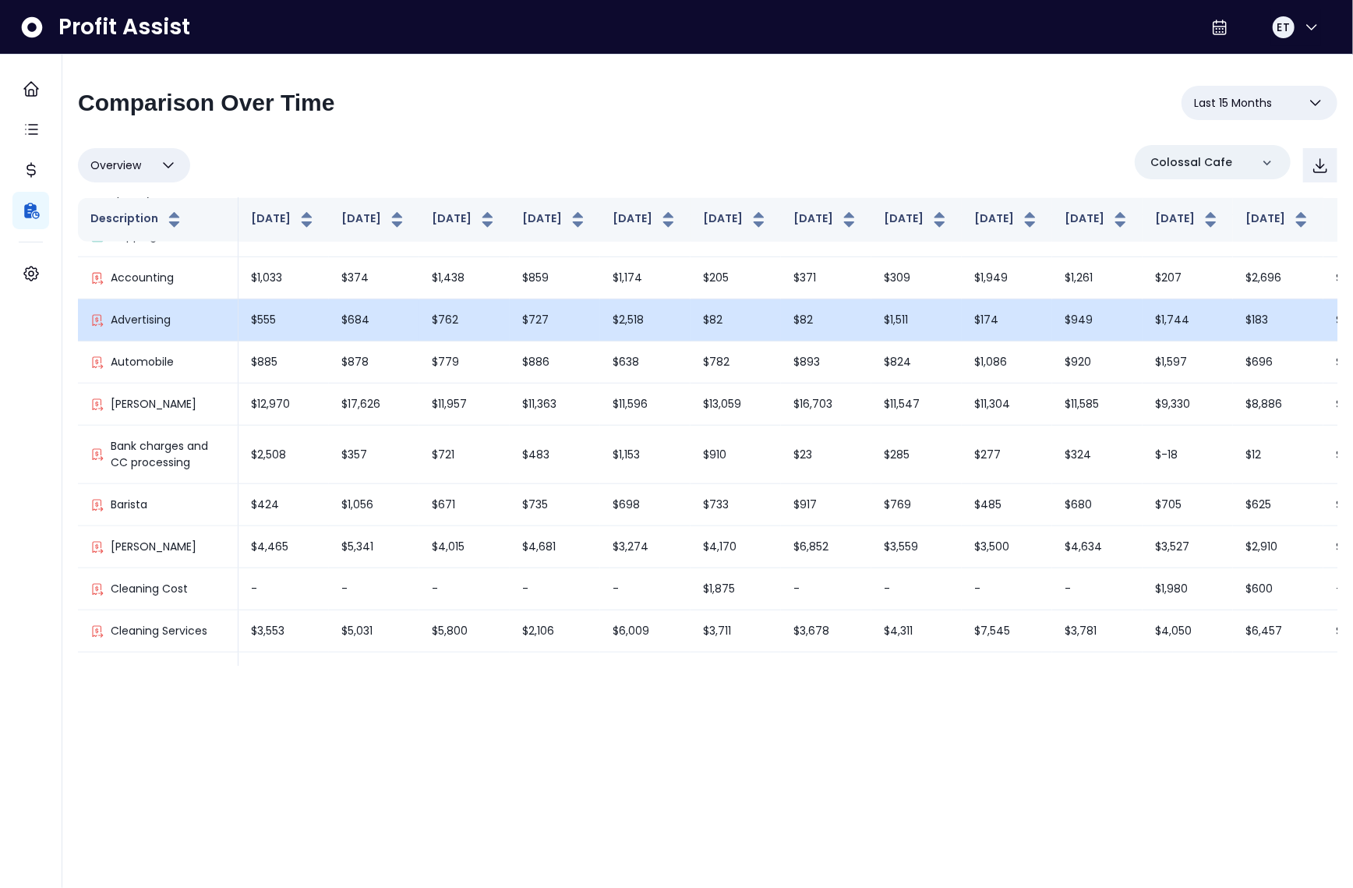
scroll to position [605, 0]
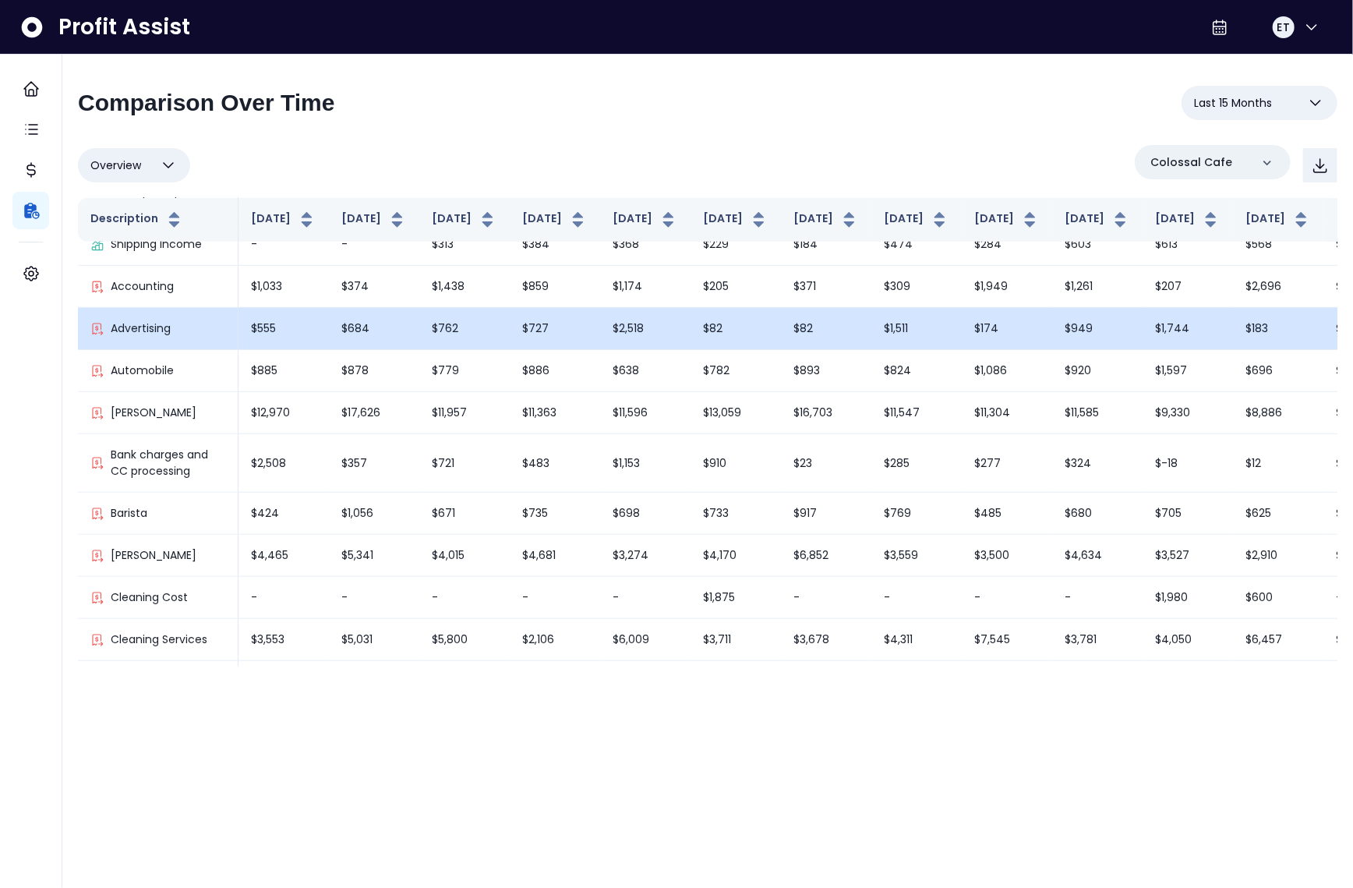
click at [691, 333] on td "$82" at bounding box center [736, 329] width 90 height 42
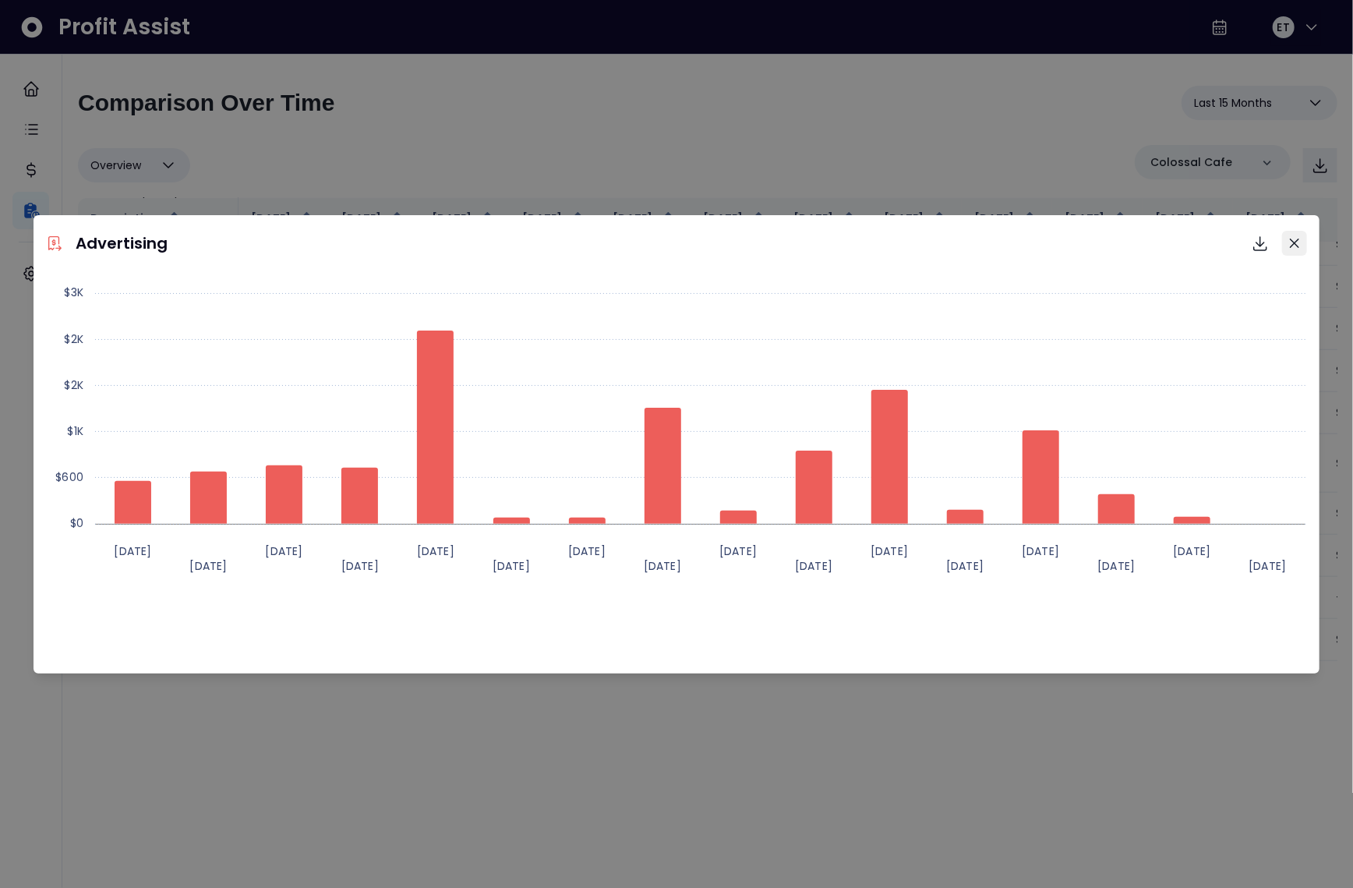
click at [1301, 239] on button "Close" at bounding box center [1294, 243] width 25 height 25
